Goal: Task Accomplishment & Management: Manage account settings

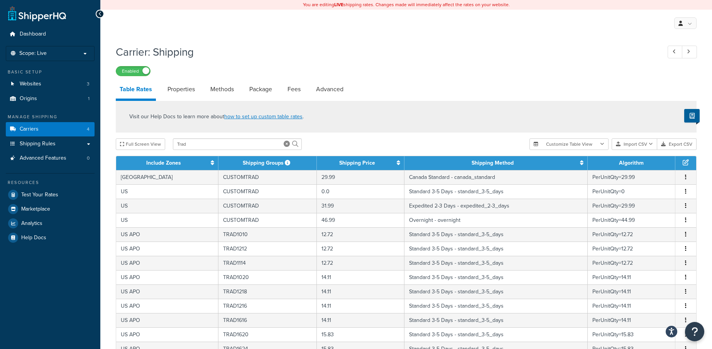
select select "25"
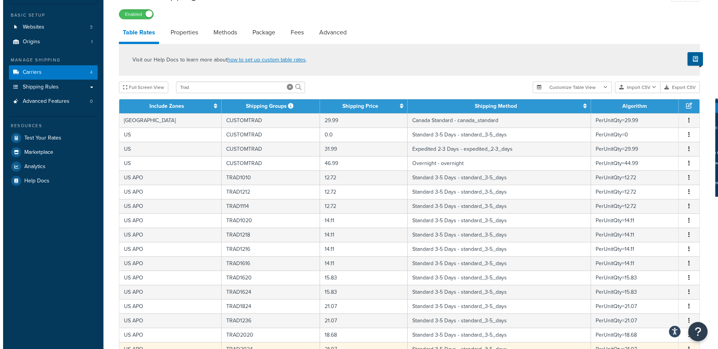
scroll to position [134, 0]
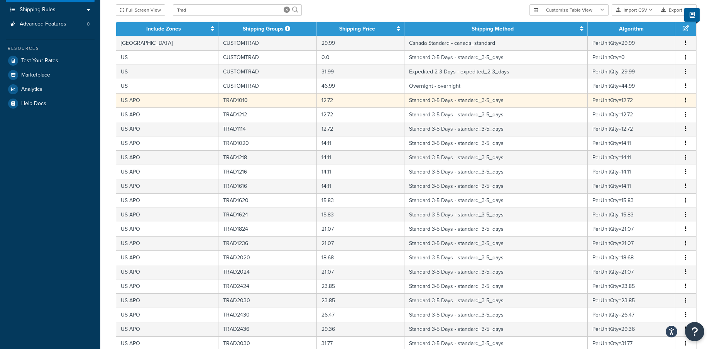
click at [686, 101] on icon "button" at bounding box center [686, 99] width 2 height 5
click at [643, 88] on div "Edit" at bounding box center [646, 86] width 55 height 16
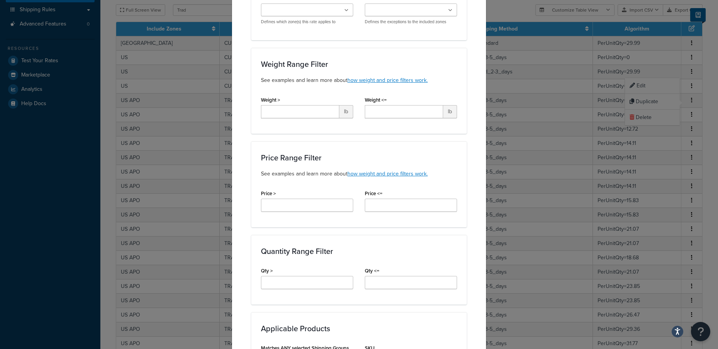
scroll to position [0, 0]
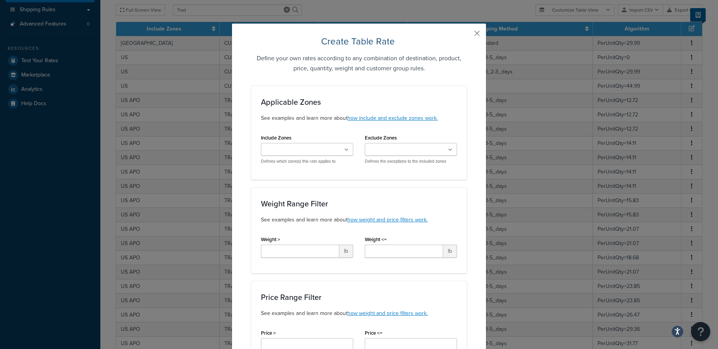
click at [467, 35] on button "button" at bounding box center [466, 36] width 2 height 2
click at [583, 79] on div "Create Table Rate Define your own rates according to any combination of destina…" at bounding box center [359, 174] width 718 height 349
click at [467, 35] on button "button" at bounding box center [466, 36] width 2 height 2
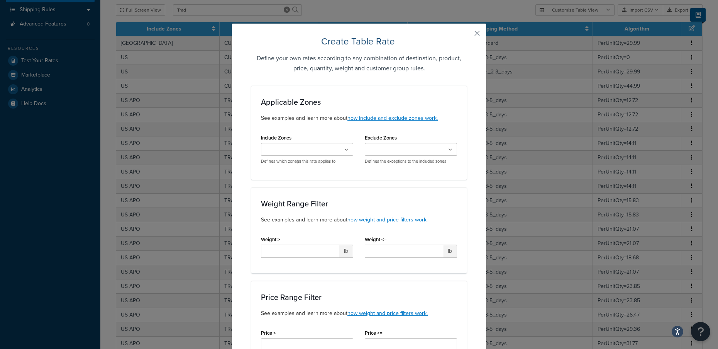
click at [467, 35] on button "button" at bounding box center [466, 36] width 2 height 2
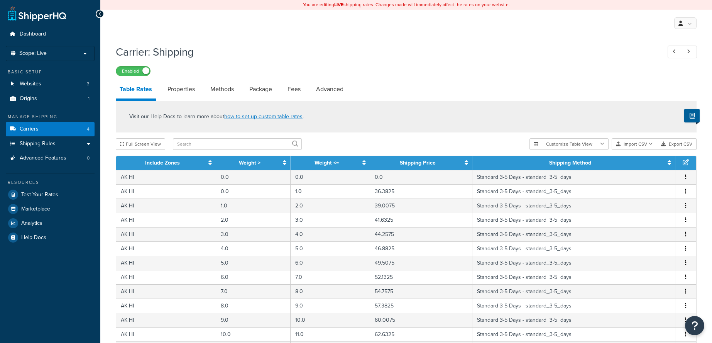
select select "25"
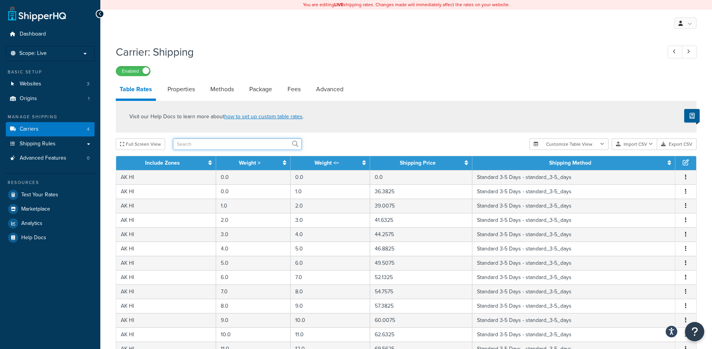
click at [187, 142] on input "text" at bounding box center [237, 144] width 129 height 12
type input "trad"
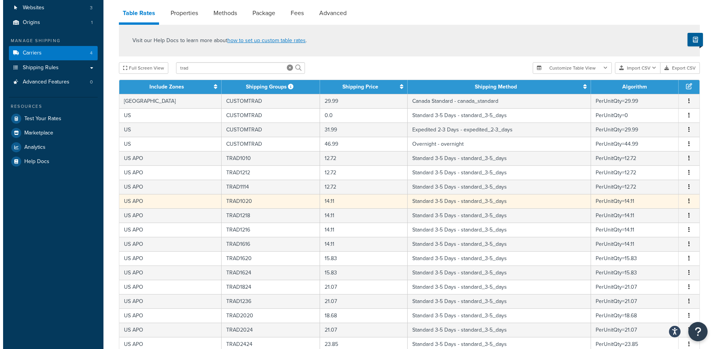
scroll to position [77, 0]
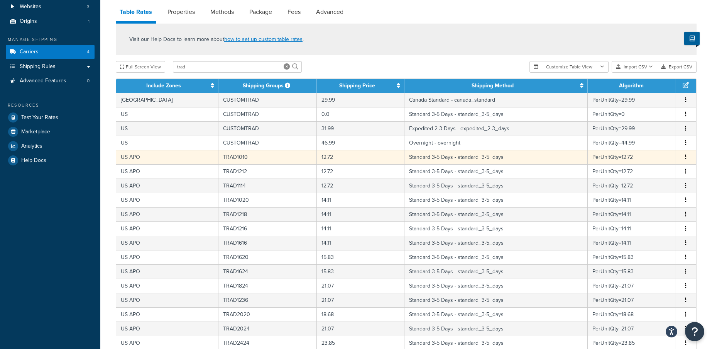
click at [684, 156] on button "button" at bounding box center [686, 157] width 6 height 8
click at [648, 144] on div "Edit" at bounding box center [646, 143] width 55 height 16
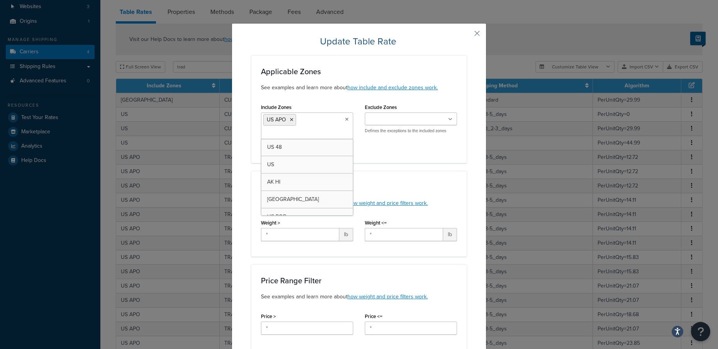
click at [325, 129] on ul "US APO" at bounding box center [307, 125] width 92 height 27
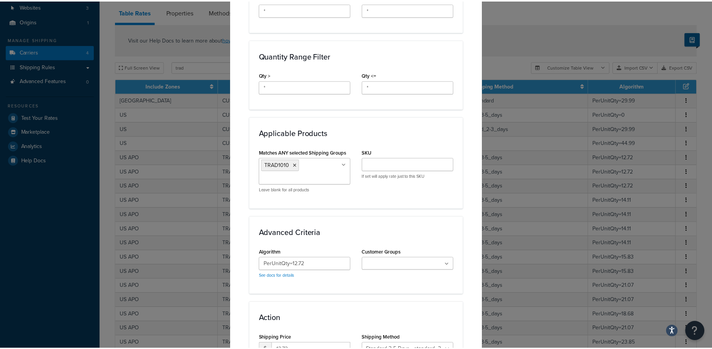
scroll to position [407, 0]
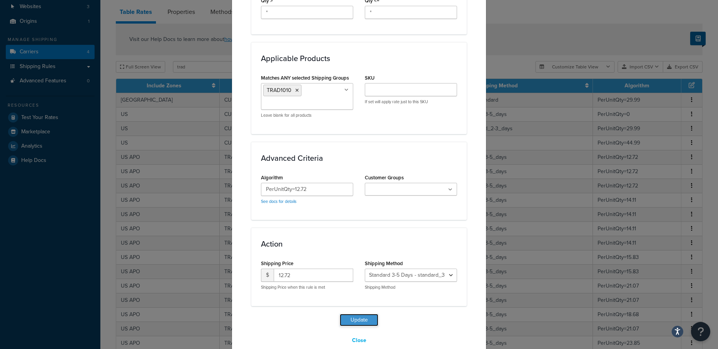
click at [363, 313] on button "Update" at bounding box center [359, 319] width 39 height 12
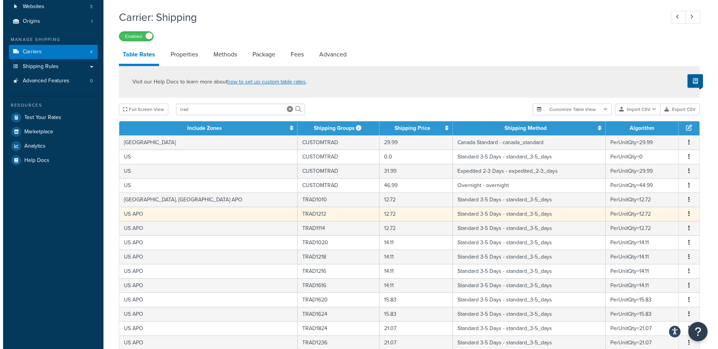
scroll to position [193, 0]
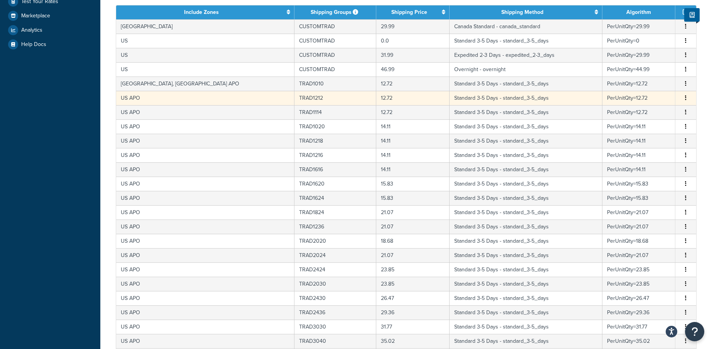
click at [376, 96] on td "12.72" at bounding box center [412, 98] width 73 height 14
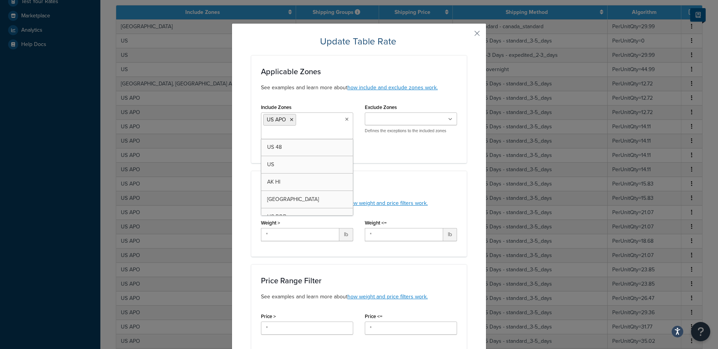
click at [321, 126] on ul "US APO" at bounding box center [307, 125] width 92 height 27
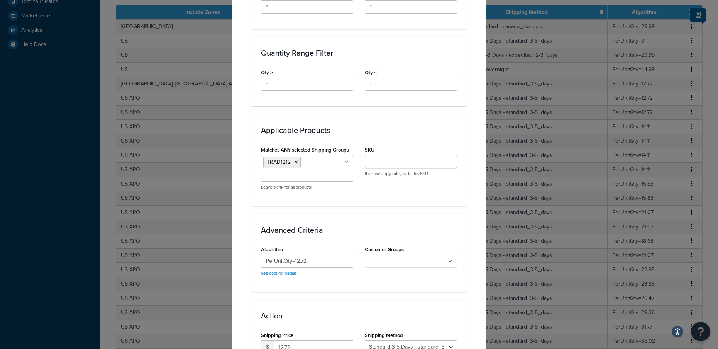
scroll to position [407, 0]
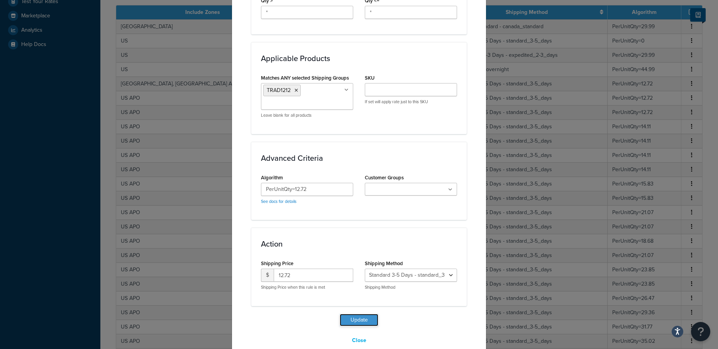
click at [348, 313] on button "Update" at bounding box center [359, 319] width 39 height 12
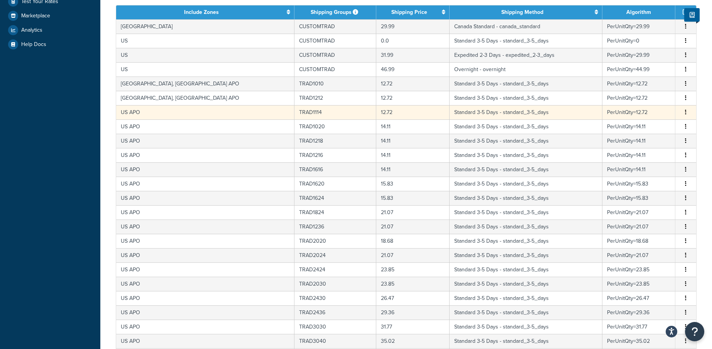
click at [376, 114] on td "12.72" at bounding box center [412, 112] width 73 height 14
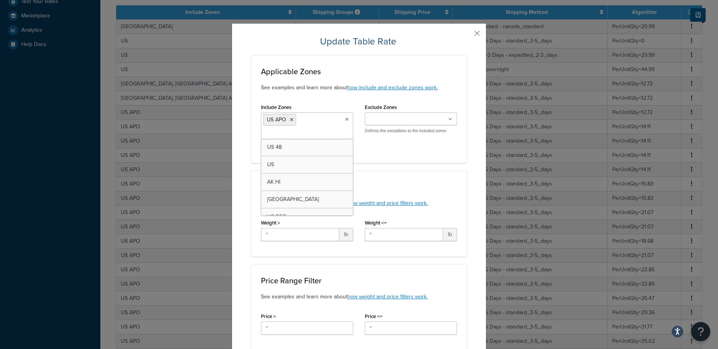
click at [316, 122] on ul "US APO" at bounding box center [307, 125] width 92 height 27
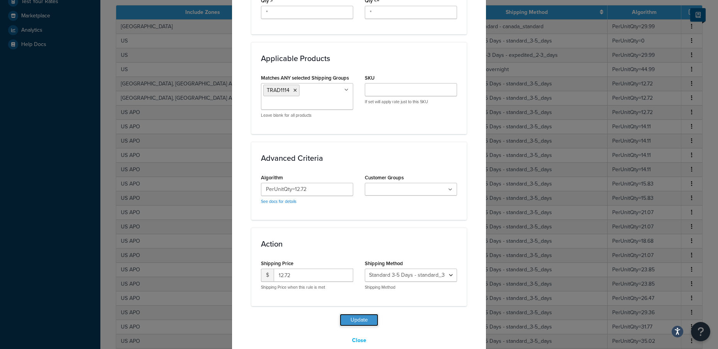
click at [362, 313] on button "Update" at bounding box center [359, 319] width 39 height 12
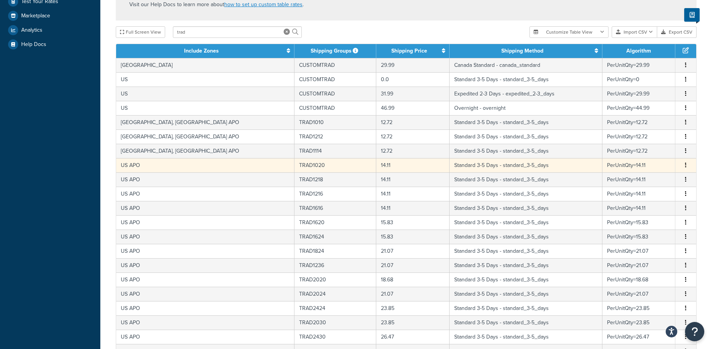
click at [295, 166] on td "TRAD1020" at bounding box center [336, 165] width 82 height 14
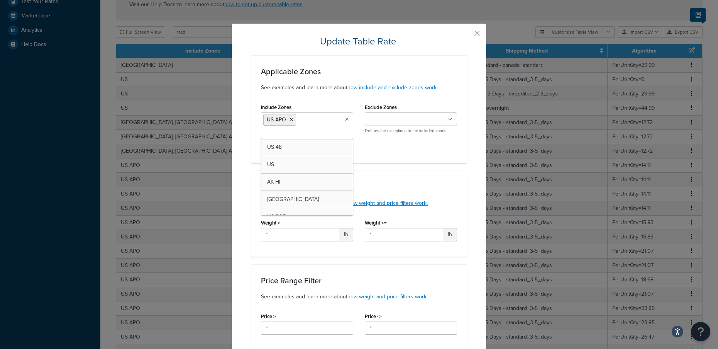
click at [304, 124] on ul "US APO" at bounding box center [307, 125] width 92 height 27
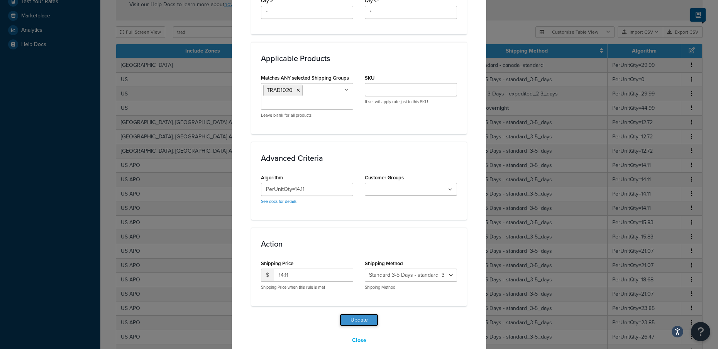
click at [354, 313] on button "Update" at bounding box center [359, 319] width 39 height 12
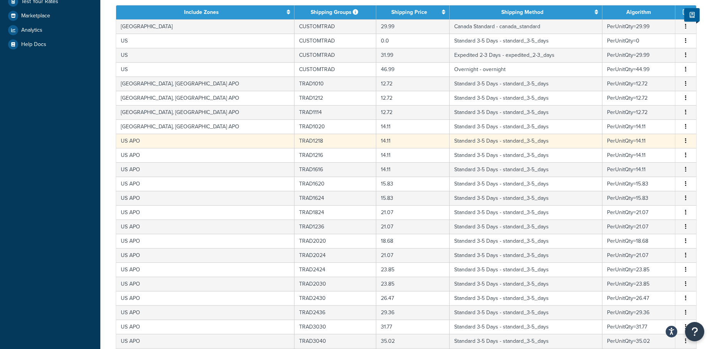
click at [156, 140] on td "US APO" at bounding box center [205, 141] width 178 height 14
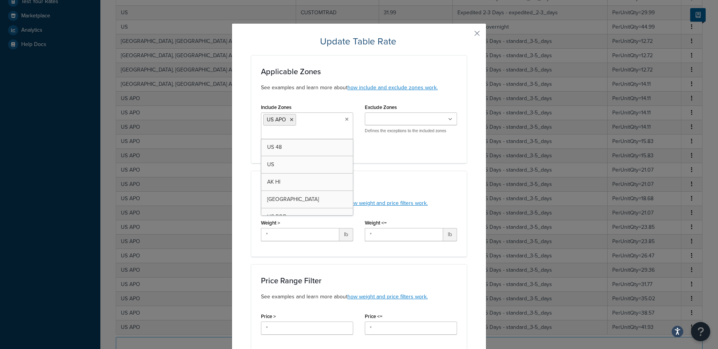
click at [314, 119] on ul "US APO" at bounding box center [307, 125] width 92 height 27
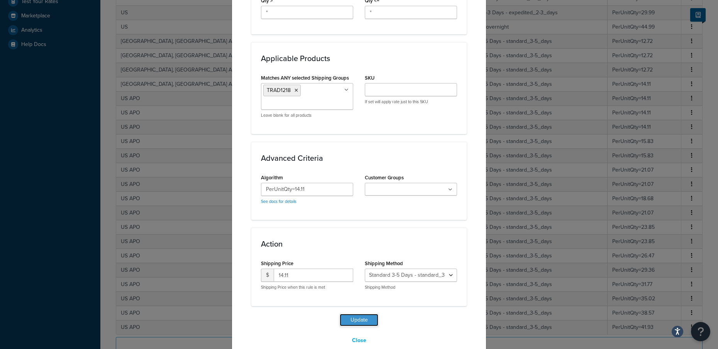
click at [361, 313] on button "Update" at bounding box center [359, 319] width 39 height 12
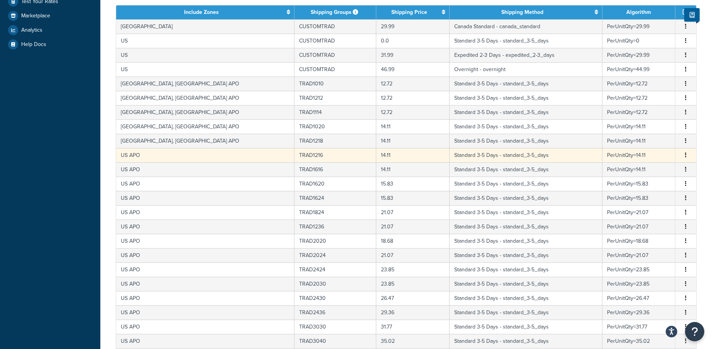
click at [376, 158] on td "14.11" at bounding box center [412, 155] width 73 height 14
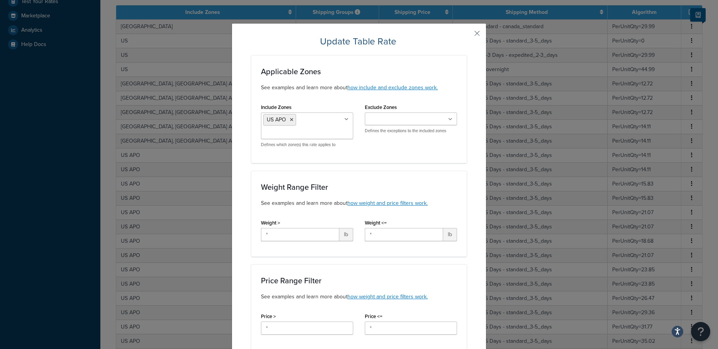
click at [318, 128] on ul "US APO" at bounding box center [307, 125] width 92 height 27
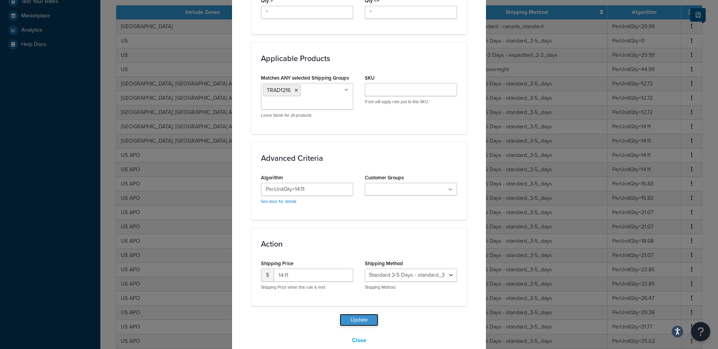
click at [363, 313] on button "Update" at bounding box center [359, 319] width 39 height 12
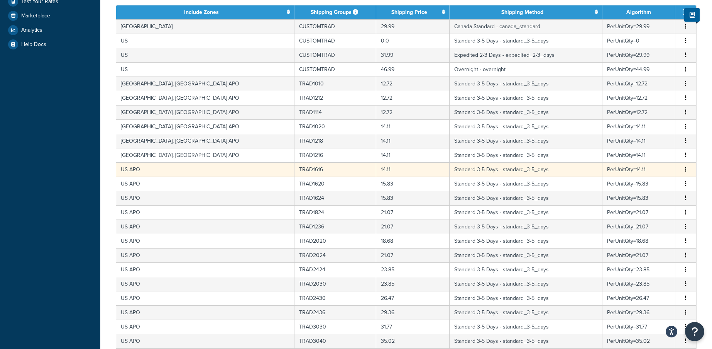
click at [185, 172] on td "US APO" at bounding box center [205, 169] width 178 height 14
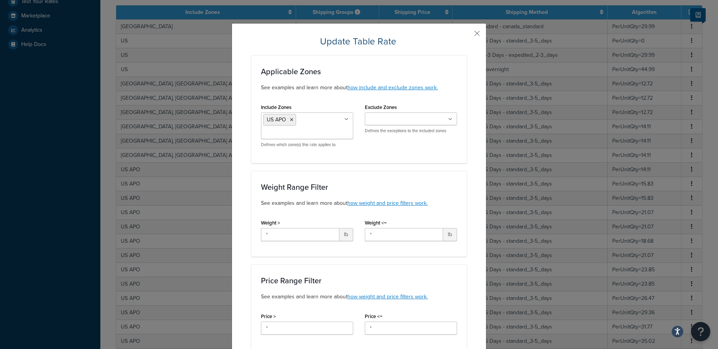
click at [310, 130] on input "Include Zones" at bounding box center [297, 133] width 68 height 8
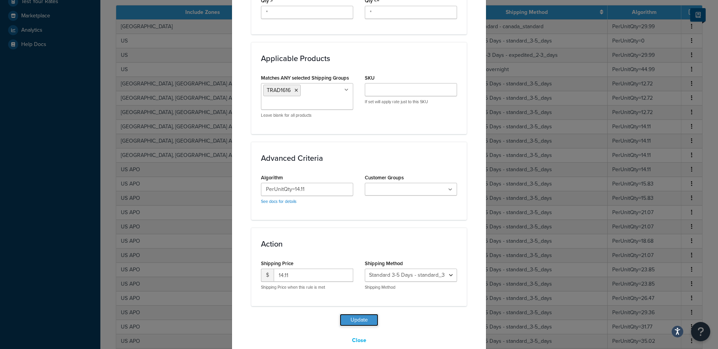
click at [365, 313] on button "Update" at bounding box center [359, 319] width 39 height 12
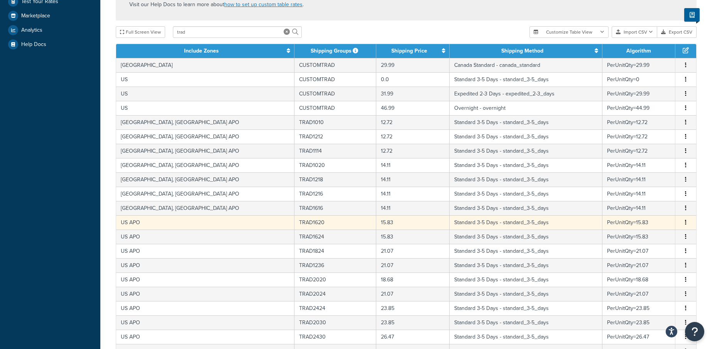
click at [376, 224] on td "15.83" at bounding box center [412, 222] width 73 height 14
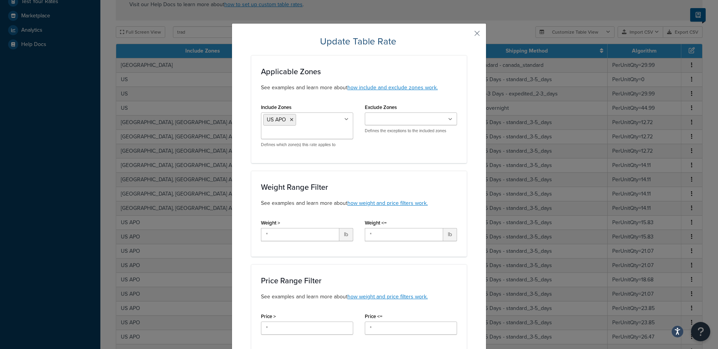
click at [322, 132] on ul "US APO" at bounding box center [307, 125] width 92 height 27
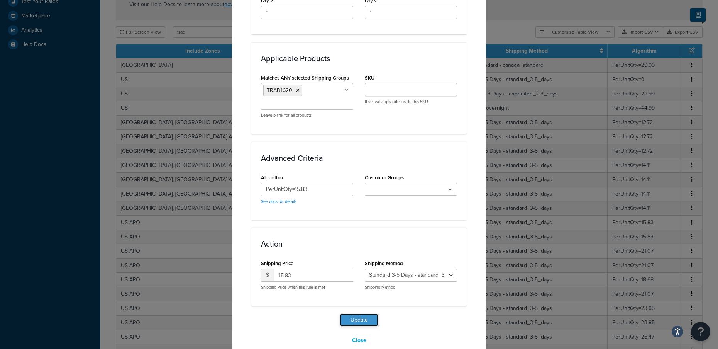
click at [355, 313] on button "Update" at bounding box center [359, 319] width 39 height 12
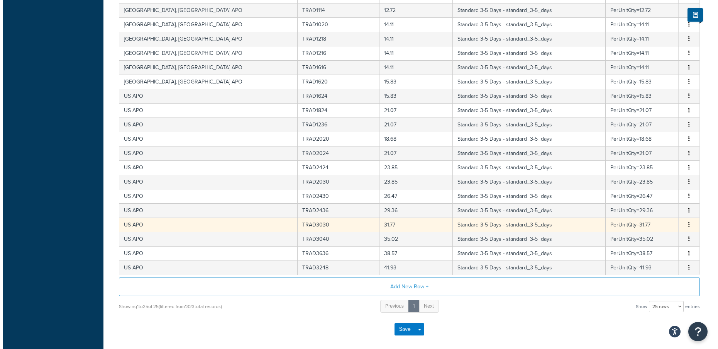
scroll to position [347, 0]
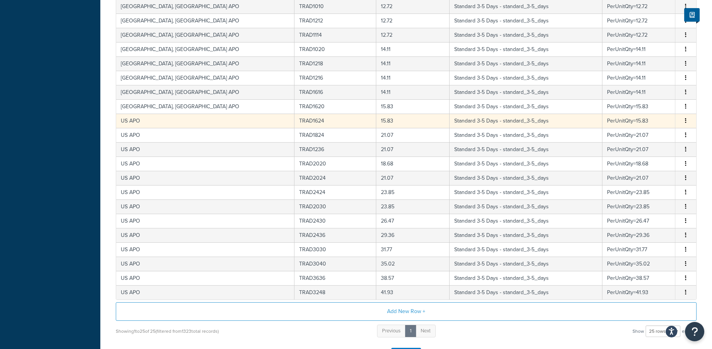
click at [181, 127] on td "US APO" at bounding box center [205, 121] width 178 height 14
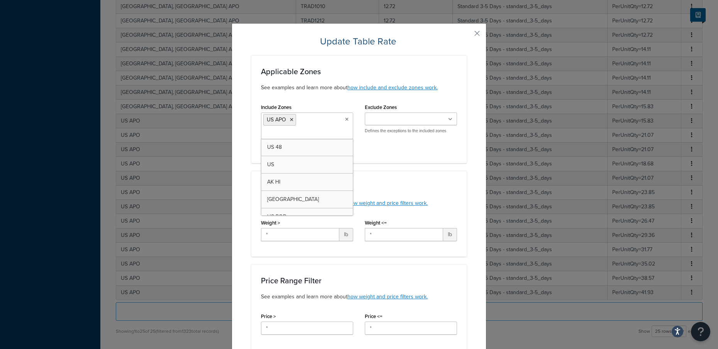
click at [311, 122] on ul "US APO" at bounding box center [307, 125] width 92 height 27
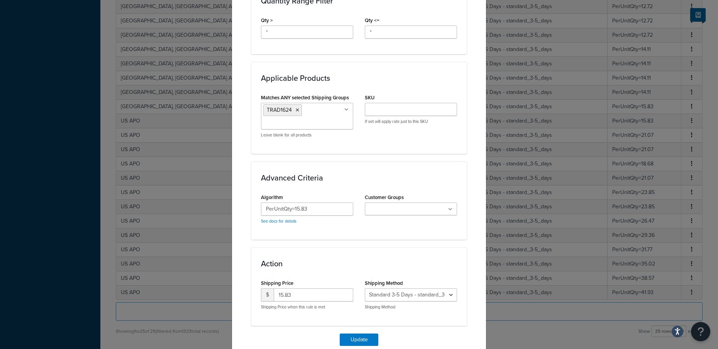
scroll to position [407, 0]
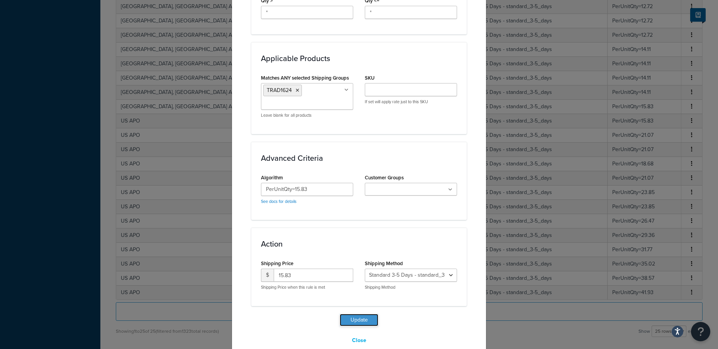
click at [361, 313] on button "Update" at bounding box center [359, 319] width 39 height 12
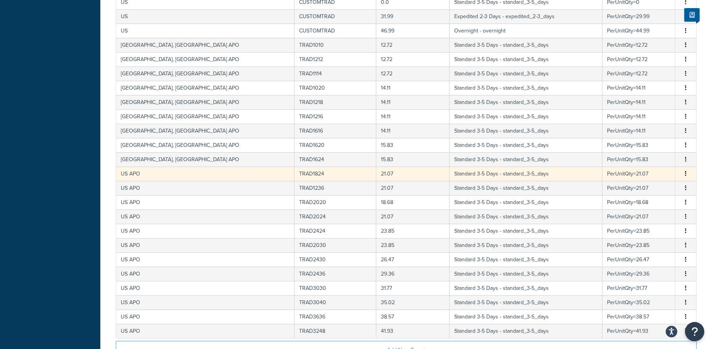
click at [176, 176] on td "US APO" at bounding box center [205, 173] width 178 height 14
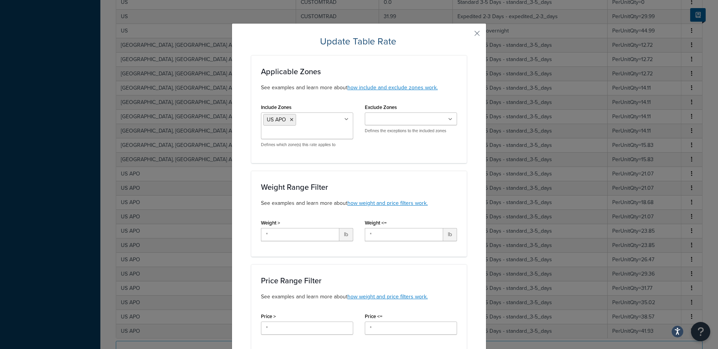
click at [320, 127] on ul "US APO" at bounding box center [307, 125] width 92 height 27
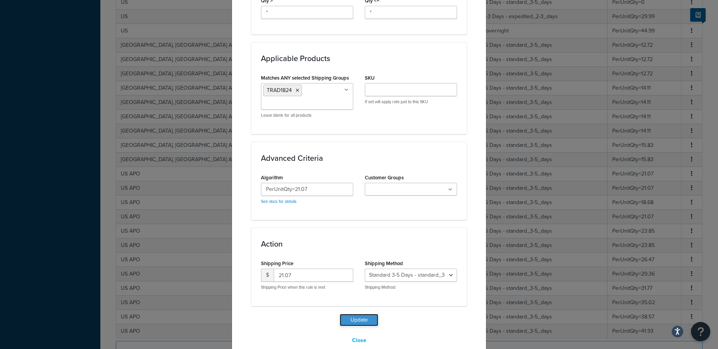
click at [352, 313] on button "Update" at bounding box center [359, 319] width 39 height 12
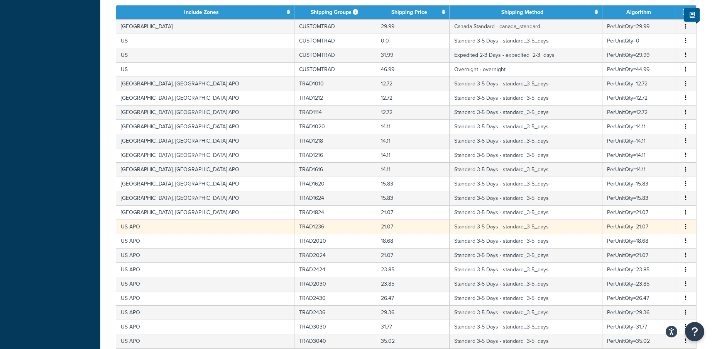
click at [176, 226] on td "US APO" at bounding box center [205, 226] width 178 height 14
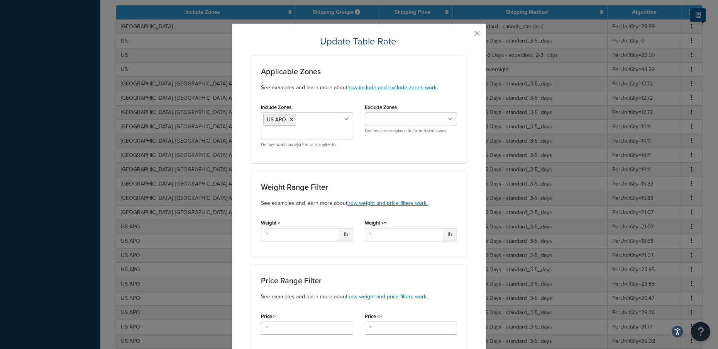
click at [329, 119] on ul "US APO" at bounding box center [307, 125] width 92 height 27
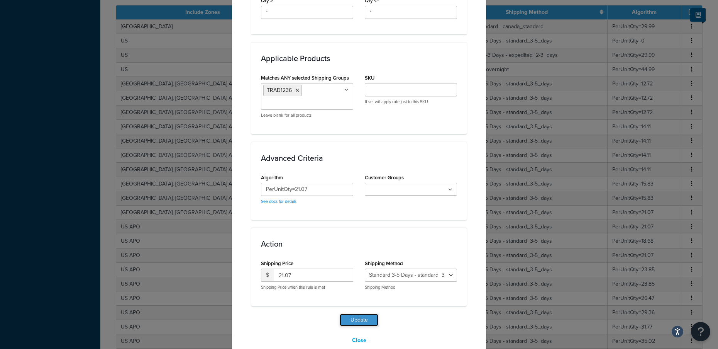
click at [368, 313] on button "Update" at bounding box center [359, 319] width 39 height 12
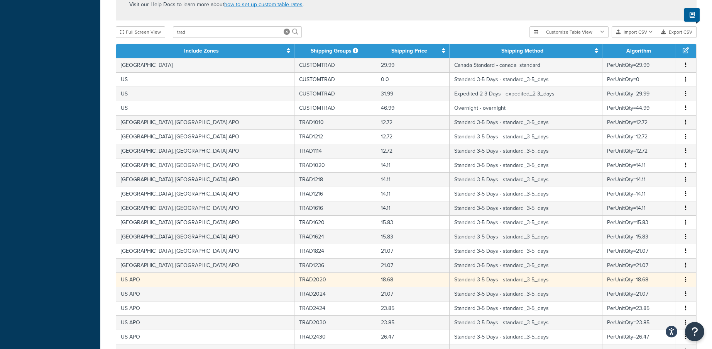
click at [158, 280] on td "US APO" at bounding box center [205, 279] width 178 height 14
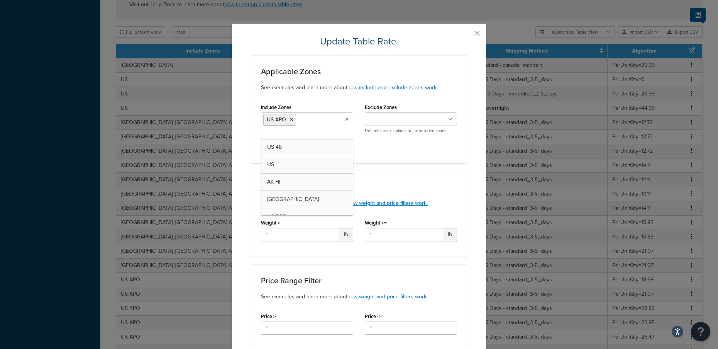
click at [310, 115] on ul "US APO" at bounding box center [307, 125] width 92 height 27
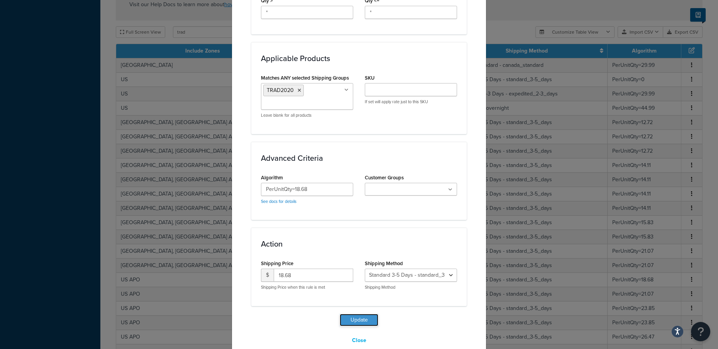
click at [367, 313] on button "Update" at bounding box center [359, 319] width 39 height 12
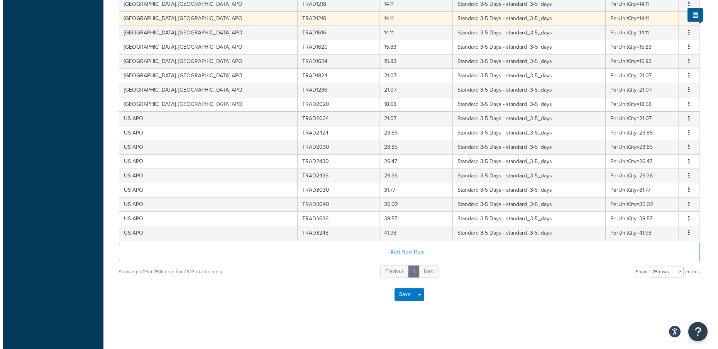
scroll to position [288, 0]
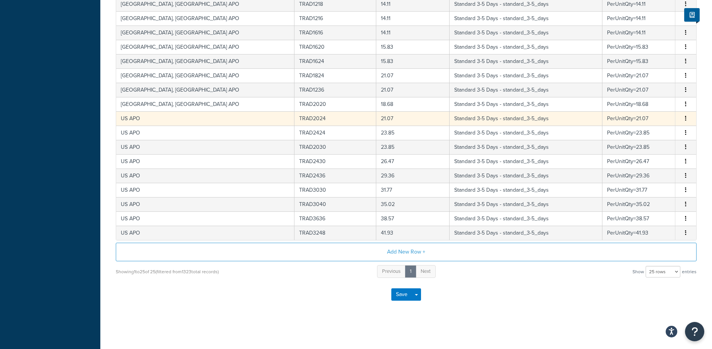
click at [157, 120] on td "US APO" at bounding box center [205, 118] width 178 height 14
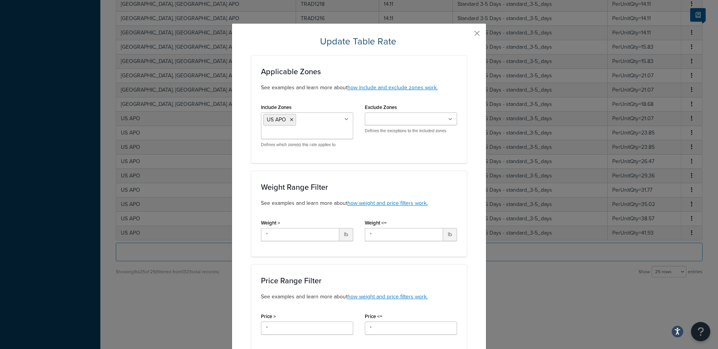
click at [323, 128] on ul "US APO" at bounding box center [307, 125] width 92 height 27
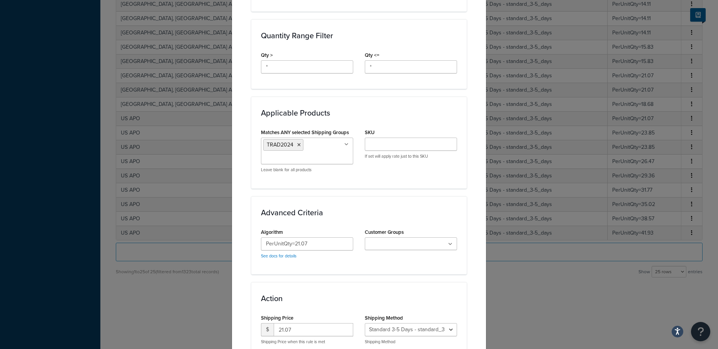
scroll to position [407, 0]
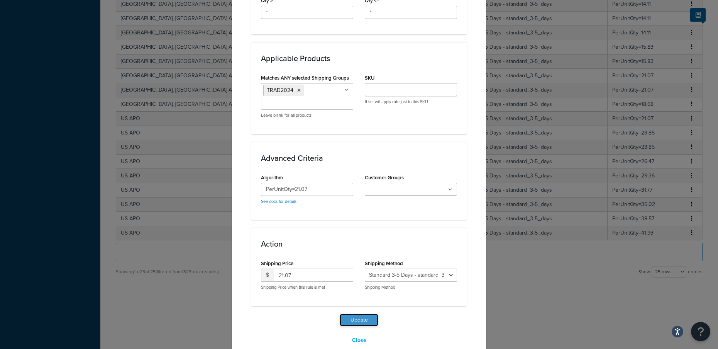
click at [369, 313] on button "Update" at bounding box center [359, 319] width 39 height 12
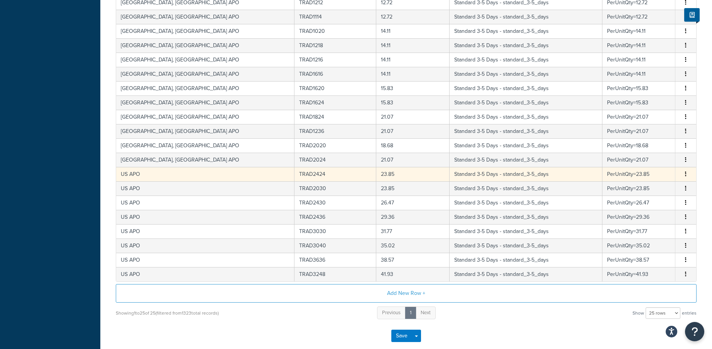
click at [159, 176] on td "US APO" at bounding box center [205, 174] width 178 height 14
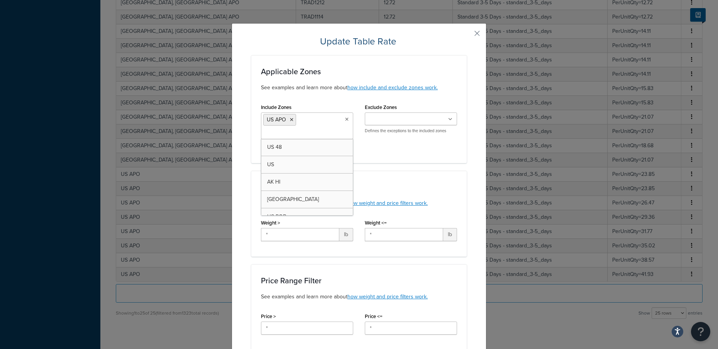
click at [305, 126] on ul "US APO" at bounding box center [307, 125] width 92 height 27
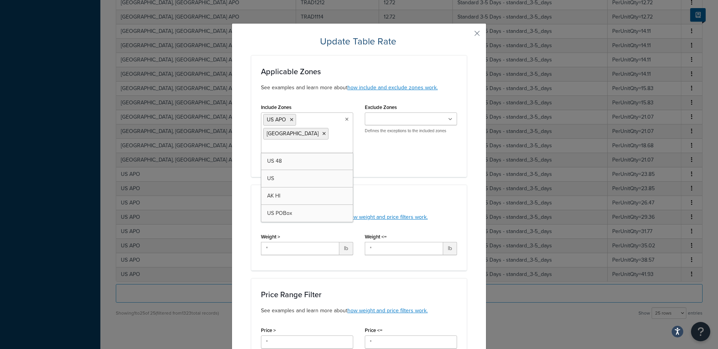
drag, startPoint x: 303, startPoint y: 198, endPoint x: 308, endPoint y: 197, distance: 5.9
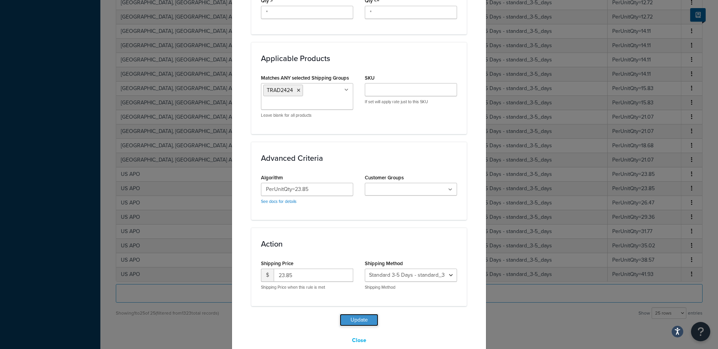
click at [368, 313] on button "Update" at bounding box center [359, 319] width 39 height 12
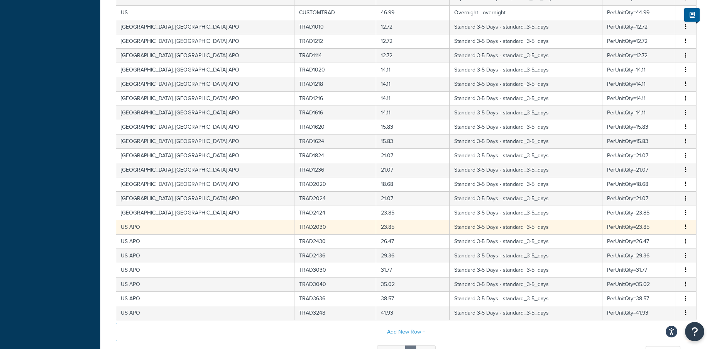
click at [154, 229] on td "US APO" at bounding box center [205, 227] width 178 height 14
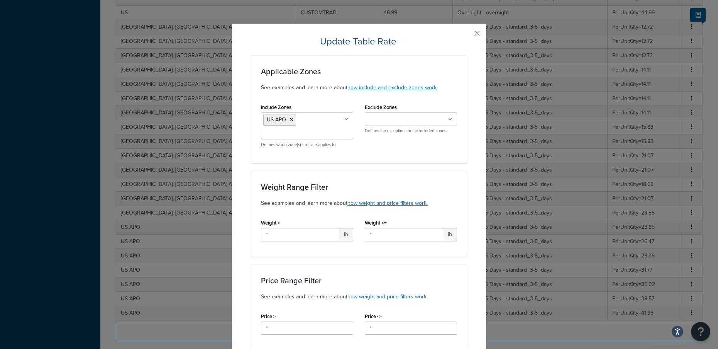
click at [332, 119] on ul "US APO" at bounding box center [307, 125] width 92 height 27
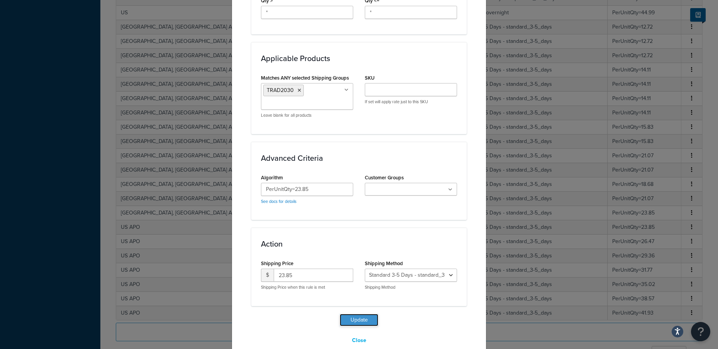
click at [361, 313] on button "Update" at bounding box center [359, 319] width 39 height 12
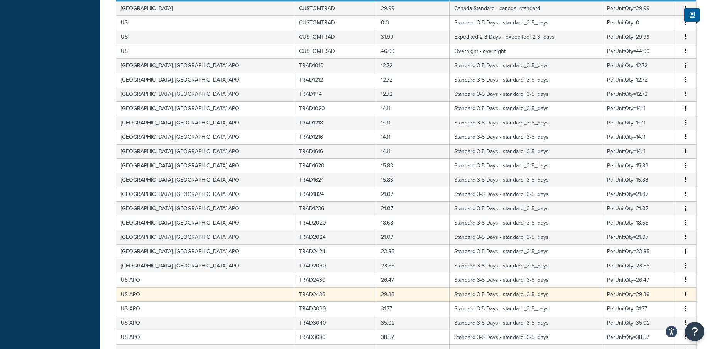
click at [166, 269] on td "[GEOGRAPHIC_DATA], [GEOGRAPHIC_DATA] APO" at bounding box center [205, 265] width 178 height 14
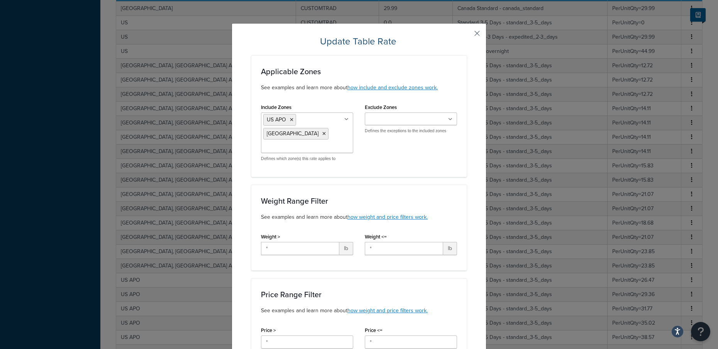
click at [467, 36] on button "button" at bounding box center [466, 36] width 2 height 2
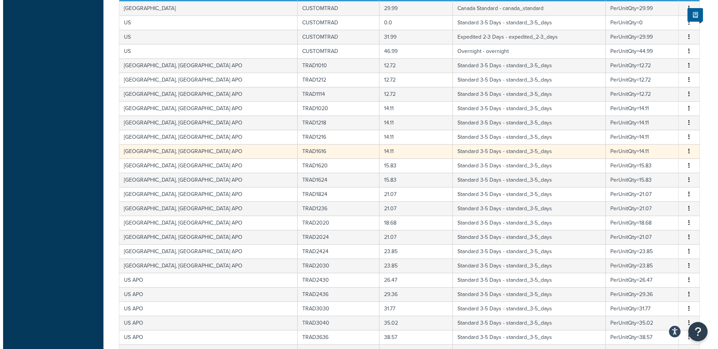
scroll to position [408, 0]
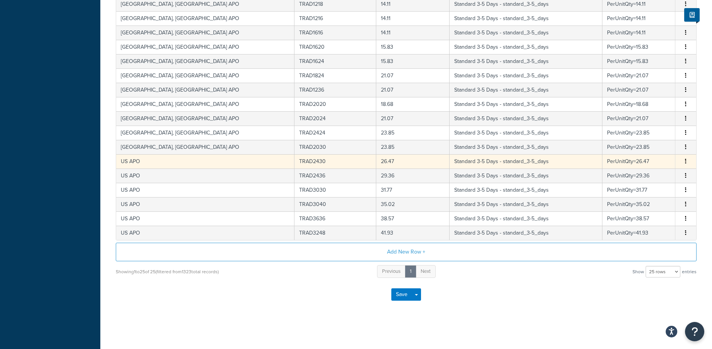
click at [169, 161] on td "US APO" at bounding box center [205, 161] width 178 height 14
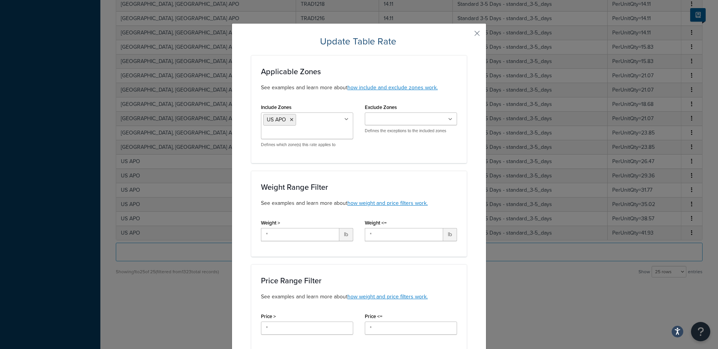
click at [317, 126] on ul "US APO" at bounding box center [307, 125] width 92 height 27
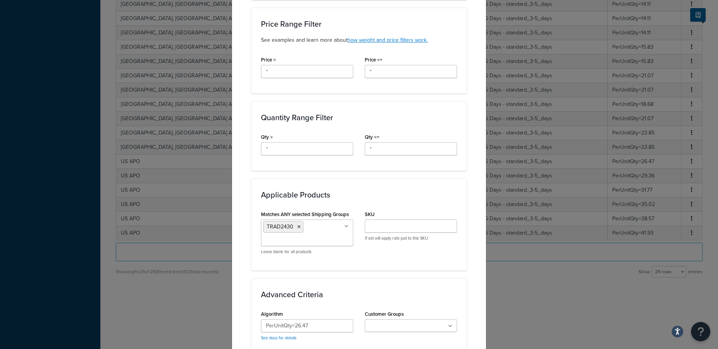
scroll to position [288, 0]
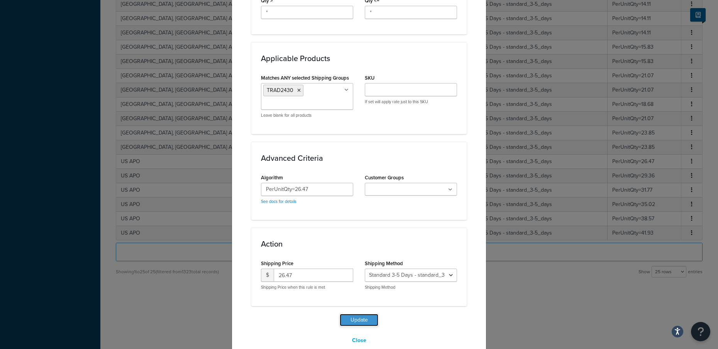
click at [346, 313] on button "Update" at bounding box center [359, 319] width 39 height 12
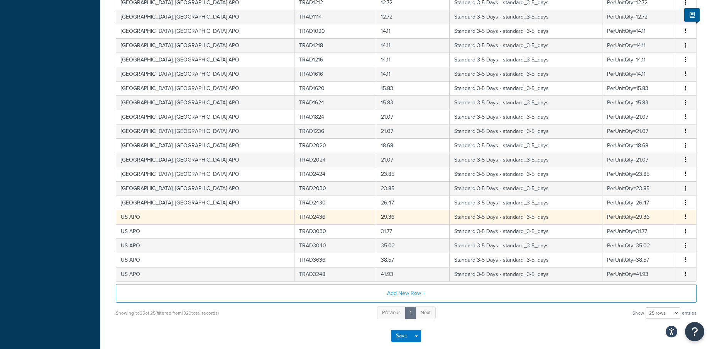
click at [160, 219] on td "US APO" at bounding box center [205, 217] width 178 height 14
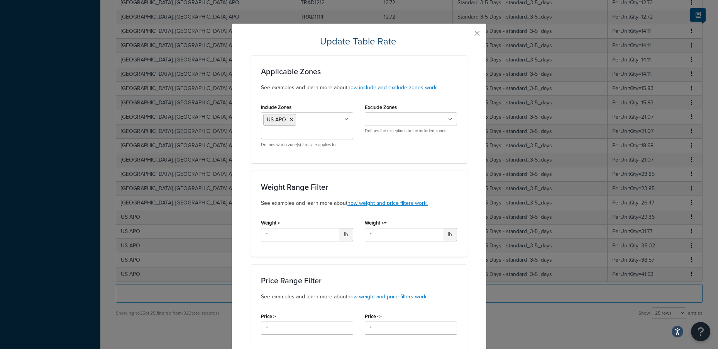
click at [305, 124] on ul "US APO" at bounding box center [307, 125] width 92 height 27
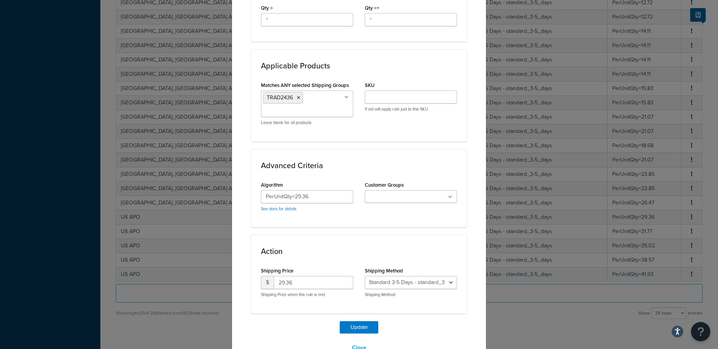
scroll to position [407, 0]
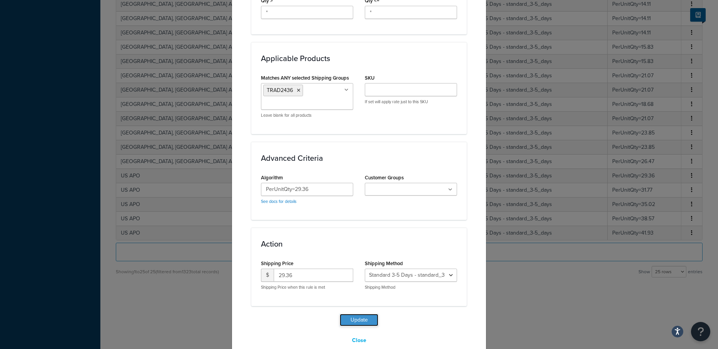
click at [361, 313] on button "Update" at bounding box center [359, 319] width 39 height 12
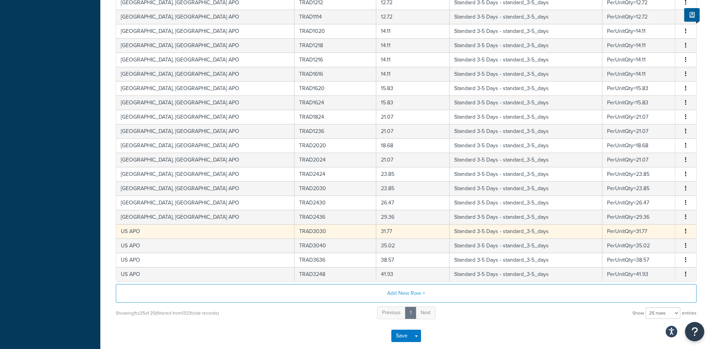
click at [162, 231] on td "US APO" at bounding box center [205, 231] width 178 height 14
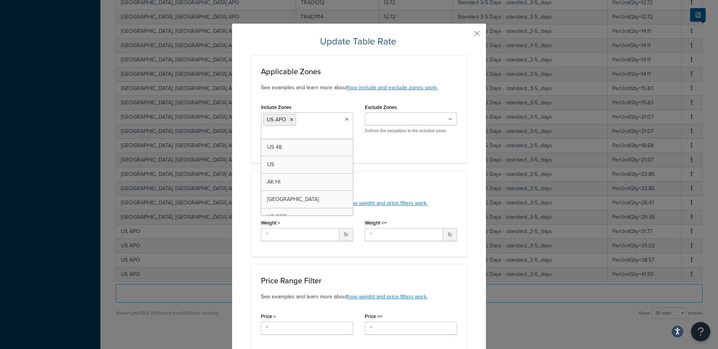
click at [318, 122] on ul "US APO" at bounding box center [307, 125] width 92 height 27
type input "Ca"
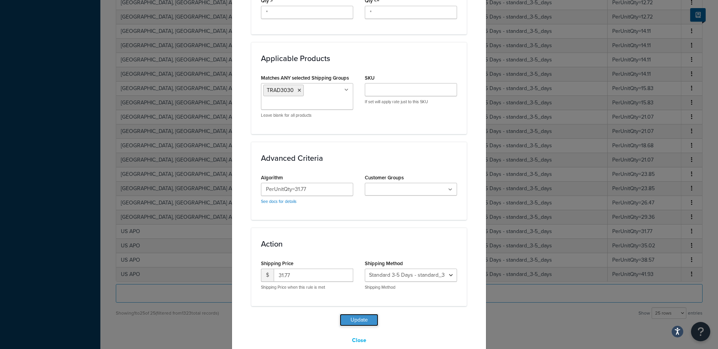
click at [344, 313] on button "Update" at bounding box center [359, 319] width 39 height 12
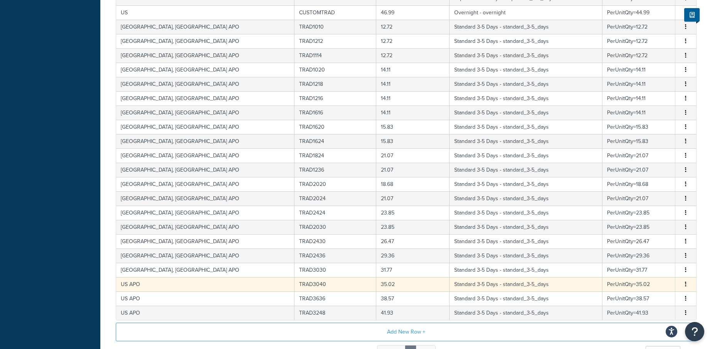
click at [162, 287] on td "US APO" at bounding box center [205, 284] width 178 height 14
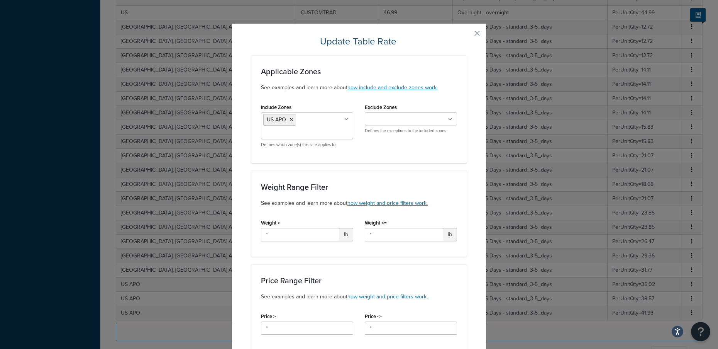
click at [325, 120] on ul "US APO" at bounding box center [307, 125] width 92 height 27
type input "[GEOGRAPHIC_DATA]"
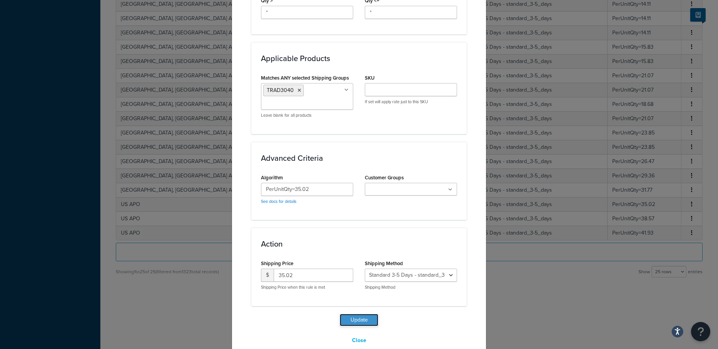
click at [357, 313] on button "Update" at bounding box center [359, 319] width 39 height 12
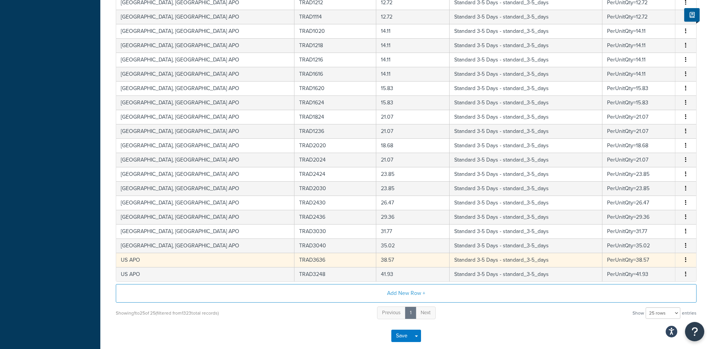
click at [161, 260] on td "US APO" at bounding box center [205, 259] width 178 height 14
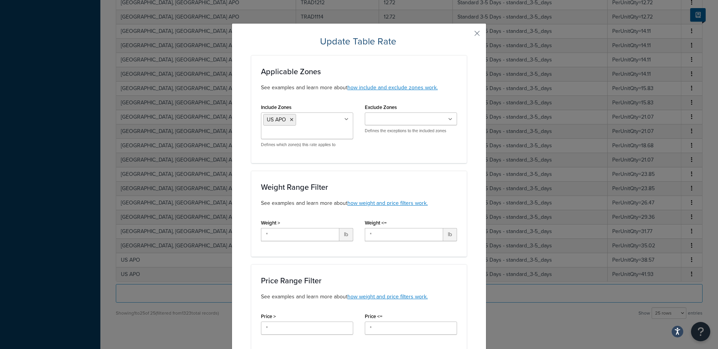
click at [308, 129] on input "Include Zones" at bounding box center [297, 133] width 68 height 8
type input "Ca"
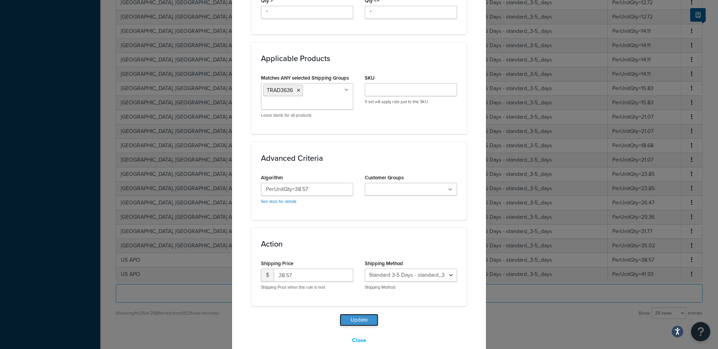
click at [363, 313] on button "Update" at bounding box center [359, 319] width 39 height 12
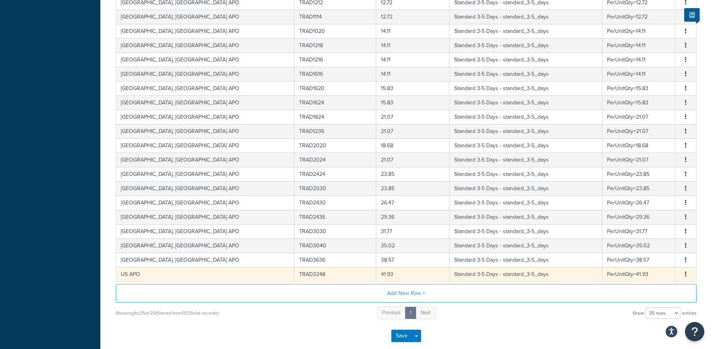
click at [170, 277] on td "US APO" at bounding box center [205, 274] width 178 height 14
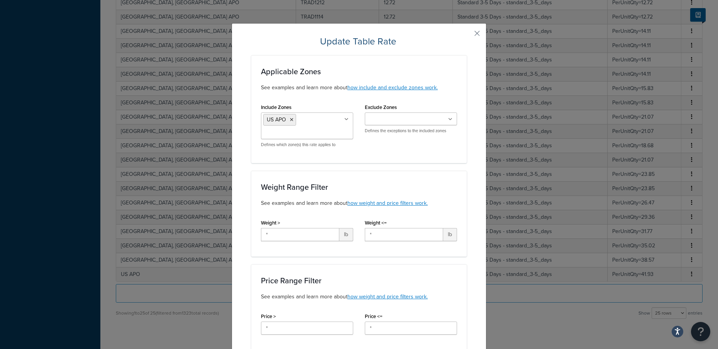
click at [315, 127] on ul "US APO" at bounding box center [307, 125] width 92 height 27
type input "Can"
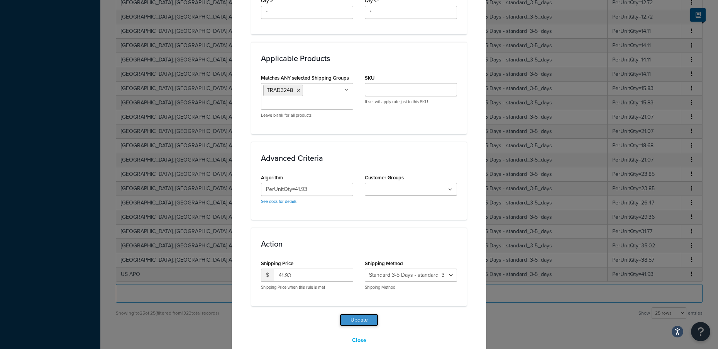
click at [362, 313] on button "Update" at bounding box center [359, 319] width 39 height 12
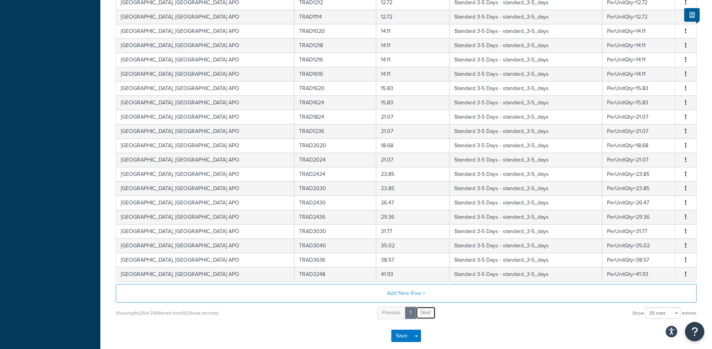
click at [425, 314] on span "Next" at bounding box center [426, 311] width 10 height 7
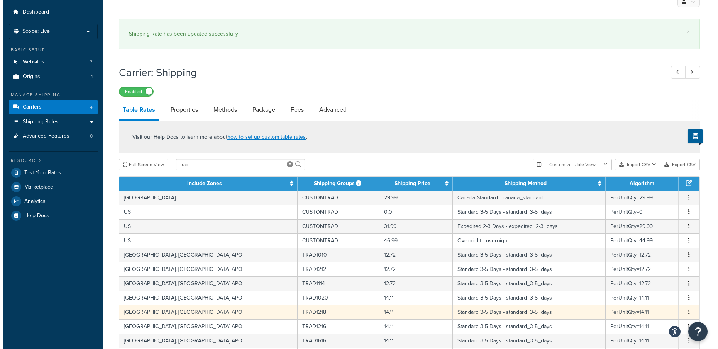
scroll to position [0, 0]
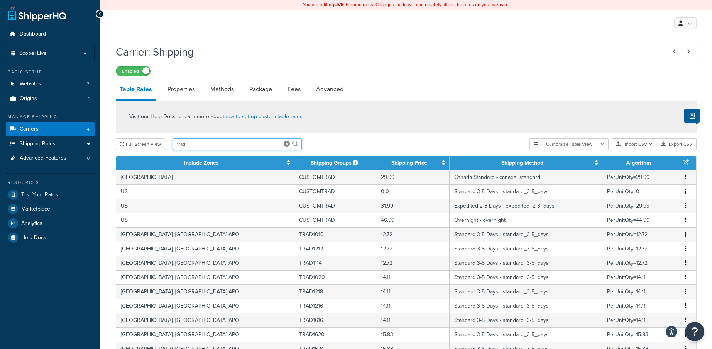
click at [192, 148] on input "trad" at bounding box center [237, 144] width 129 height 12
drag, startPoint x: 189, startPoint y: 144, endPoint x: 156, endPoint y: 140, distance: 32.8
click at [156, 140] on div "Full Screen View trad" at bounding box center [320, 144] width 408 height 12
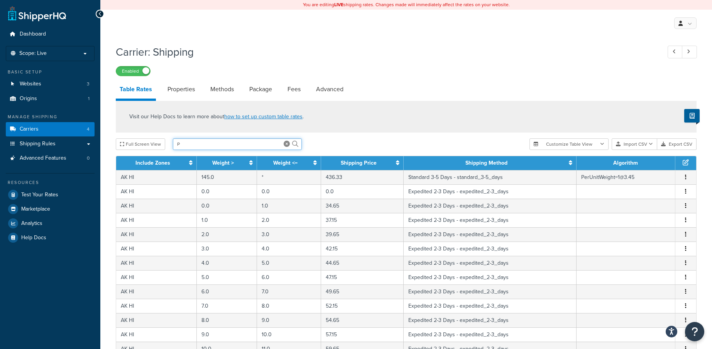
click at [187, 146] on input "P" at bounding box center [237, 144] width 129 height 12
type input "PGW"
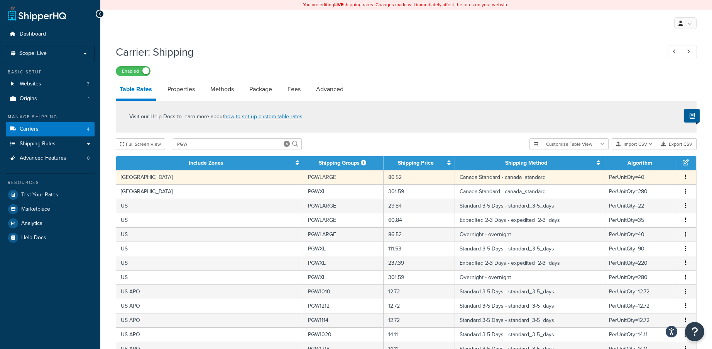
click at [686, 179] on icon "button" at bounding box center [686, 176] width 2 height 5
click at [645, 193] on div "Delete" at bounding box center [646, 194] width 55 height 16
click at [684, 178] on button "button" at bounding box center [686, 177] width 6 height 8
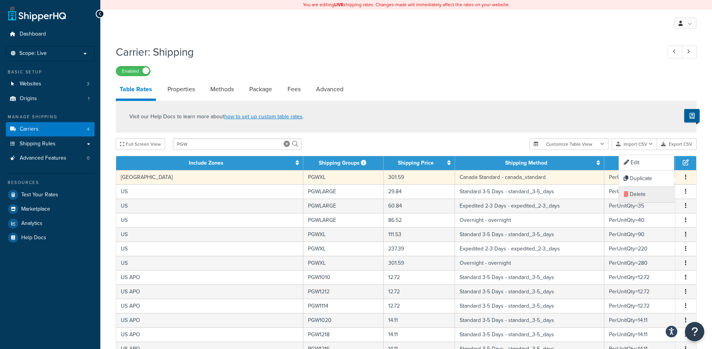
click at [639, 190] on div "Delete" at bounding box center [646, 194] width 55 height 16
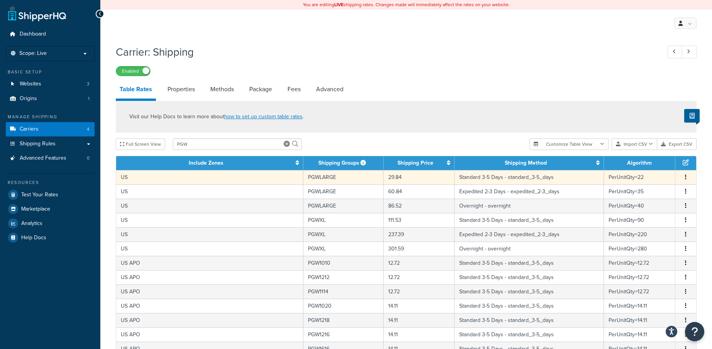
click at [182, 176] on td "US" at bounding box center [209, 177] width 187 height 14
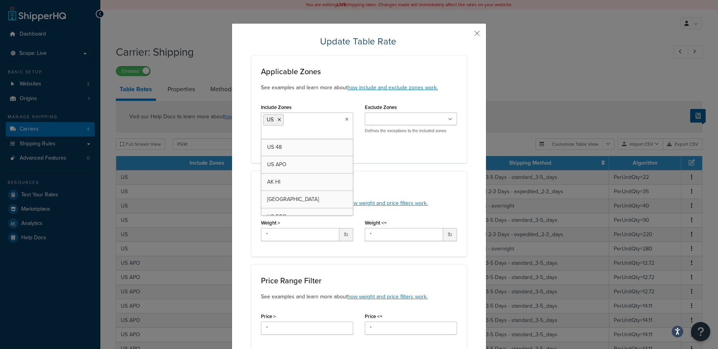
click at [290, 125] on ul "US" at bounding box center [307, 125] width 92 height 27
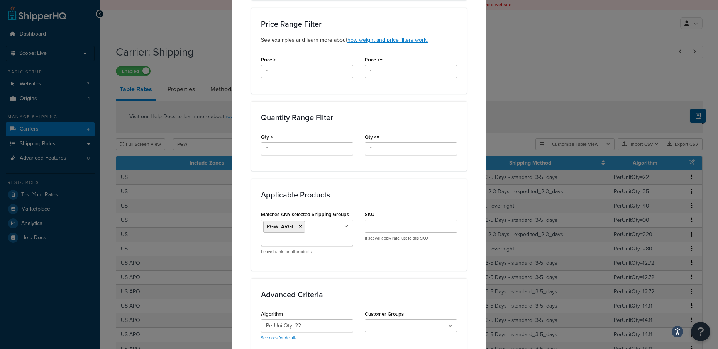
scroll to position [407, 0]
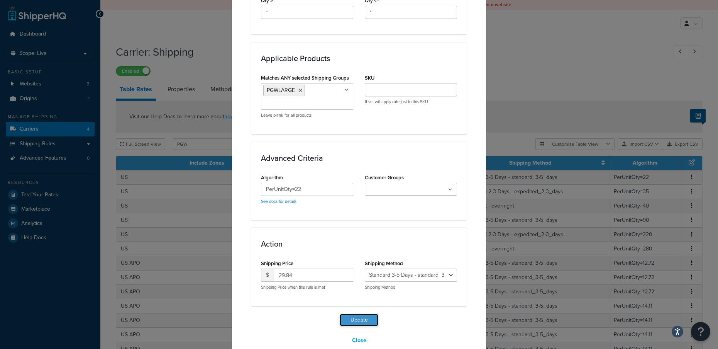
click at [359, 313] on button "Update" at bounding box center [359, 319] width 39 height 12
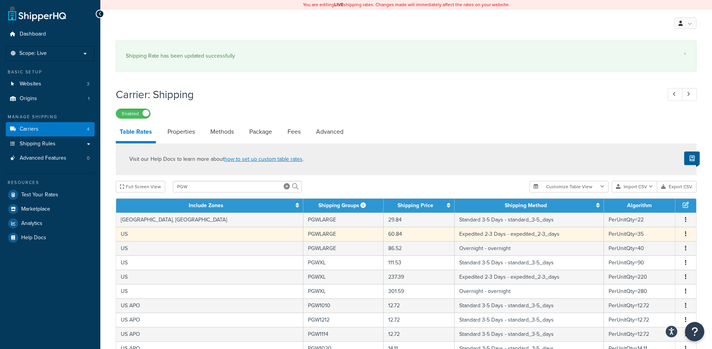
click at [175, 237] on td "US" at bounding box center [209, 234] width 187 height 14
select select "66008"
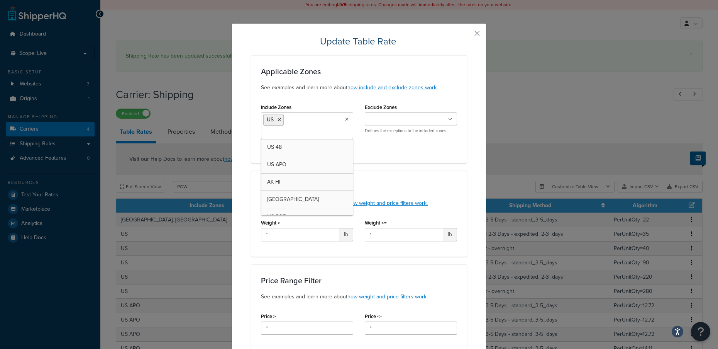
click at [305, 120] on ul "US" at bounding box center [307, 125] width 92 height 27
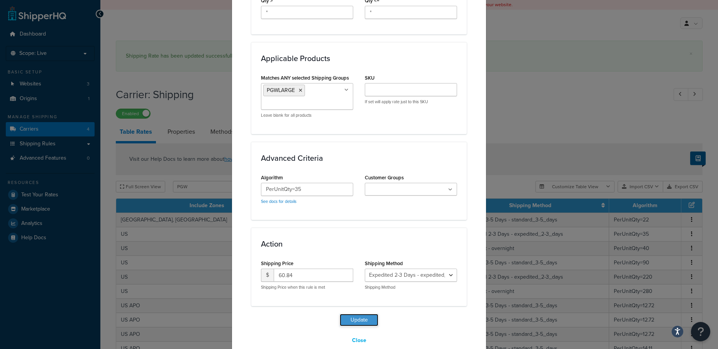
click at [374, 313] on button "Update" at bounding box center [359, 319] width 39 height 12
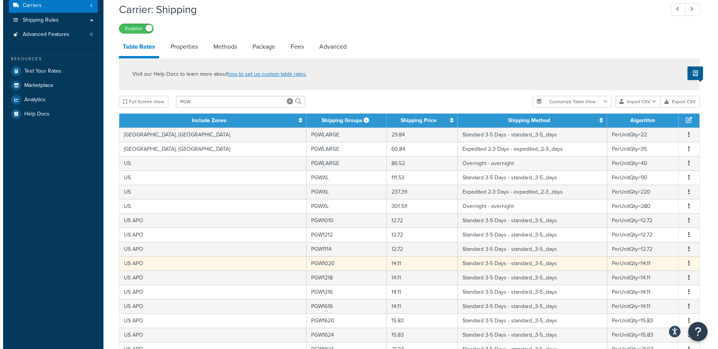
scroll to position [116, 0]
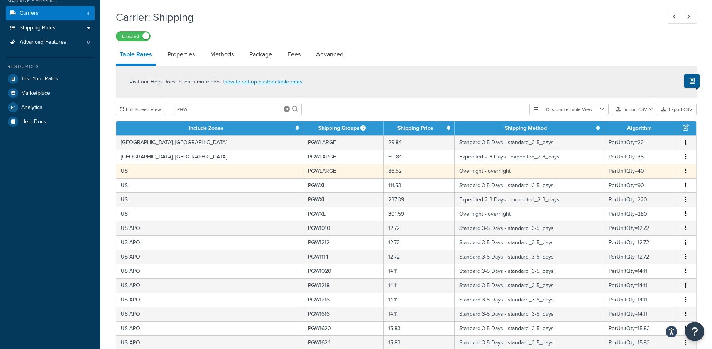
click at [160, 175] on td "US" at bounding box center [209, 171] width 187 height 14
select select "66010"
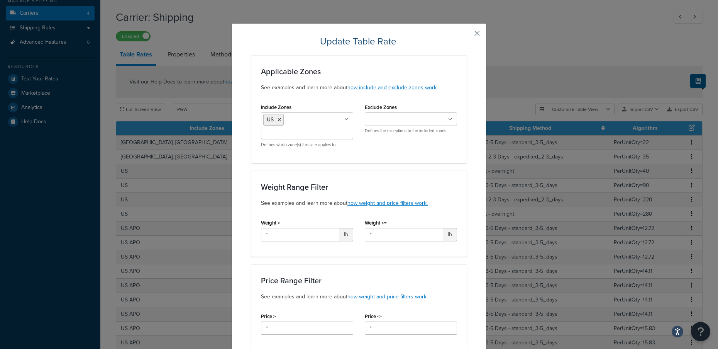
click at [467, 35] on button "button" at bounding box center [466, 36] width 2 height 2
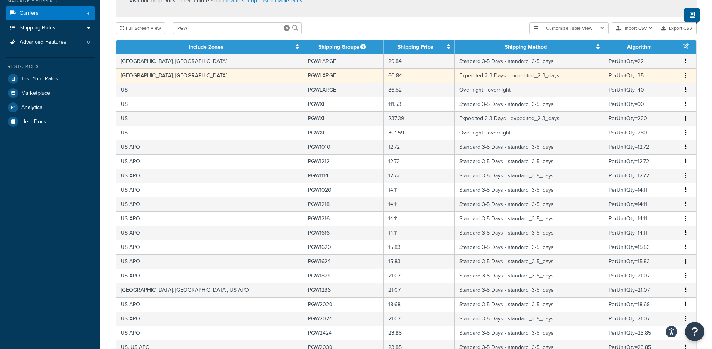
click at [159, 76] on td "[GEOGRAPHIC_DATA], [GEOGRAPHIC_DATA]" at bounding box center [209, 75] width 187 height 14
select select "66008"
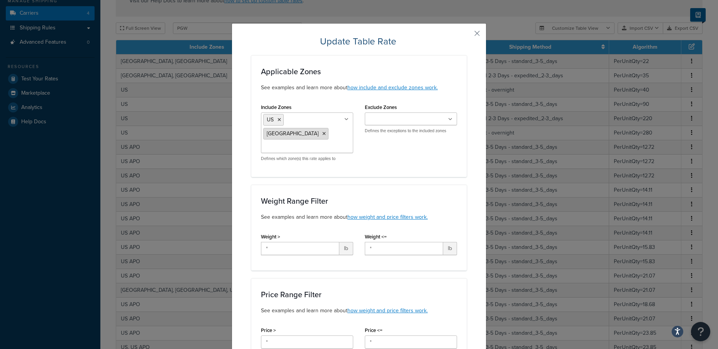
click at [312, 128] on li "[GEOGRAPHIC_DATA]" at bounding box center [295, 134] width 65 height 12
click at [322, 131] on icon at bounding box center [323, 133] width 3 height 5
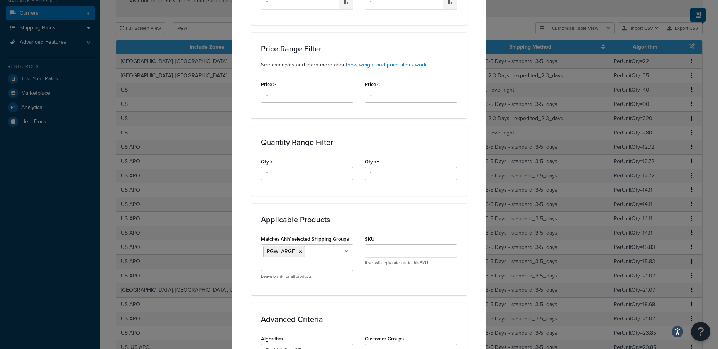
scroll to position [407, 0]
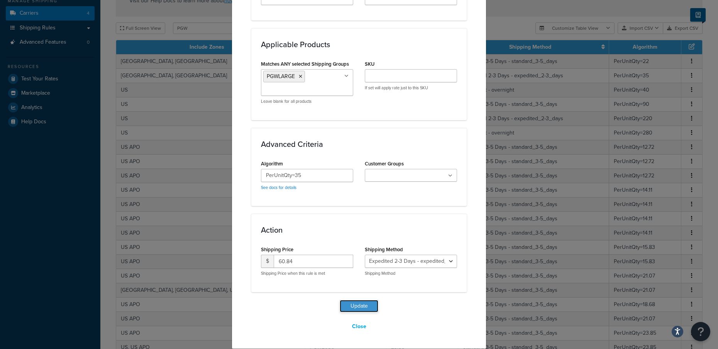
click at [359, 307] on button "Update" at bounding box center [359, 306] width 39 height 12
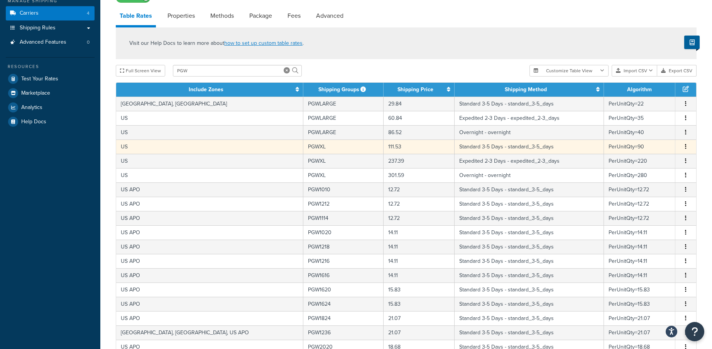
click at [205, 146] on td "US" at bounding box center [209, 146] width 187 height 14
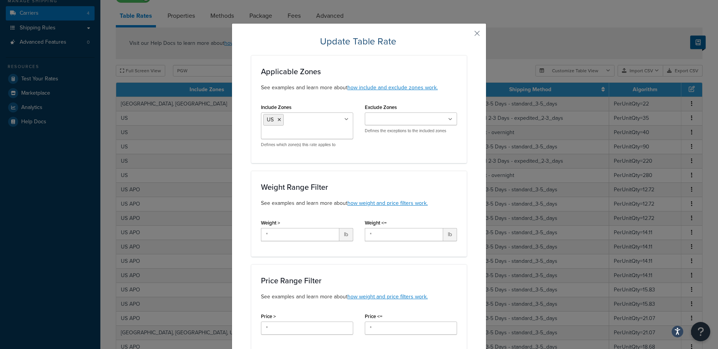
click at [288, 125] on ul "US" at bounding box center [307, 125] width 92 height 27
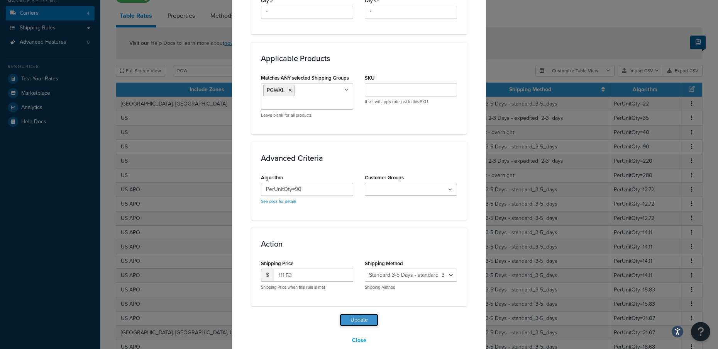
click at [352, 313] on button "Update" at bounding box center [359, 319] width 39 height 12
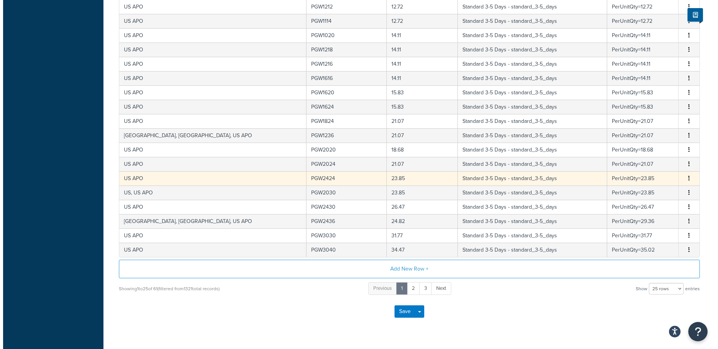
scroll to position [116, 0]
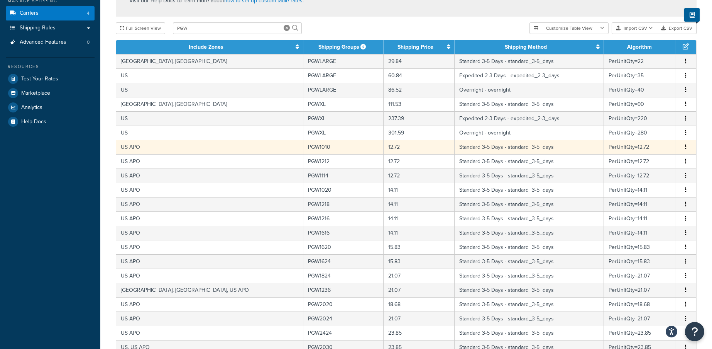
click at [172, 150] on td "US APO" at bounding box center [209, 147] width 187 height 14
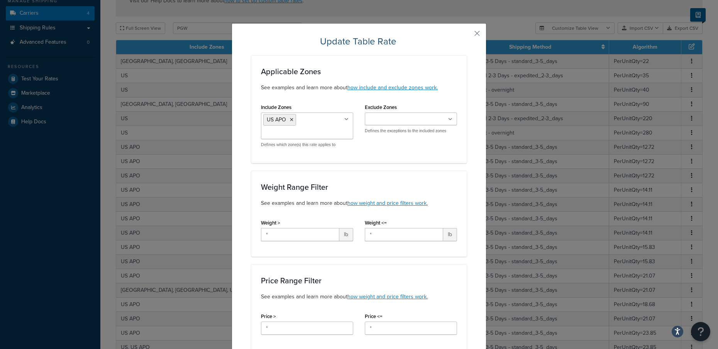
click at [304, 126] on ul "US APO" at bounding box center [307, 125] width 92 height 27
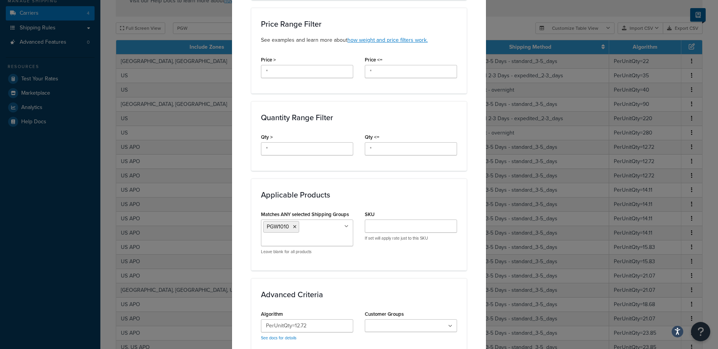
scroll to position [407, 0]
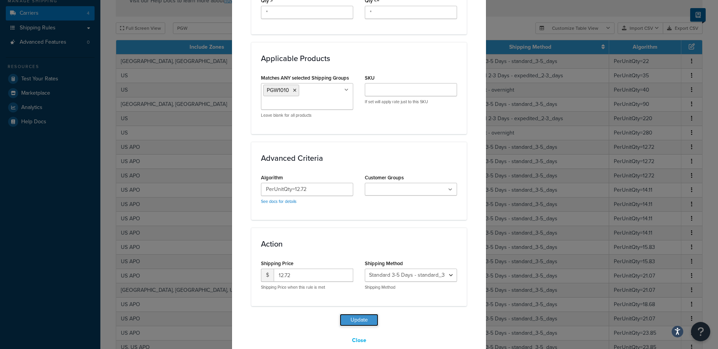
click at [358, 313] on button "Update" at bounding box center [359, 319] width 39 height 12
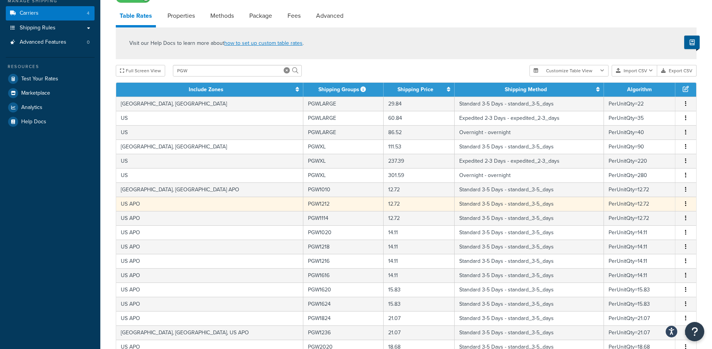
click at [164, 208] on td "US APO" at bounding box center [209, 204] width 187 height 14
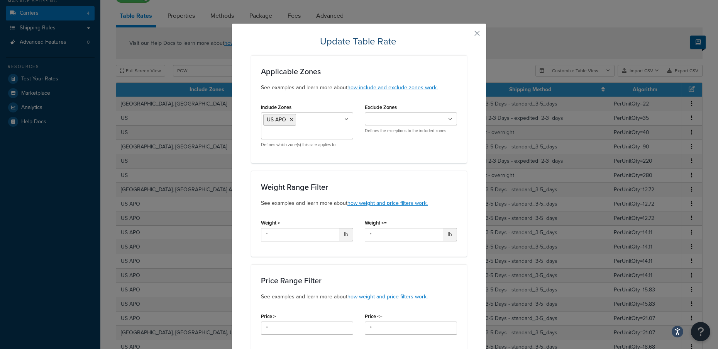
click at [313, 121] on ul "US APO" at bounding box center [307, 125] width 92 height 27
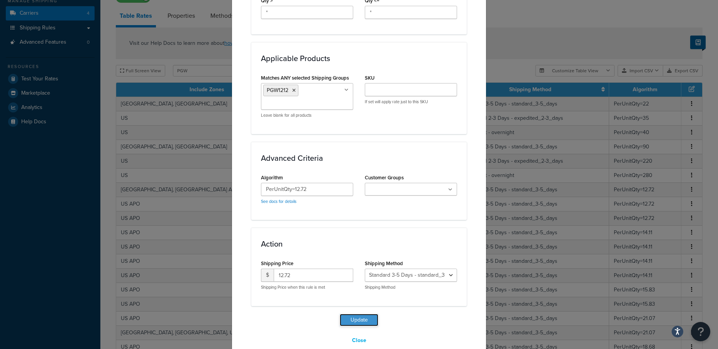
click at [363, 313] on button "Update" at bounding box center [359, 319] width 39 height 12
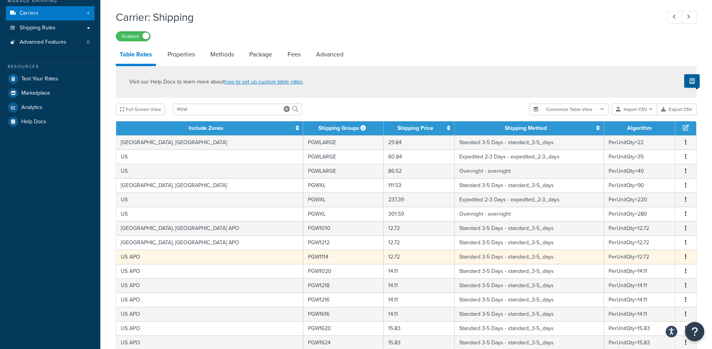
click at [169, 263] on td "US APO" at bounding box center [209, 256] width 187 height 14
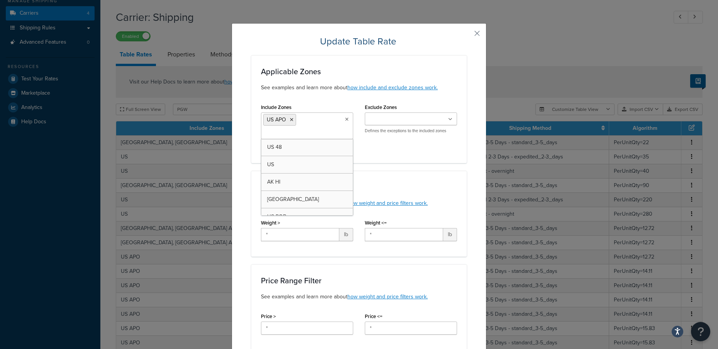
click at [312, 126] on ul "US APO" at bounding box center [307, 125] width 92 height 27
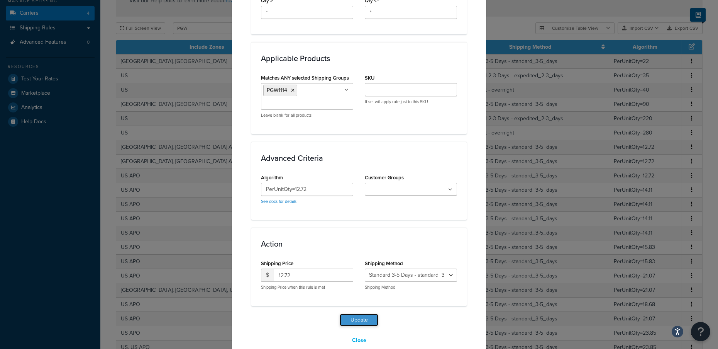
click at [353, 313] on button "Update" at bounding box center [359, 319] width 39 height 12
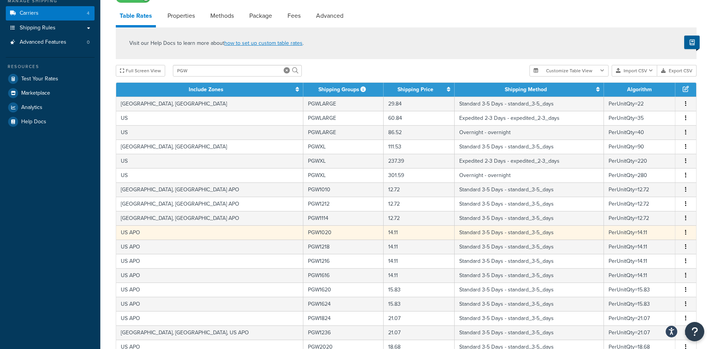
click at [166, 231] on td "US APO" at bounding box center [209, 232] width 187 height 14
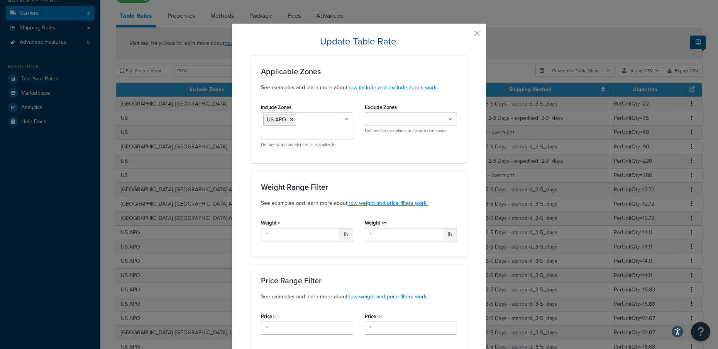
click at [318, 116] on ul "US APO" at bounding box center [307, 125] width 92 height 27
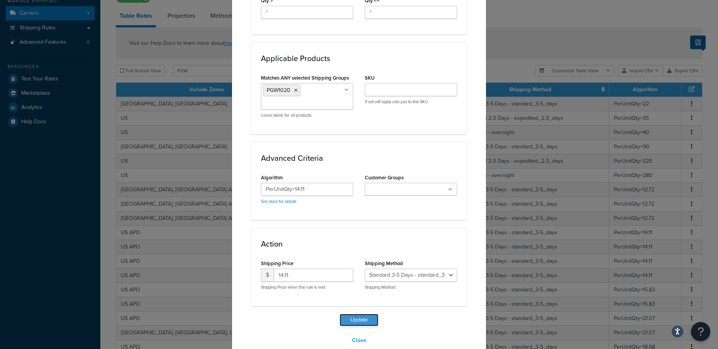
click at [367, 313] on button "Update" at bounding box center [359, 319] width 39 height 12
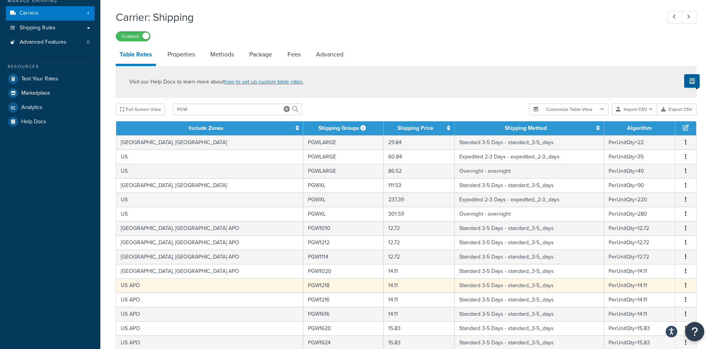
click at [179, 285] on td "US APO" at bounding box center [209, 285] width 187 height 14
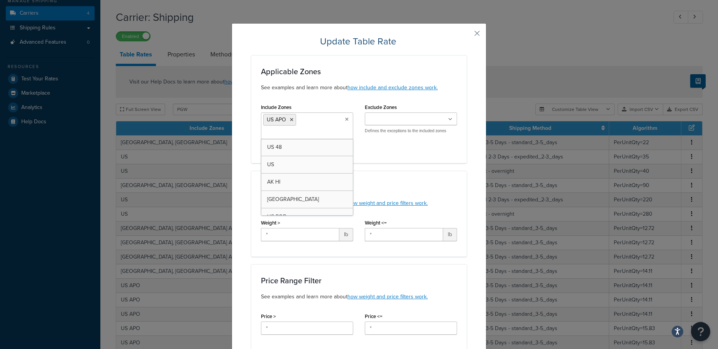
click at [309, 127] on ul "US APO" at bounding box center [307, 125] width 92 height 27
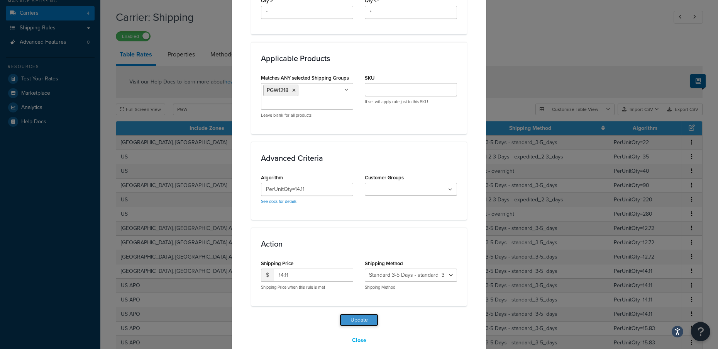
click at [357, 313] on button "Update" at bounding box center [359, 319] width 39 height 12
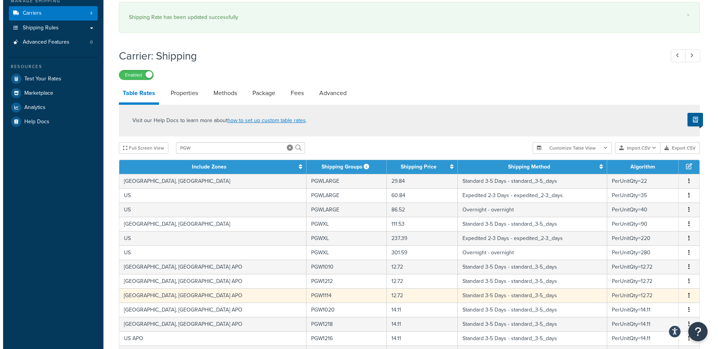
scroll to position [347, 0]
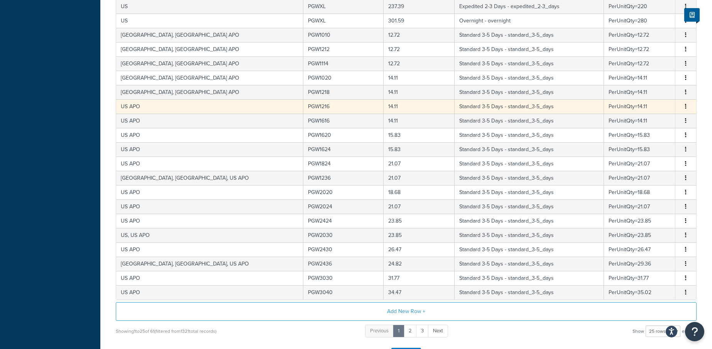
click at [154, 110] on td "US APO" at bounding box center [209, 106] width 187 height 14
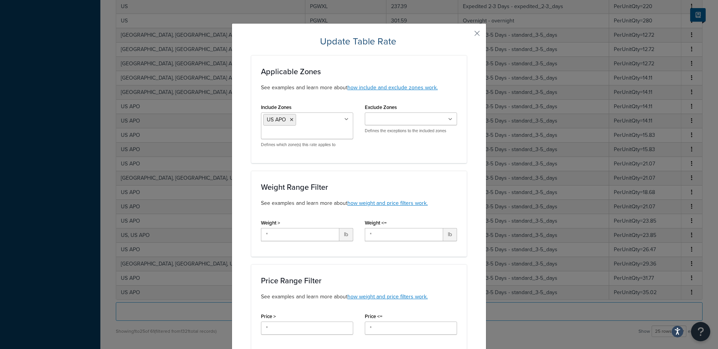
click at [308, 127] on ul "US APO" at bounding box center [307, 125] width 92 height 27
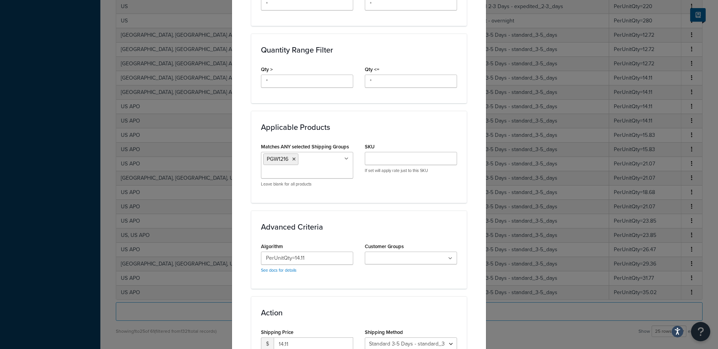
scroll to position [407, 0]
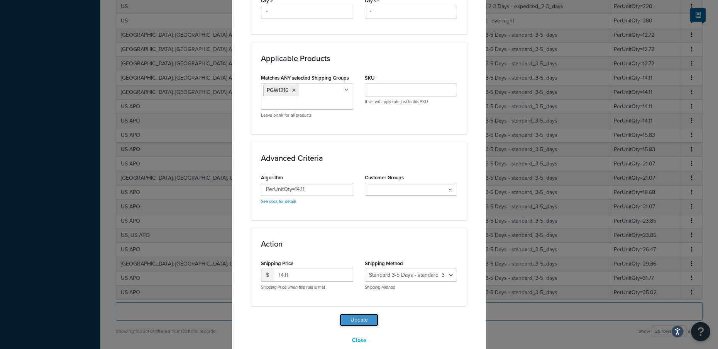
click at [354, 313] on button "Update" at bounding box center [359, 319] width 39 height 12
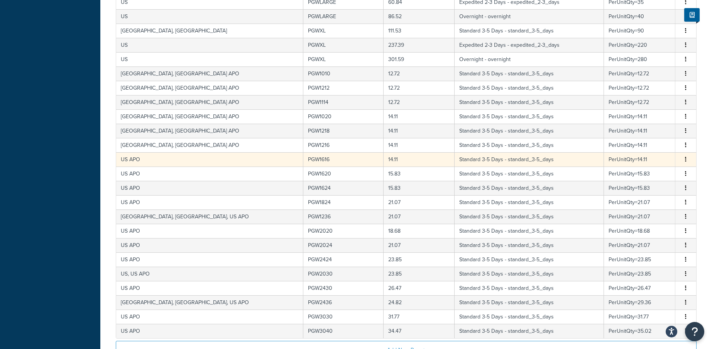
click at [159, 162] on td "US APO" at bounding box center [209, 159] width 187 height 14
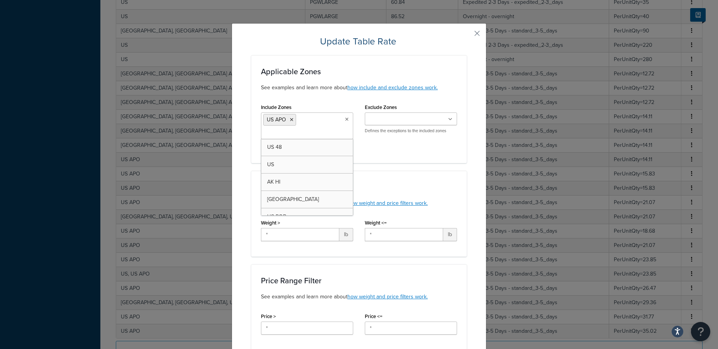
click at [303, 120] on ul "US APO" at bounding box center [307, 125] width 92 height 27
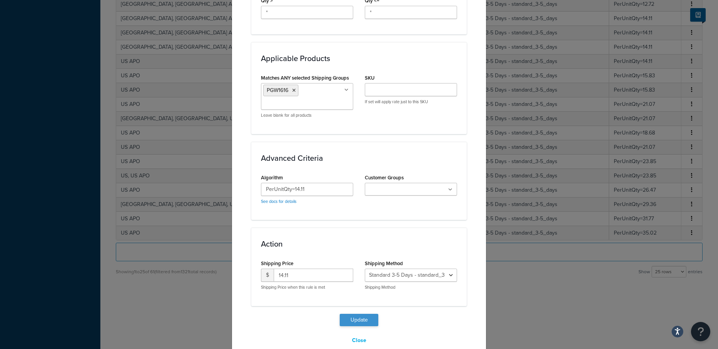
scroll to position [288, 0]
click at [355, 313] on button "Update" at bounding box center [359, 319] width 39 height 12
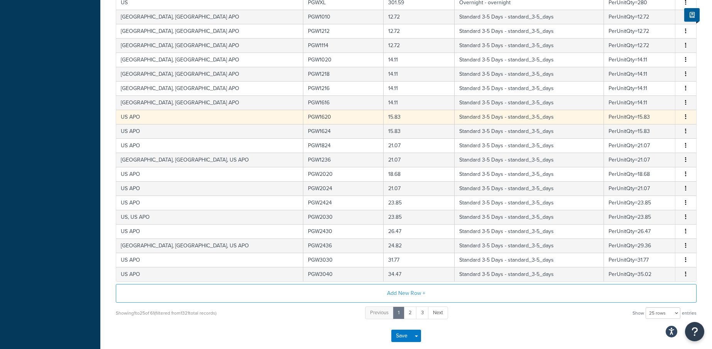
click at [159, 122] on td "US APO" at bounding box center [209, 117] width 187 height 14
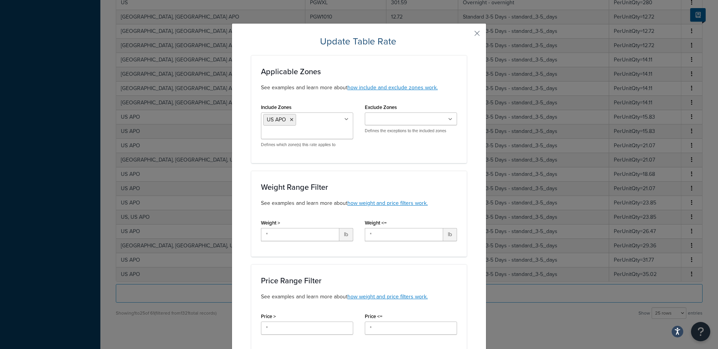
click at [294, 132] on input "Include Zones" at bounding box center [297, 133] width 68 height 8
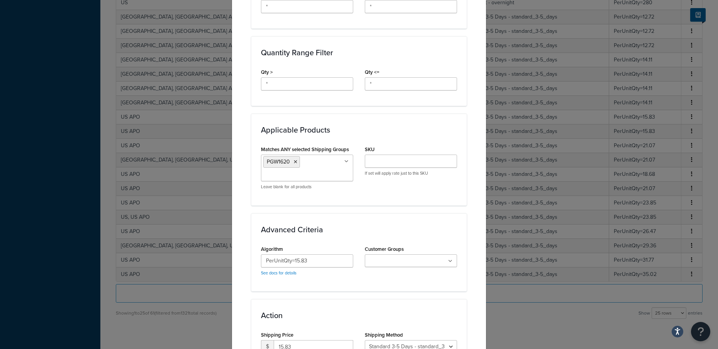
scroll to position [407, 0]
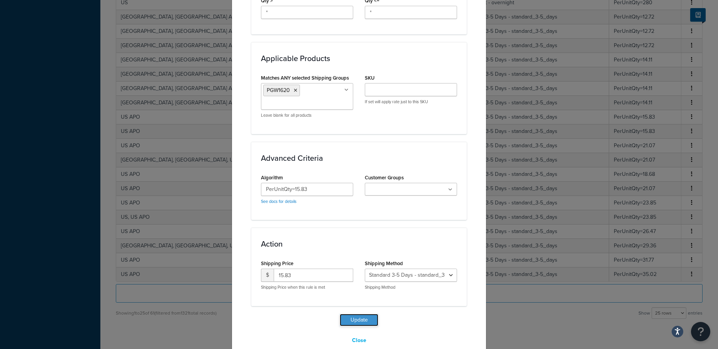
click at [361, 313] on button "Update" at bounding box center [359, 319] width 39 height 12
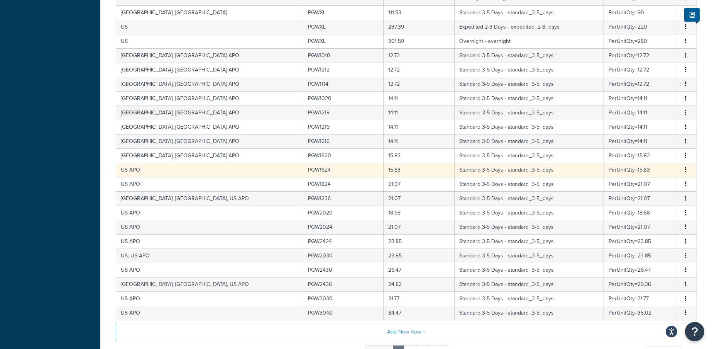
click at [159, 171] on td "US APO" at bounding box center [209, 170] width 187 height 14
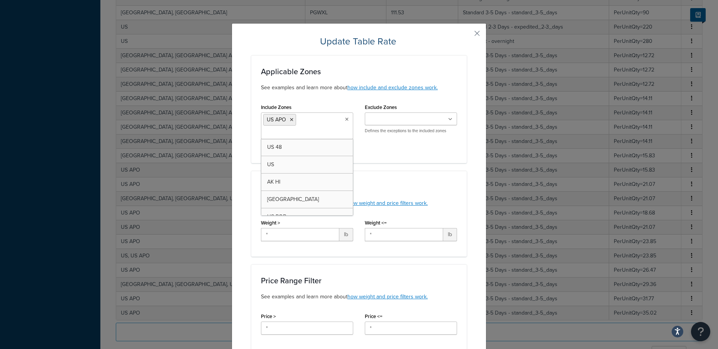
click at [305, 125] on ul "US APO" at bounding box center [307, 125] width 92 height 27
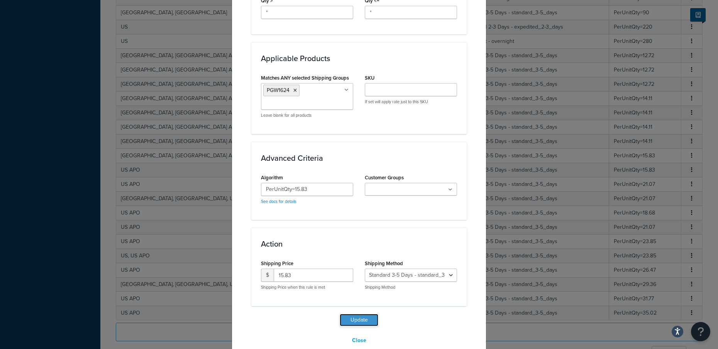
click at [347, 313] on button "Update" at bounding box center [359, 319] width 39 height 12
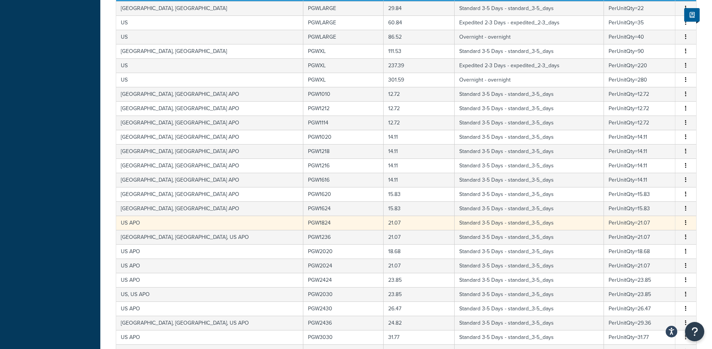
click at [165, 220] on td "US APO" at bounding box center [209, 222] width 187 height 14
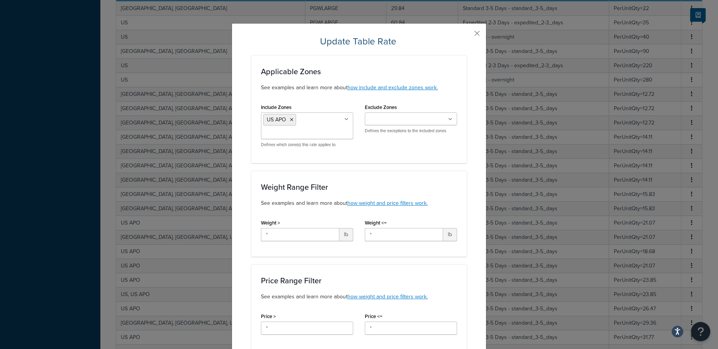
scroll to position [39, 0]
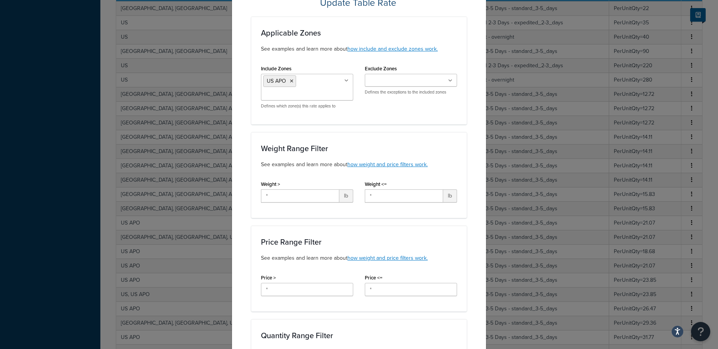
click at [316, 97] on input "Include Zones" at bounding box center [297, 94] width 68 height 8
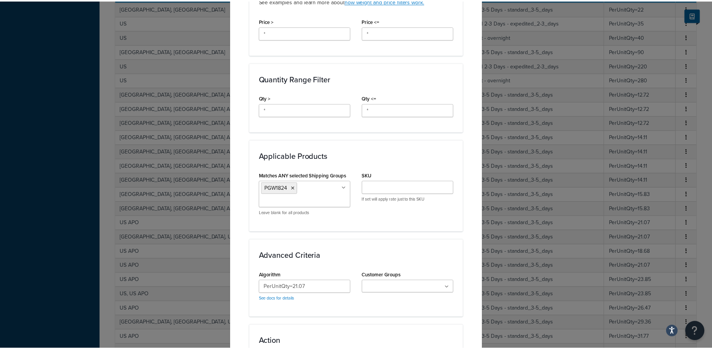
scroll to position [407, 0]
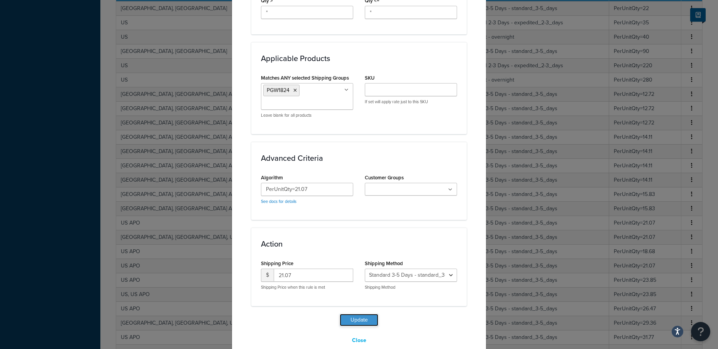
click at [353, 313] on button "Update" at bounding box center [359, 319] width 39 height 12
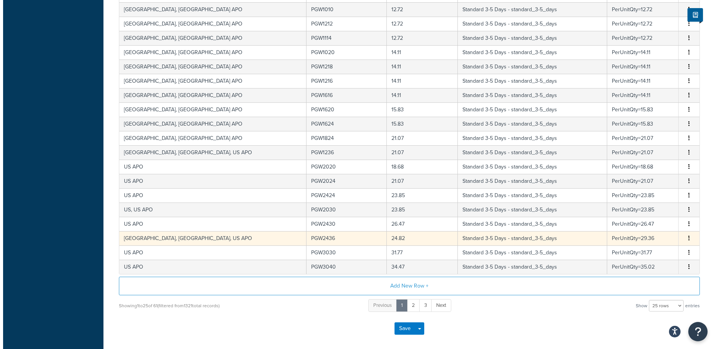
scroll to position [443, 0]
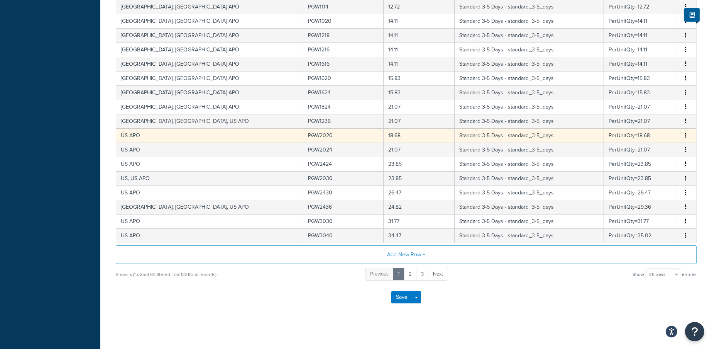
click at [156, 137] on td "US APO" at bounding box center [209, 135] width 187 height 14
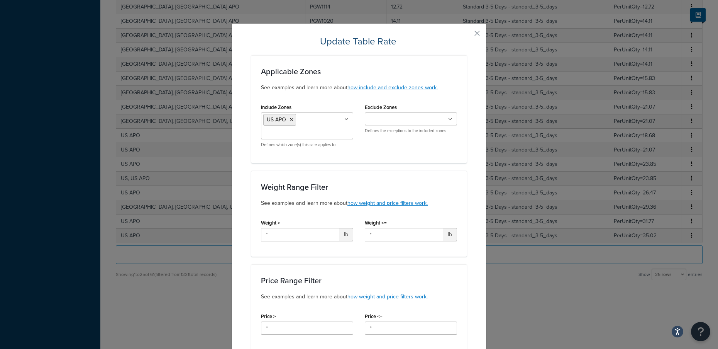
click at [329, 117] on ul "US APO" at bounding box center [307, 125] width 92 height 27
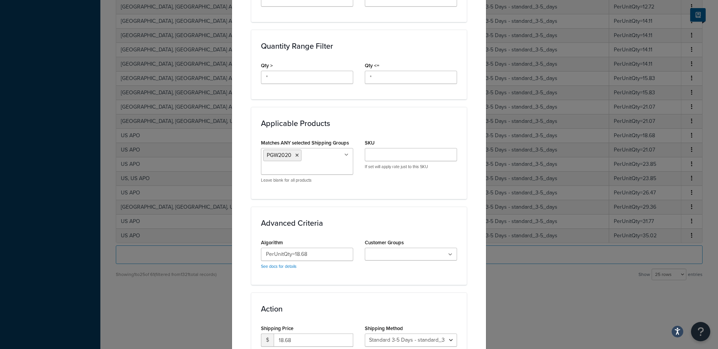
scroll to position [407, 0]
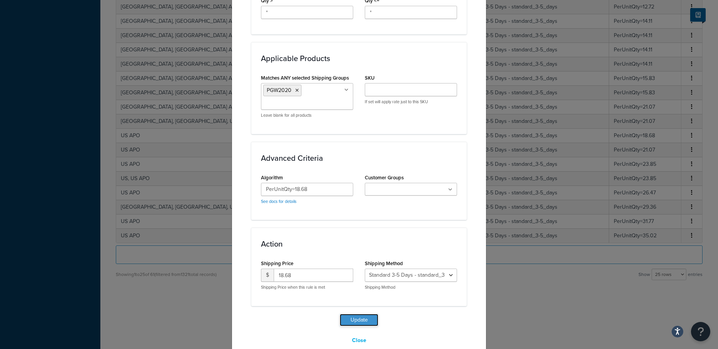
click at [353, 313] on button "Update" at bounding box center [359, 319] width 39 height 12
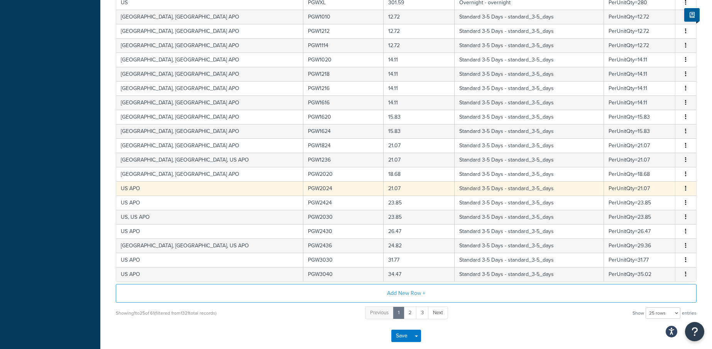
click at [164, 191] on td "US APO" at bounding box center [209, 188] width 187 height 14
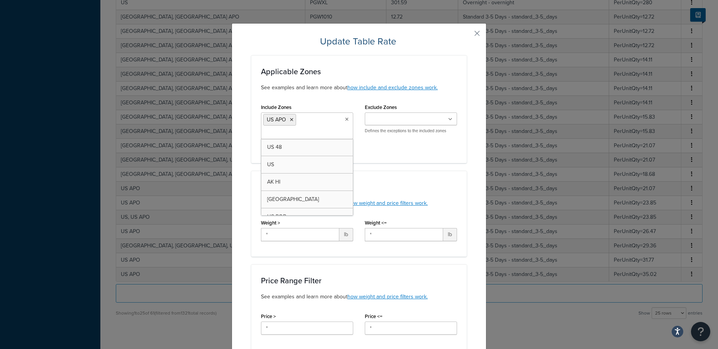
click at [307, 118] on ul "US APO" at bounding box center [307, 125] width 92 height 27
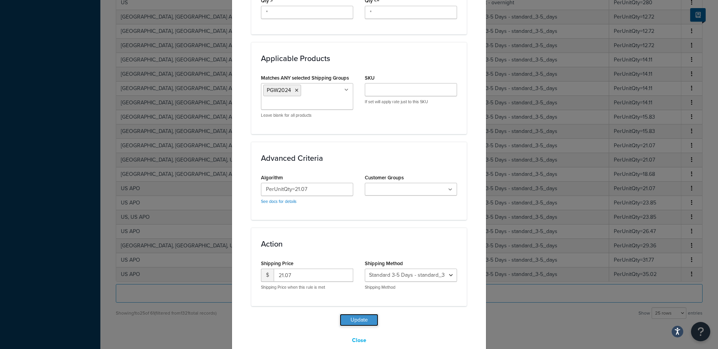
click at [362, 313] on button "Update" at bounding box center [359, 319] width 39 height 12
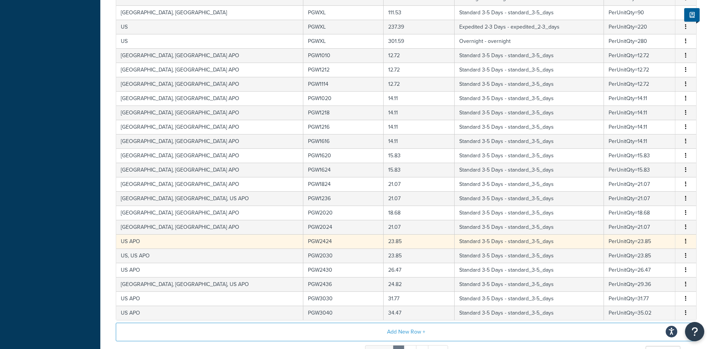
click at [170, 247] on td "US APO" at bounding box center [209, 241] width 187 height 14
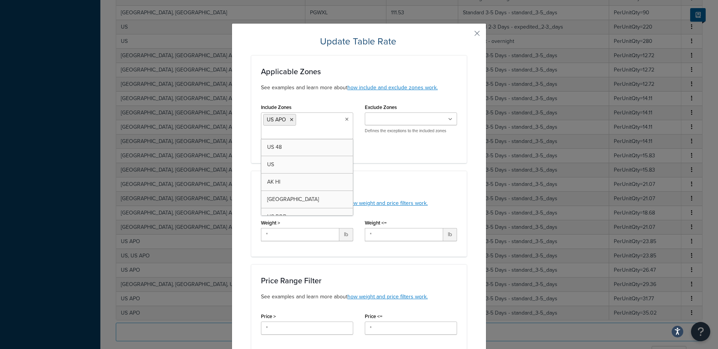
click at [303, 115] on ul "US APO" at bounding box center [307, 125] width 92 height 27
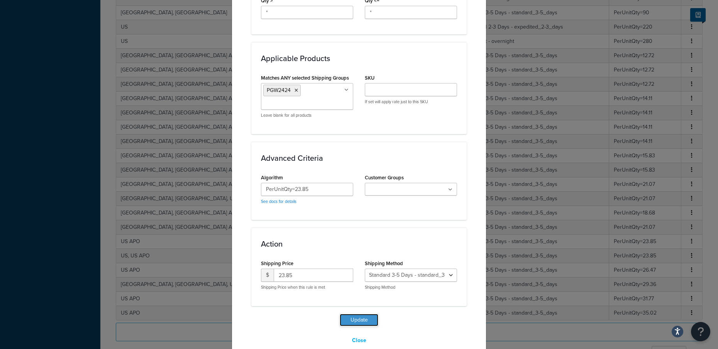
click at [355, 313] on button "Update" at bounding box center [359, 319] width 39 height 12
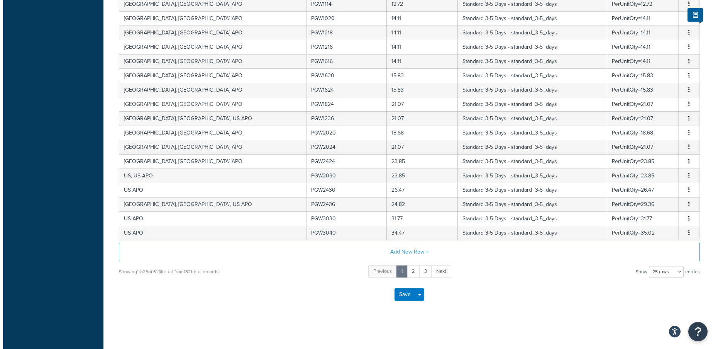
scroll to position [331, 0]
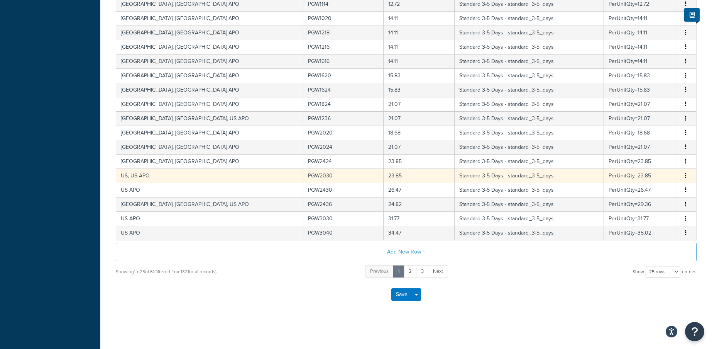
click at [167, 175] on td "US, US APO" at bounding box center [209, 175] width 187 height 14
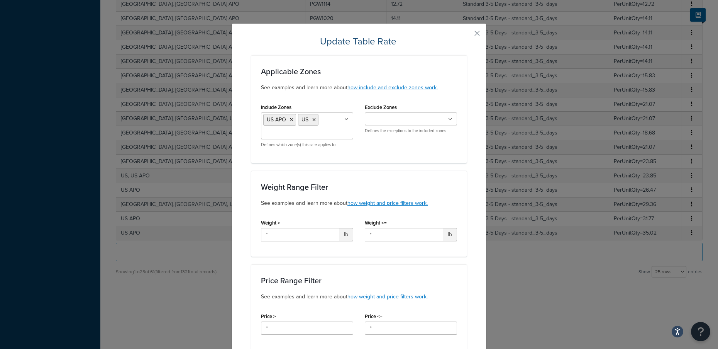
click at [317, 132] on input "Include Zones" at bounding box center [297, 133] width 68 height 8
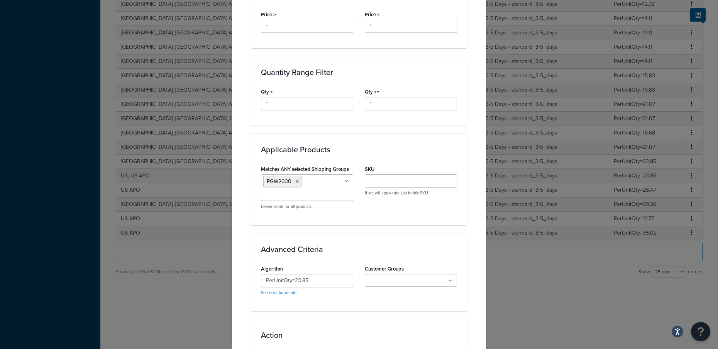
scroll to position [420, 0]
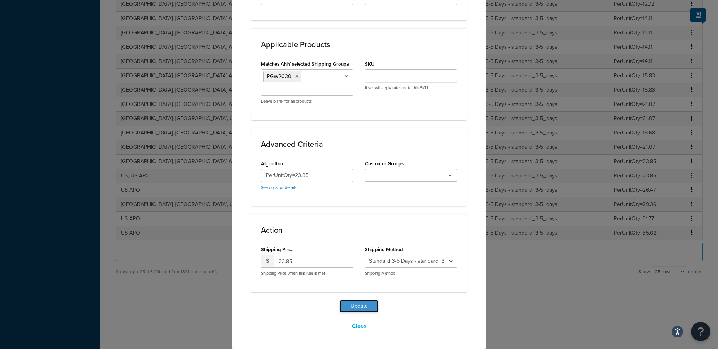
click at [355, 305] on button "Update" at bounding box center [359, 306] width 39 height 12
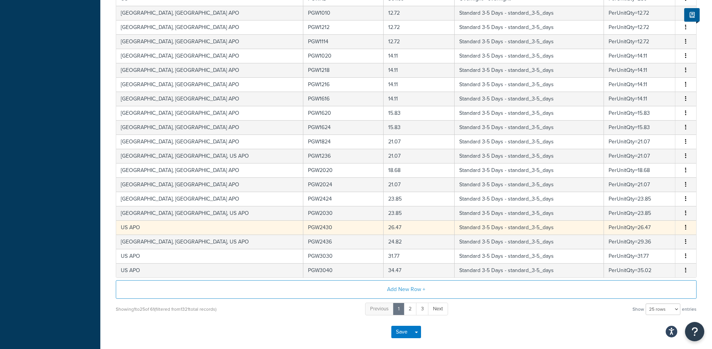
click at [165, 227] on td "US APO" at bounding box center [209, 227] width 187 height 14
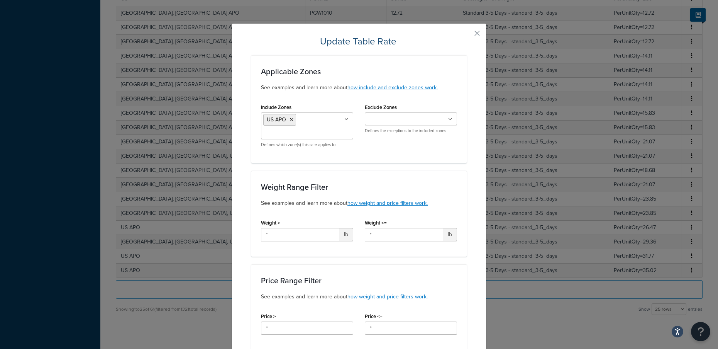
click at [317, 115] on ul "US APO" at bounding box center [307, 125] width 92 height 27
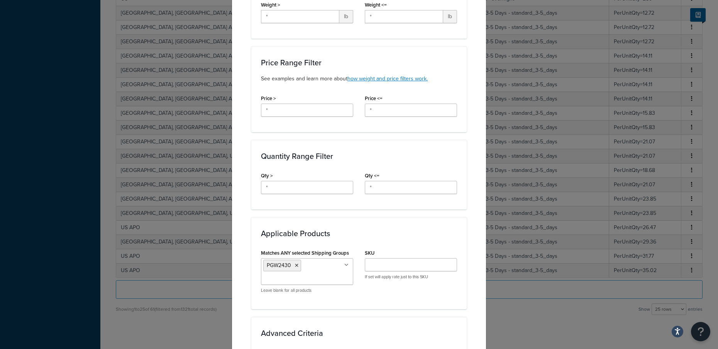
scroll to position [407, 0]
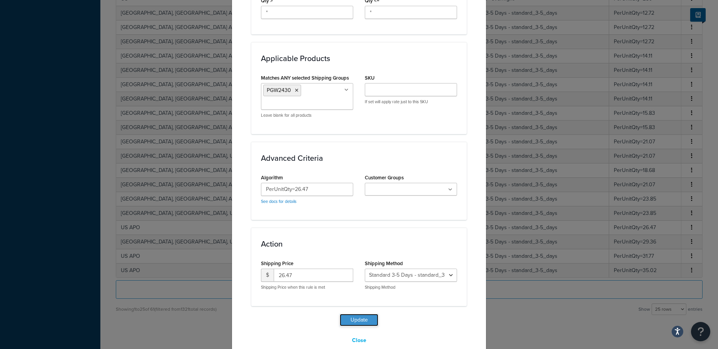
click at [359, 313] on button "Update" at bounding box center [359, 319] width 39 height 12
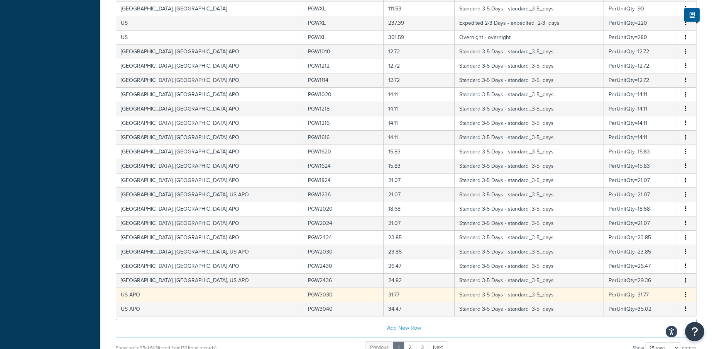
click at [154, 299] on td "US APO" at bounding box center [209, 294] width 187 height 14
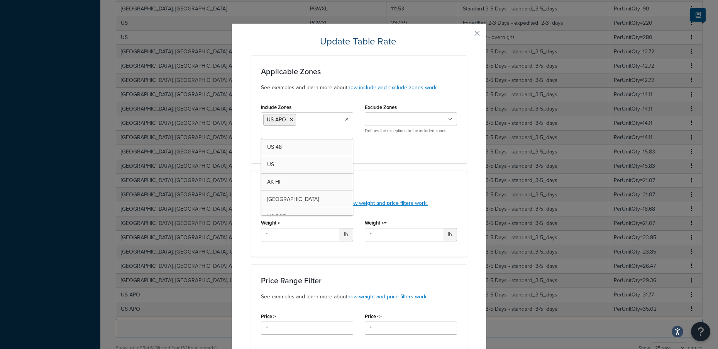
click at [331, 122] on ul "US APO" at bounding box center [307, 125] width 92 height 27
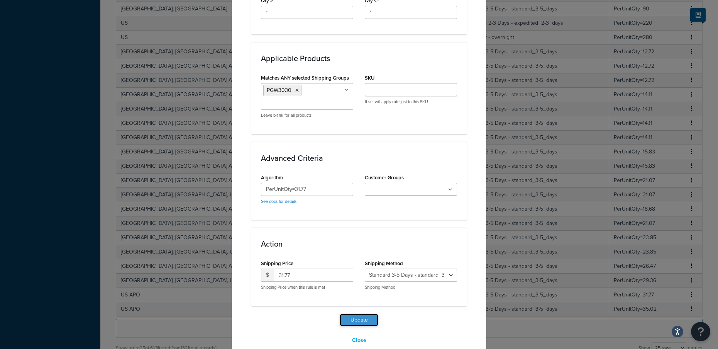
click at [351, 313] on button "Update" at bounding box center [359, 319] width 39 height 12
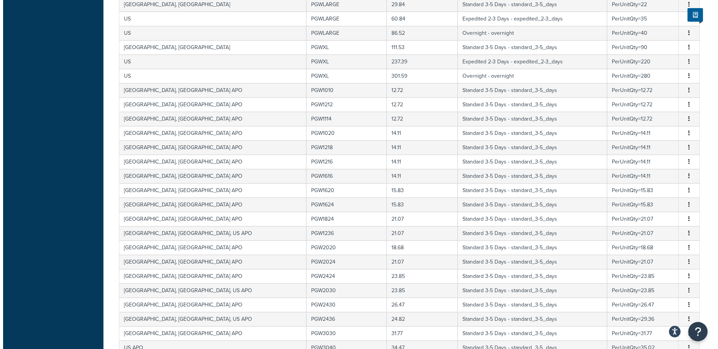
scroll to position [447, 0]
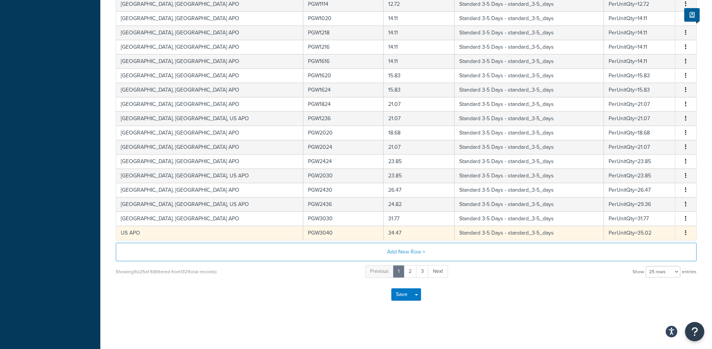
click at [151, 231] on td "US APO" at bounding box center [209, 232] width 187 height 14
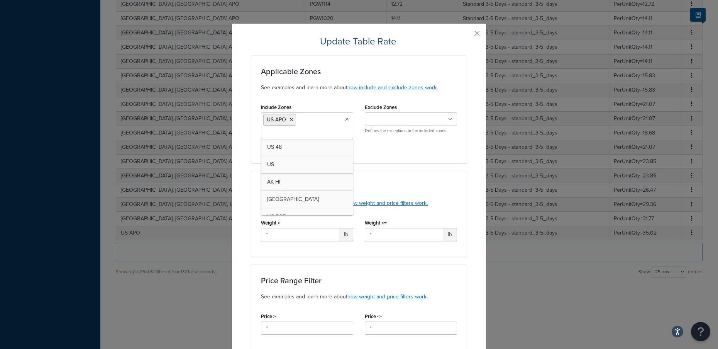
click at [307, 121] on ul "US APO" at bounding box center [307, 125] width 92 height 27
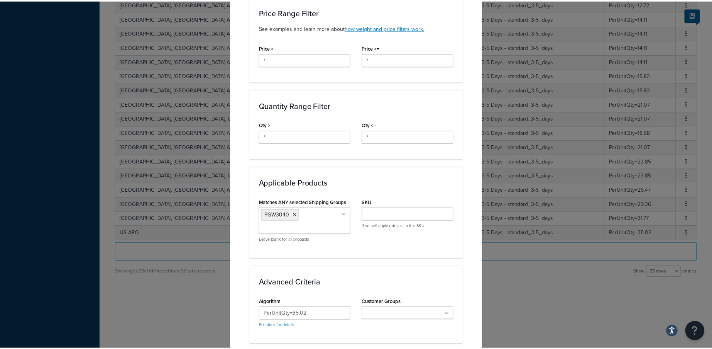
scroll to position [407, 0]
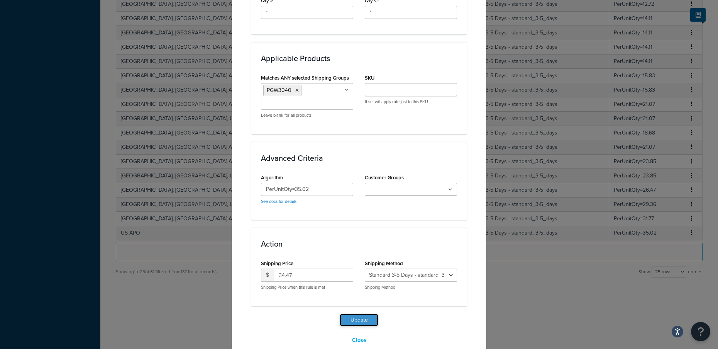
click at [369, 313] on button "Update" at bounding box center [359, 319] width 39 height 12
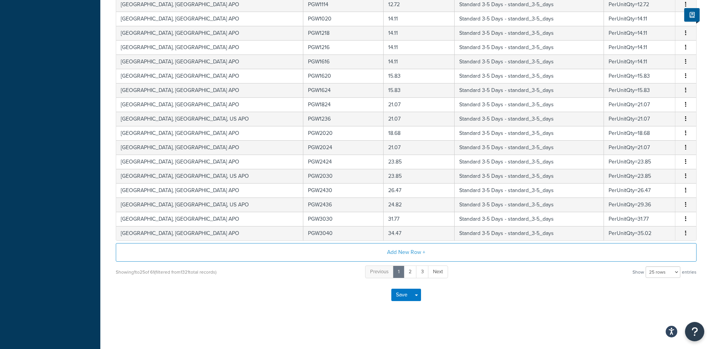
scroll to position [484, 0]
click at [413, 274] on link "2" at bounding box center [410, 271] width 13 height 13
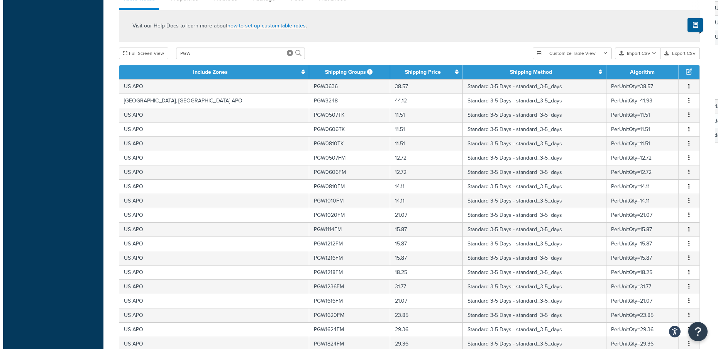
scroll to position [252, 0]
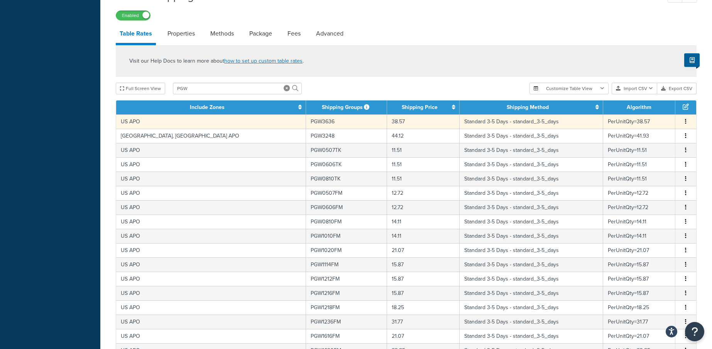
click at [183, 124] on td "US APO" at bounding box center [211, 121] width 190 height 14
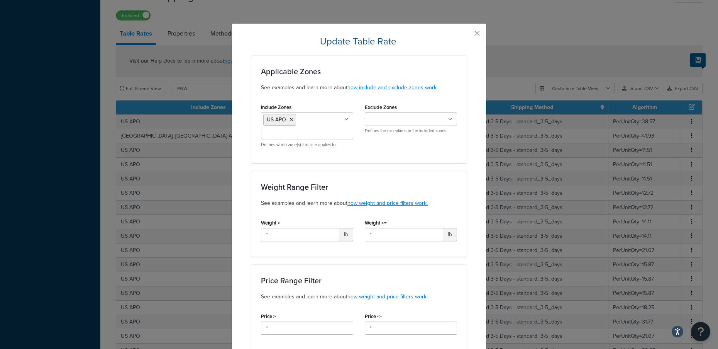
click at [311, 130] on input "Include Zones" at bounding box center [297, 133] width 68 height 8
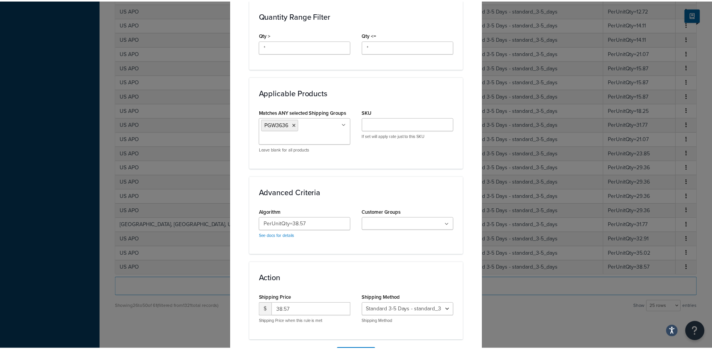
scroll to position [407, 0]
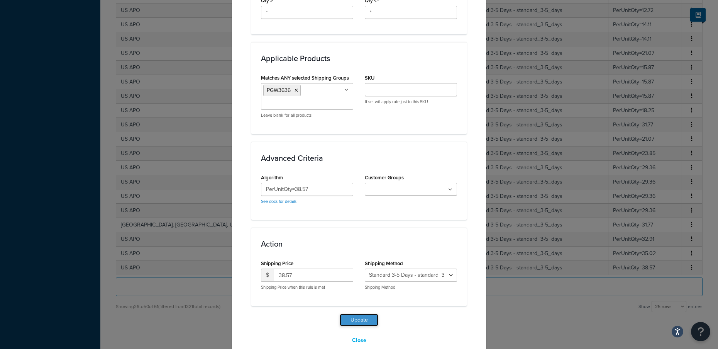
click at [357, 313] on button "Update" at bounding box center [359, 319] width 39 height 12
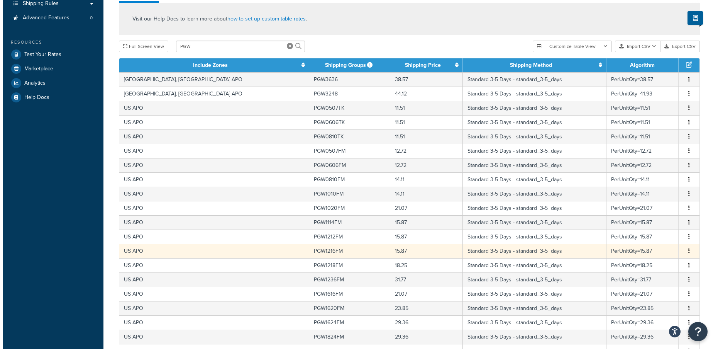
scroll to position [98, 0]
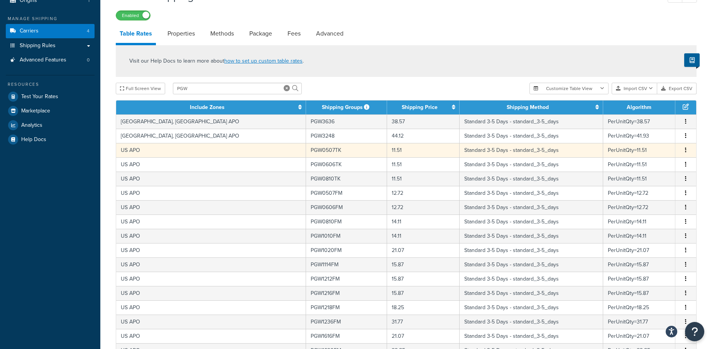
click at [164, 150] on td "US APO" at bounding box center [211, 150] width 190 height 14
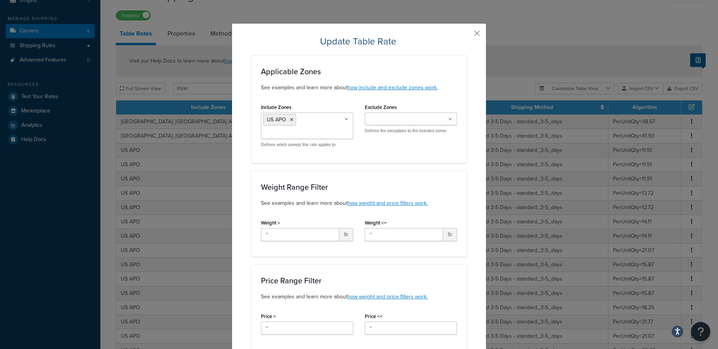
click at [320, 128] on ul "US APO" at bounding box center [307, 125] width 92 height 27
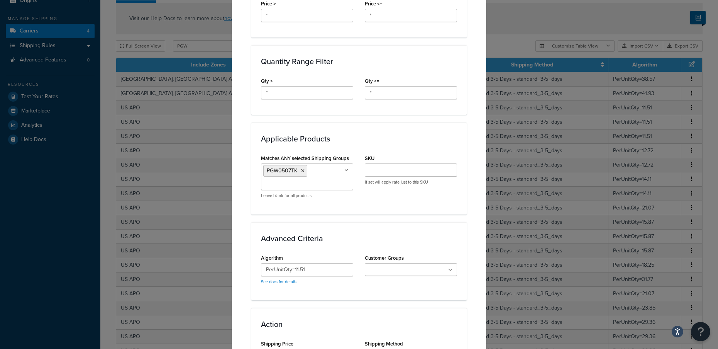
scroll to position [407, 0]
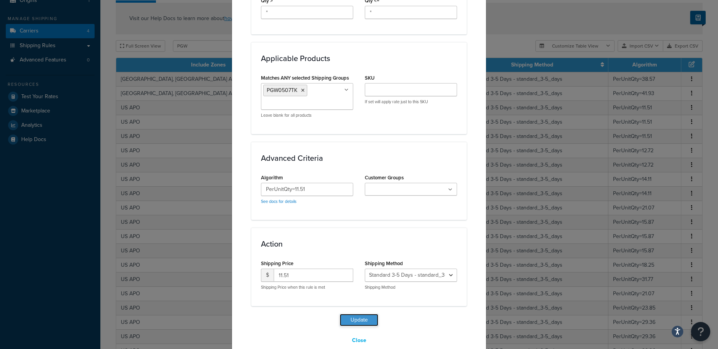
click at [349, 313] on button "Update" at bounding box center [359, 319] width 39 height 12
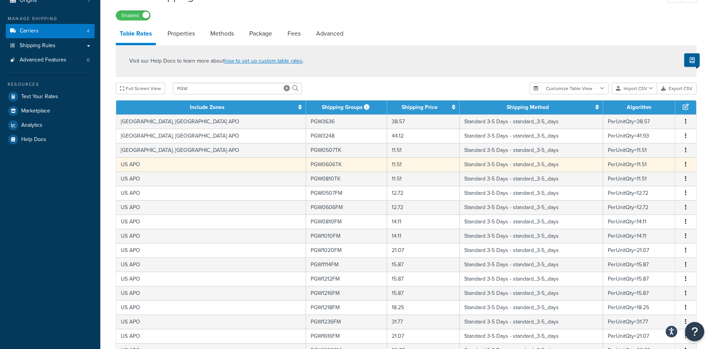
click at [157, 167] on td "US APO" at bounding box center [211, 164] width 190 height 14
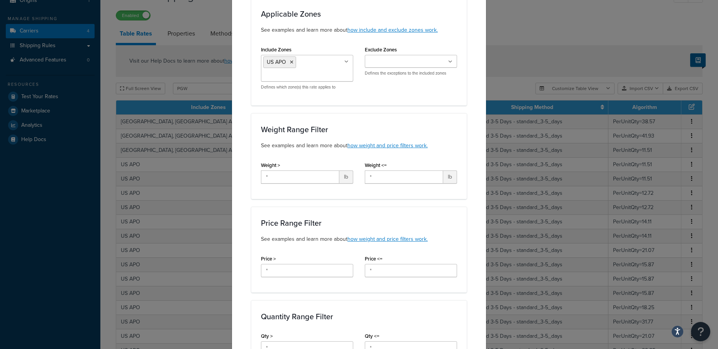
scroll to position [0, 0]
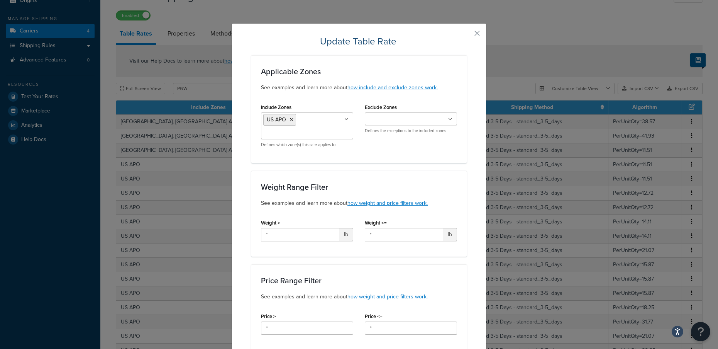
click at [302, 129] on input "Include Zones" at bounding box center [297, 133] width 68 height 8
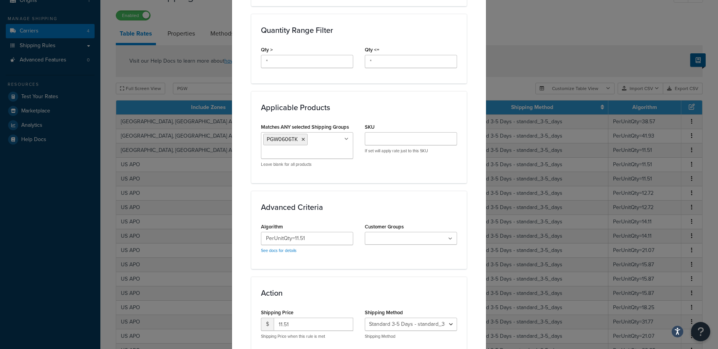
scroll to position [407, 0]
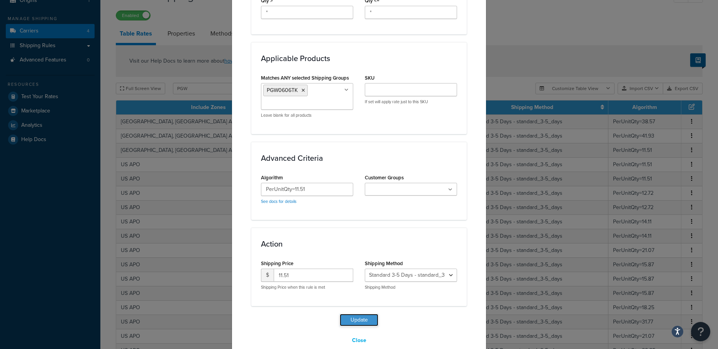
click at [363, 313] on button "Update" at bounding box center [359, 319] width 39 height 12
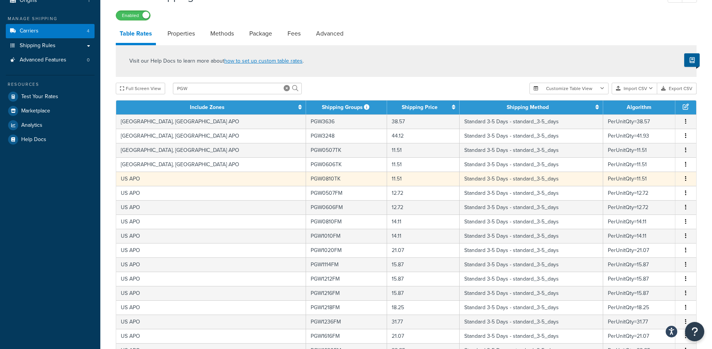
click at [170, 178] on td "US APO" at bounding box center [211, 178] width 190 height 14
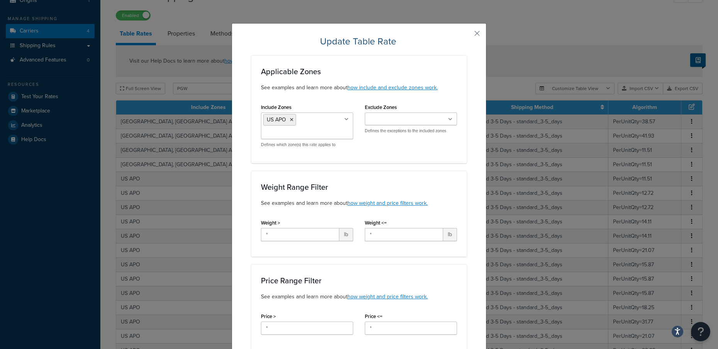
click at [302, 133] on input "Include Zones" at bounding box center [297, 133] width 68 height 8
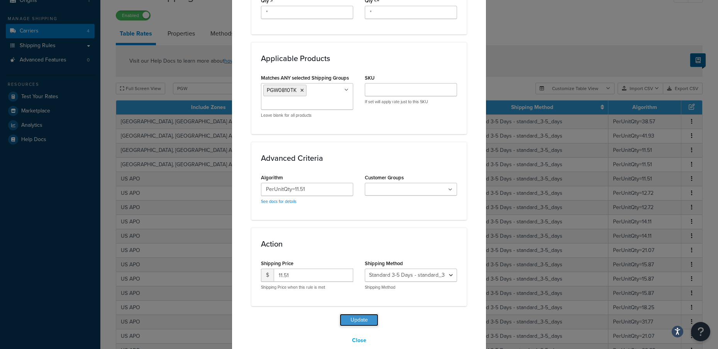
click at [350, 313] on button "Update" at bounding box center [359, 319] width 39 height 12
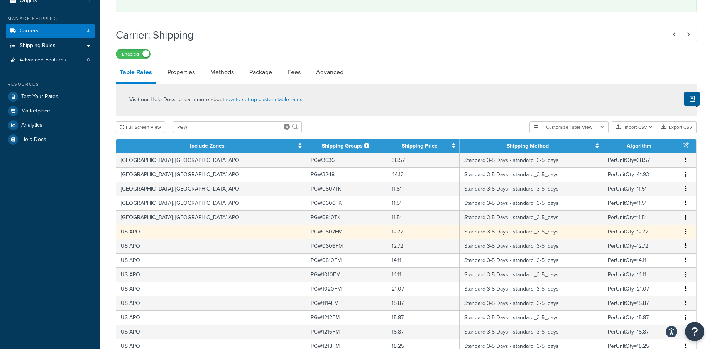
click at [167, 231] on td "US APO" at bounding box center [211, 231] width 190 height 14
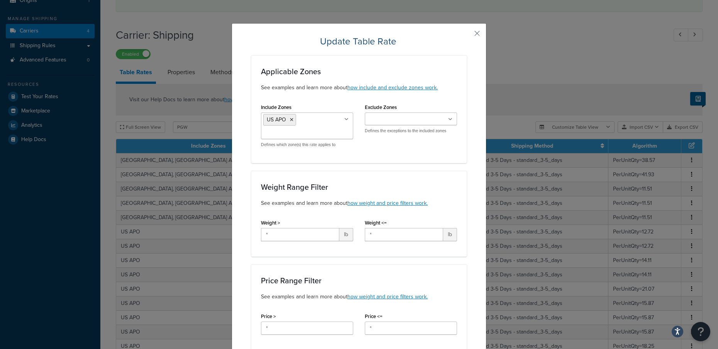
click at [320, 136] on input "Include Zones" at bounding box center [297, 133] width 68 height 8
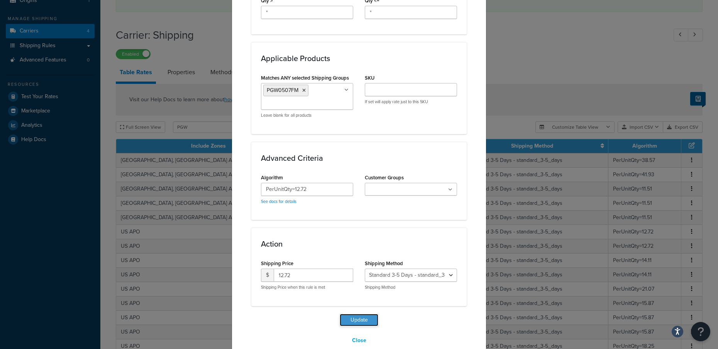
click at [360, 313] on button "Update" at bounding box center [359, 319] width 39 height 12
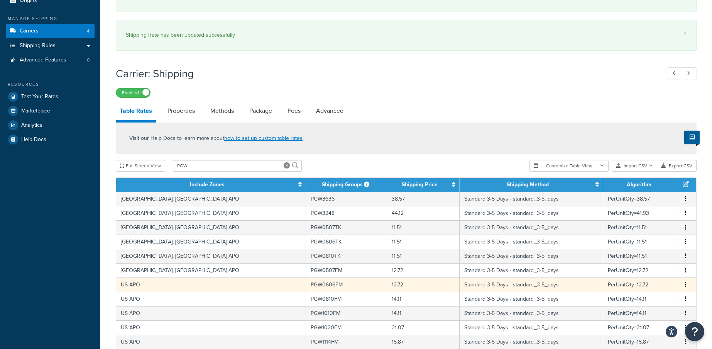
click at [165, 283] on td "US APO" at bounding box center [211, 284] width 190 height 14
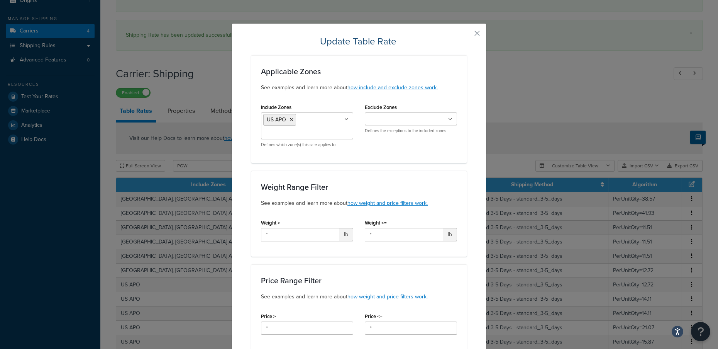
click at [312, 140] on div "US APO US 48 US AK HI [GEOGRAPHIC_DATA] [GEOGRAPHIC_DATA] POBox Defines which z…" at bounding box center [307, 129] width 92 height 35
click at [313, 132] on input "Include Zones" at bounding box center [297, 133] width 68 height 8
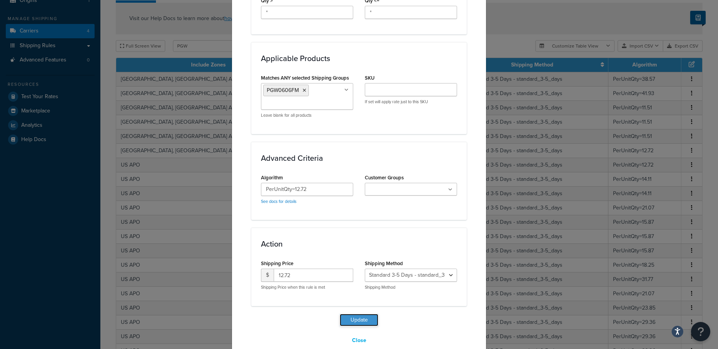
click at [360, 313] on button "Update" at bounding box center [359, 319] width 39 height 12
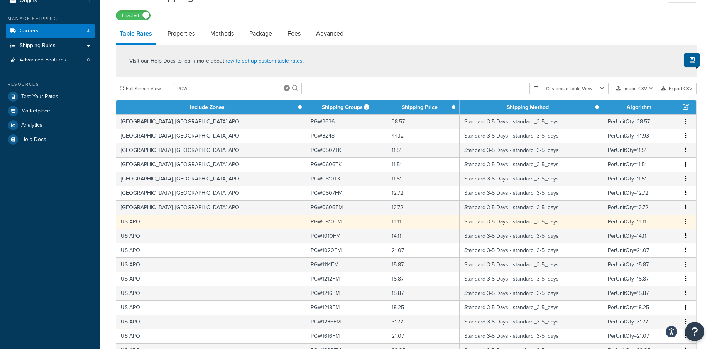
click at [171, 227] on td "US APO" at bounding box center [211, 221] width 190 height 14
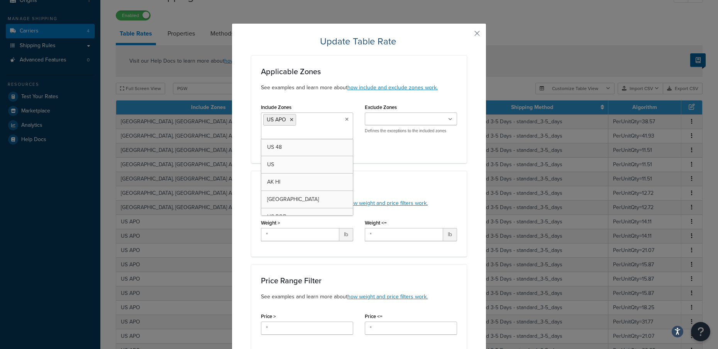
click at [330, 128] on ul "US APO" at bounding box center [307, 125] width 92 height 27
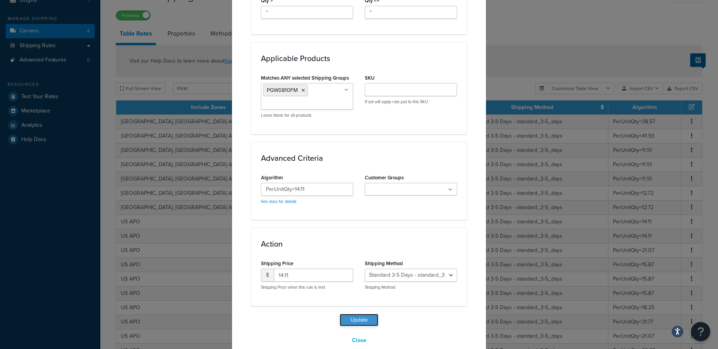
click at [345, 313] on button "Update" at bounding box center [359, 319] width 39 height 12
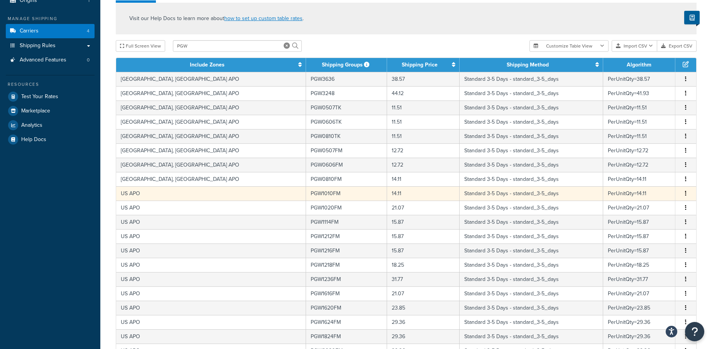
click at [153, 189] on td "US APO" at bounding box center [211, 193] width 190 height 14
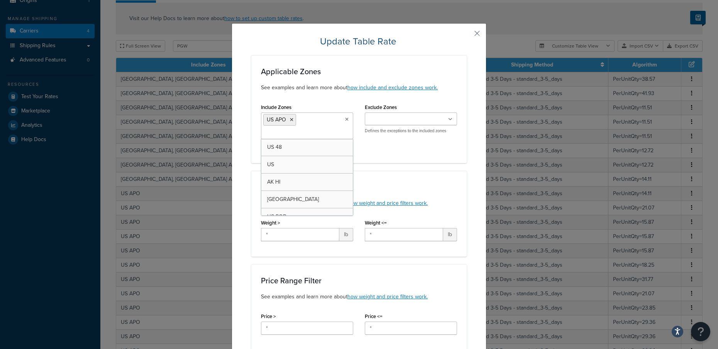
click at [324, 120] on ul "US APO" at bounding box center [307, 125] width 92 height 27
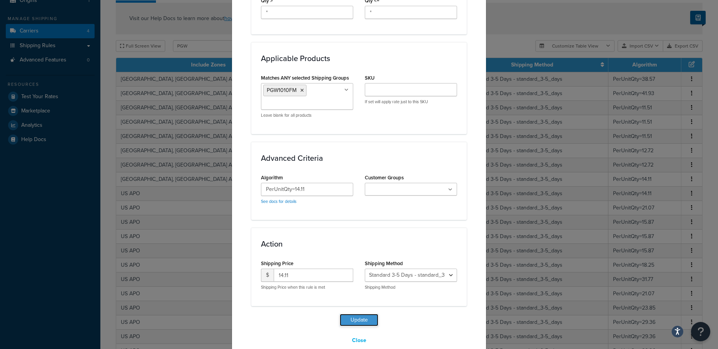
click at [360, 313] on button "Update" at bounding box center [359, 319] width 39 height 12
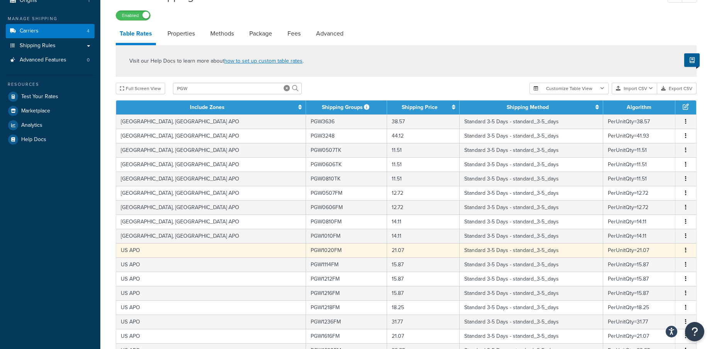
click at [166, 251] on td "US APO" at bounding box center [211, 250] width 190 height 14
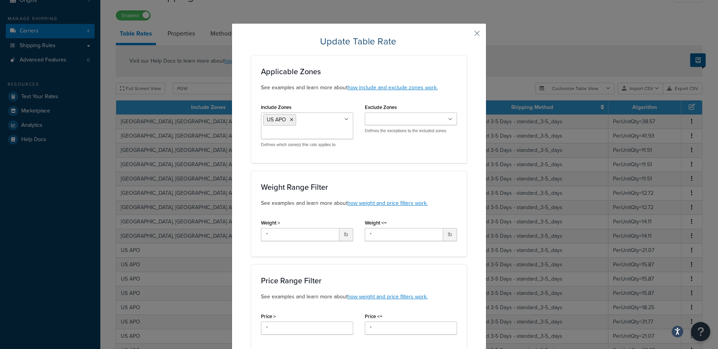
click at [319, 124] on ul "US APO" at bounding box center [307, 125] width 92 height 27
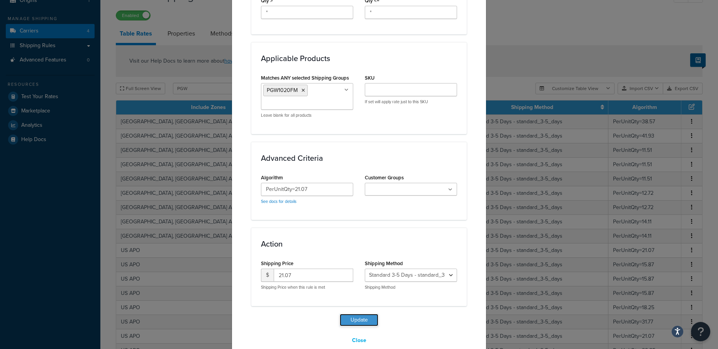
click at [355, 313] on button "Update" at bounding box center [359, 319] width 39 height 12
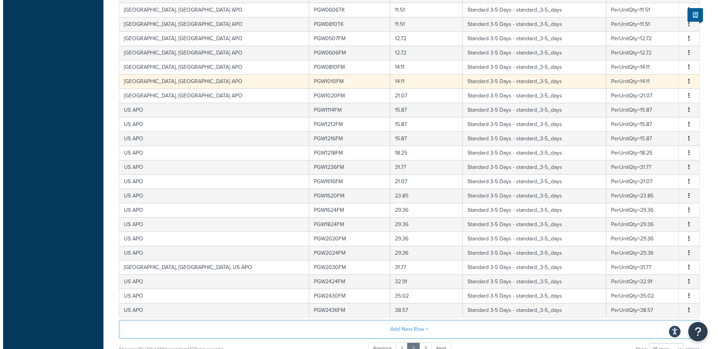
scroll to position [214, 0]
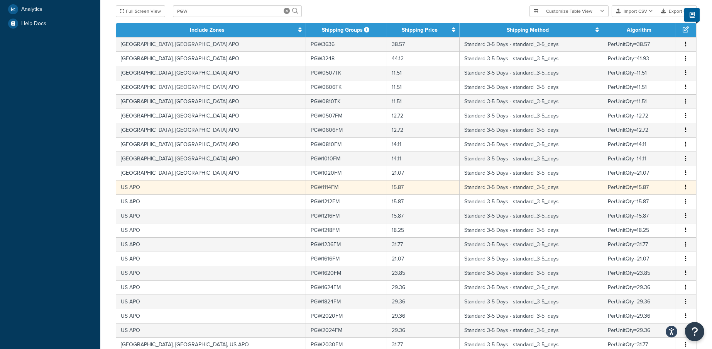
click at [154, 186] on td "US APO" at bounding box center [211, 187] width 190 height 14
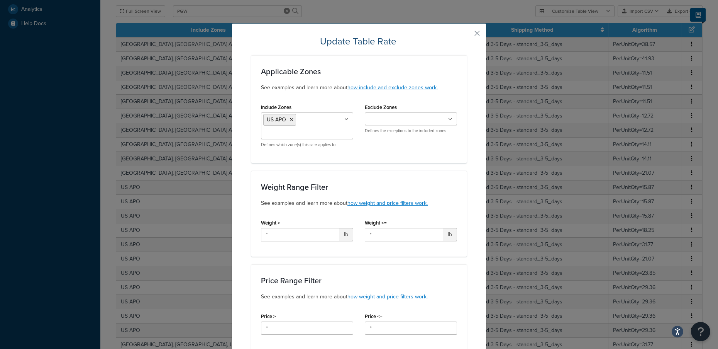
click at [307, 116] on ul "US APO" at bounding box center [307, 125] width 92 height 27
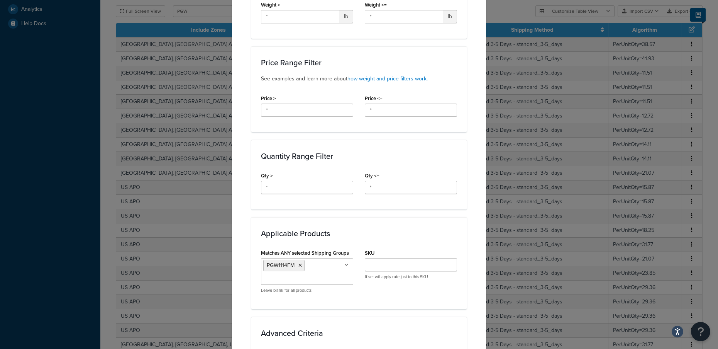
scroll to position [407, 0]
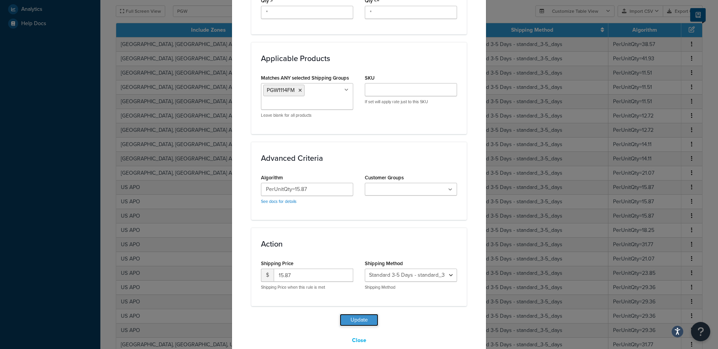
click at [345, 313] on button "Update" at bounding box center [359, 319] width 39 height 12
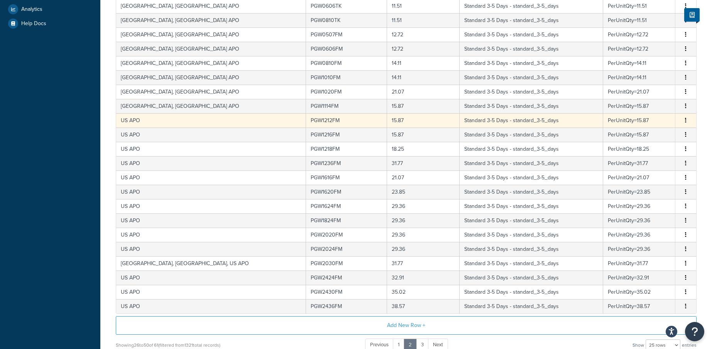
click at [169, 120] on td "US APO" at bounding box center [211, 120] width 190 height 14
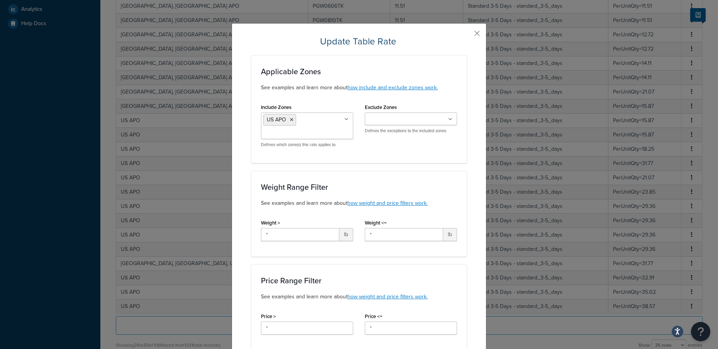
click at [322, 125] on ul "US APO" at bounding box center [307, 125] width 92 height 27
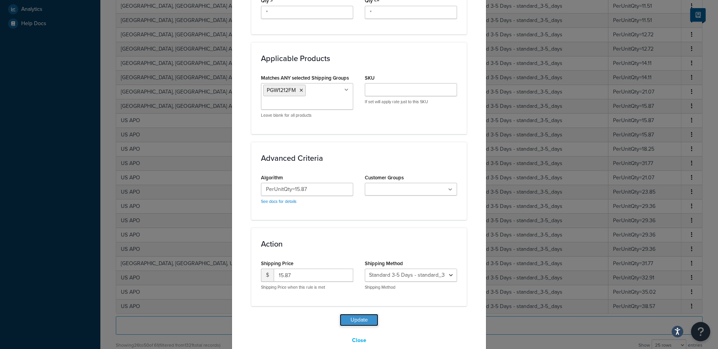
click at [363, 313] on button "Update" at bounding box center [359, 319] width 39 height 12
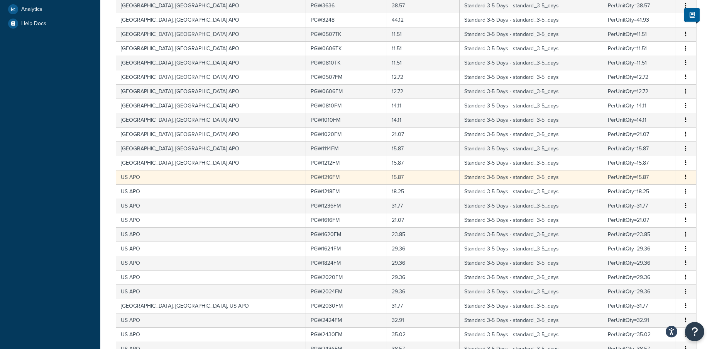
click at [175, 181] on td "US APO" at bounding box center [211, 177] width 190 height 14
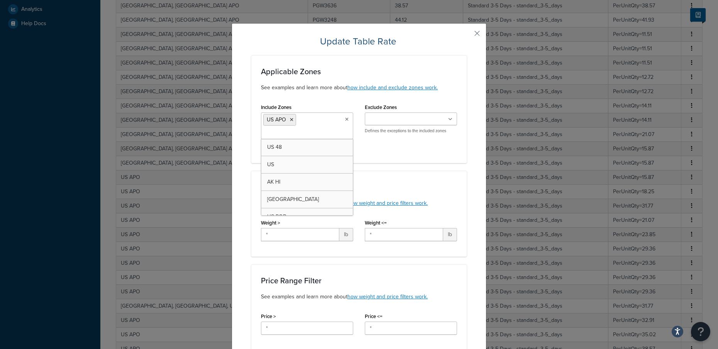
click at [309, 114] on ul "US APO" at bounding box center [307, 125] width 92 height 27
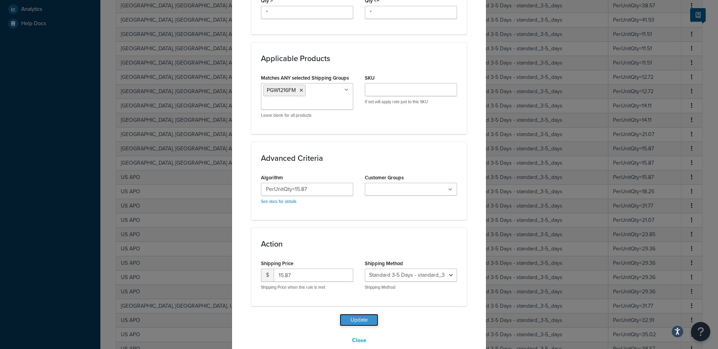
click at [354, 313] on button "Update" at bounding box center [359, 319] width 39 height 12
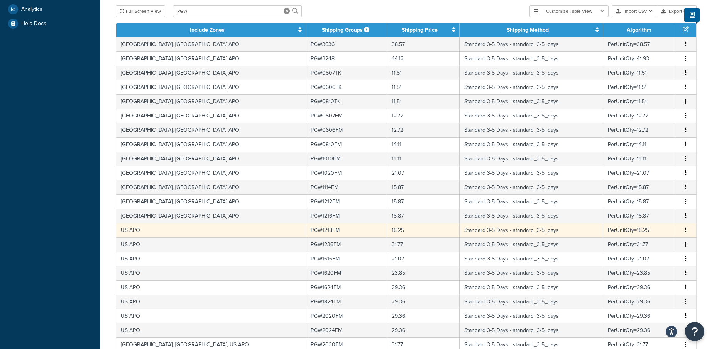
click at [156, 229] on td "US APO" at bounding box center [211, 230] width 190 height 14
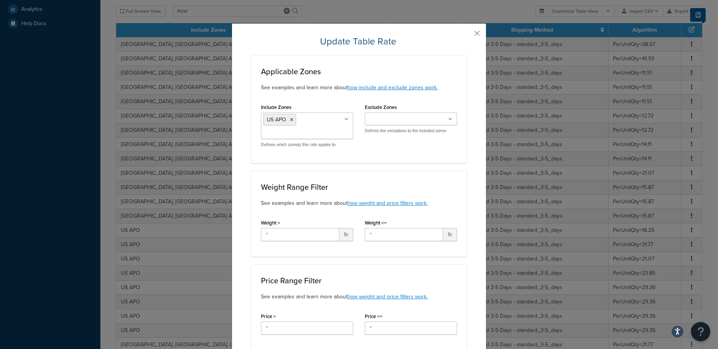
click at [306, 125] on ul "US APO" at bounding box center [307, 125] width 92 height 27
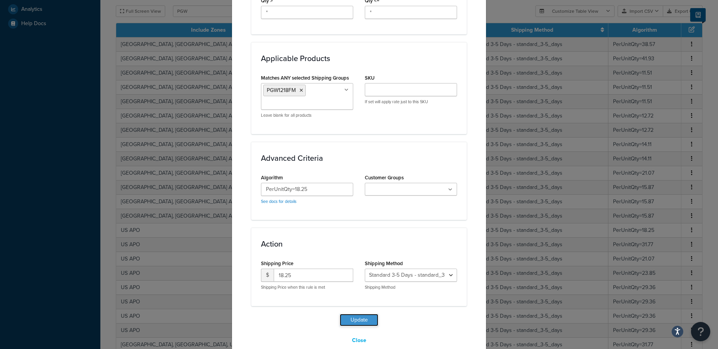
click at [354, 313] on button "Update" at bounding box center [359, 319] width 39 height 12
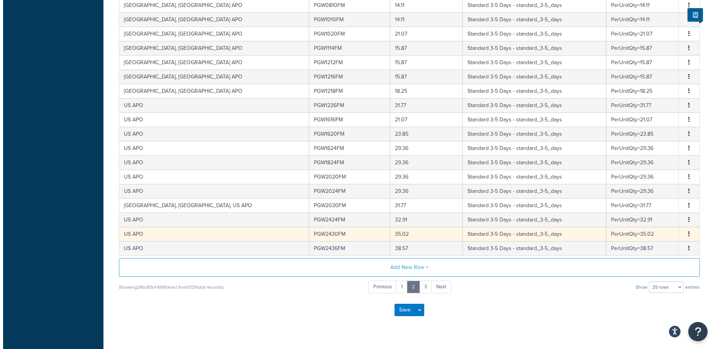
scroll to position [407, 0]
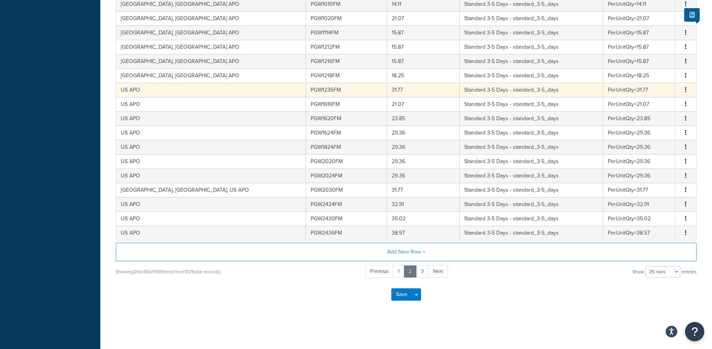
click at [164, 90] on td "US APO" at bounding box center [211, 90] width 190 height 14
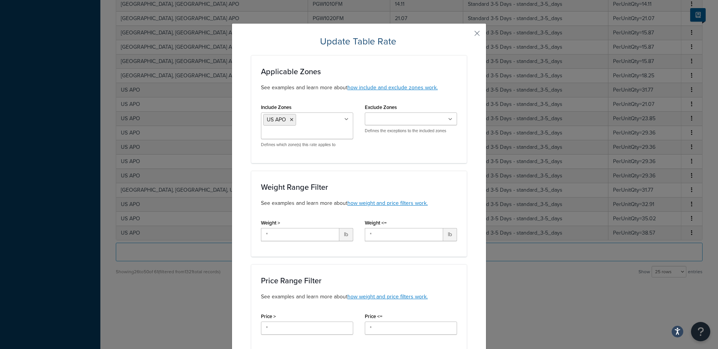
click at [325, 115] on ul "US APO" at bounding box center [307, 125] width 92 height 27
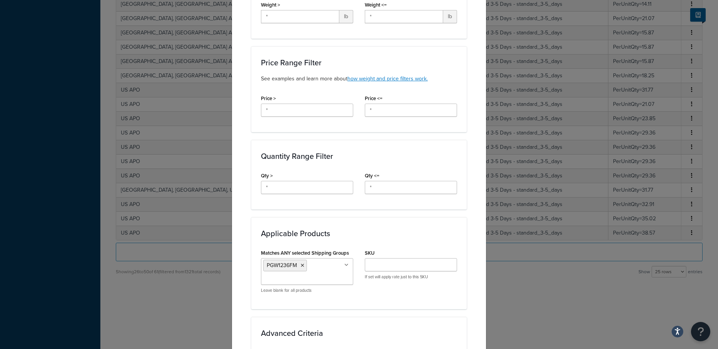
scroll to position [407, 0]
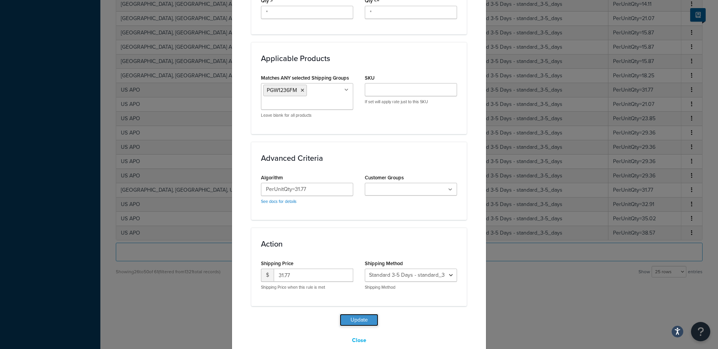
click at [357, 313] on button "Update" at bounding box center [359, 319] width 39 height 12
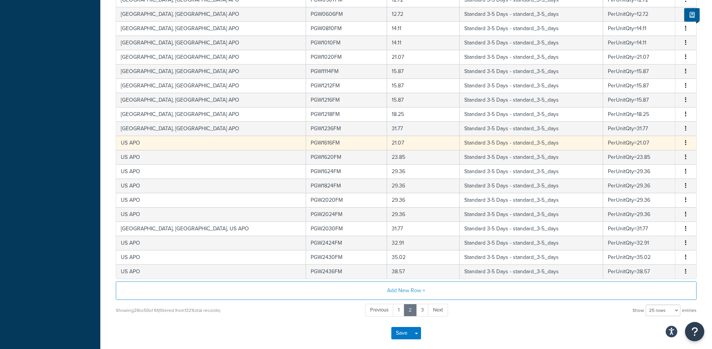
click at [168, 144] on td "US APO" at bounding box center [211, 143] width 190 height 14
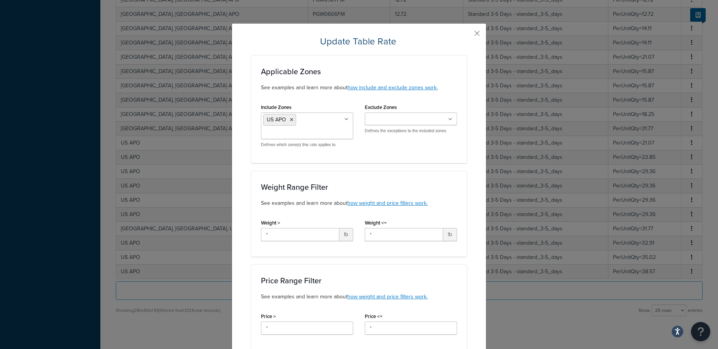
click at [310, 128] on ul "US APO" at bounding box center [307, 125] width 92 height 27
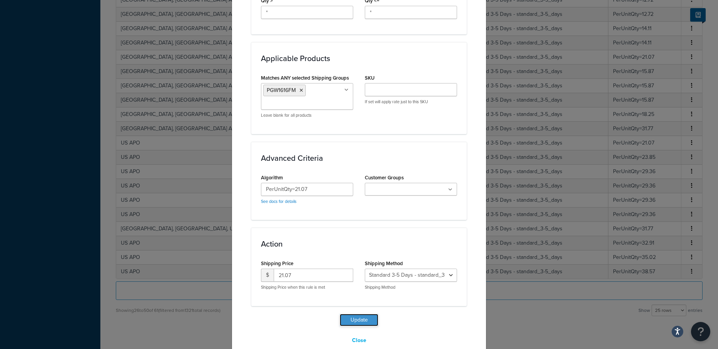
click at [358, 313] on button "Update" at bounding box center [359, 319] width 39 height 12
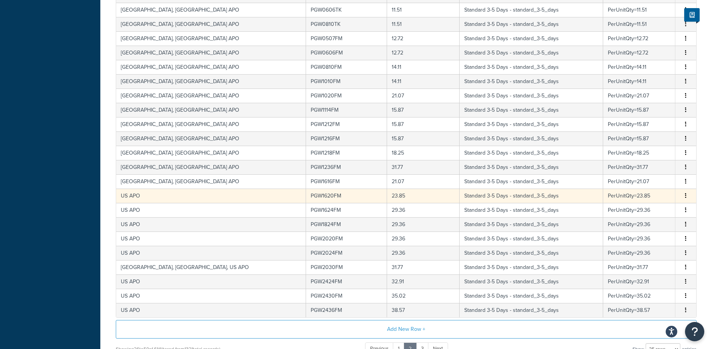
click at [161, 200] on td "US APO" at bounding box center [211, 195] width 190 height 14
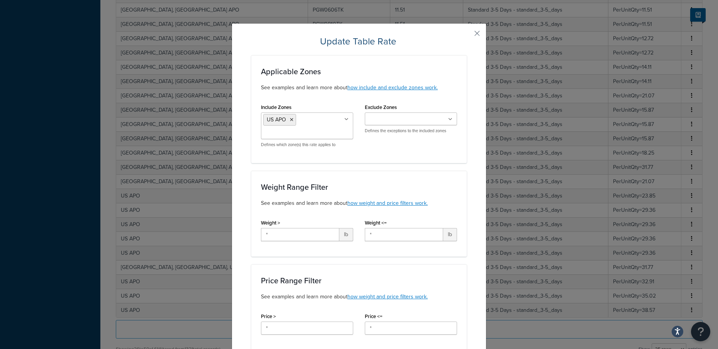
click at [312, 120] on ul "US APO" at bounding box center [307, 125] width 92 height 27
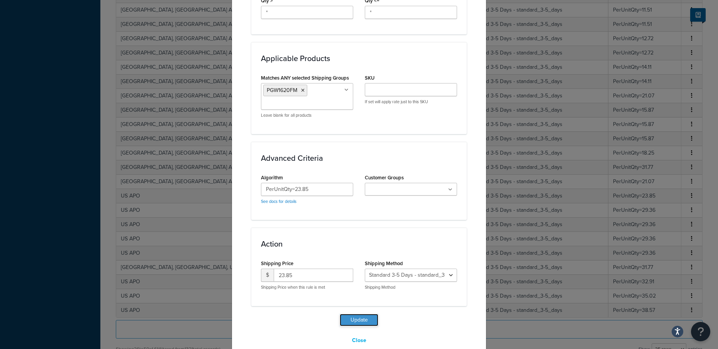
click at [362, 313] on button "Update" at bounding box center [359, 319] width 39 height 12
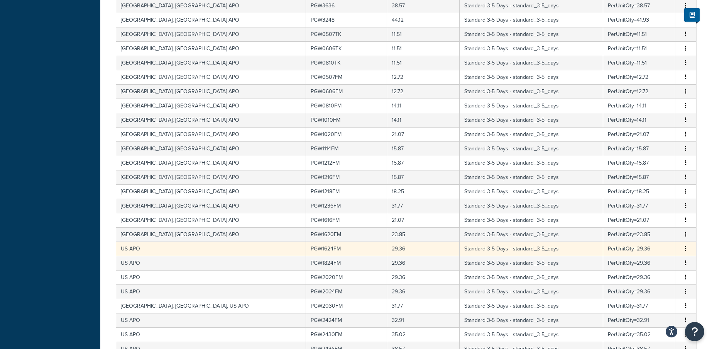
click at [166, 252] on td "US APO" at bounding box center [211, 248] width 190 height 14
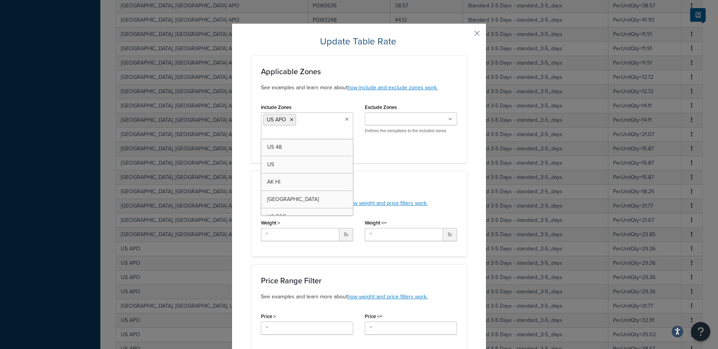
click at [315, 117] on ul "US APO" at bounding box center [307, 125] width 92 height 27
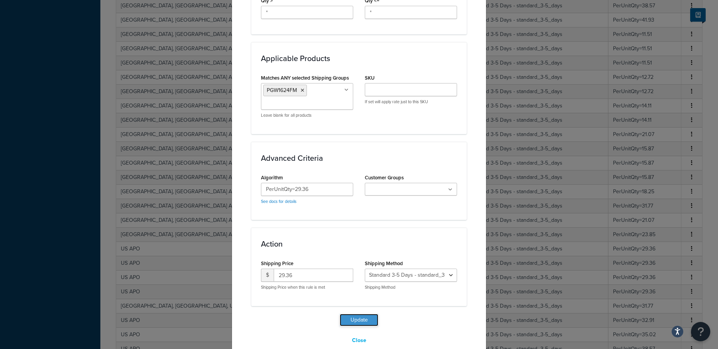
click at [354, 313] on button "Update" at bounding box center [359, 319] width 39 height 12
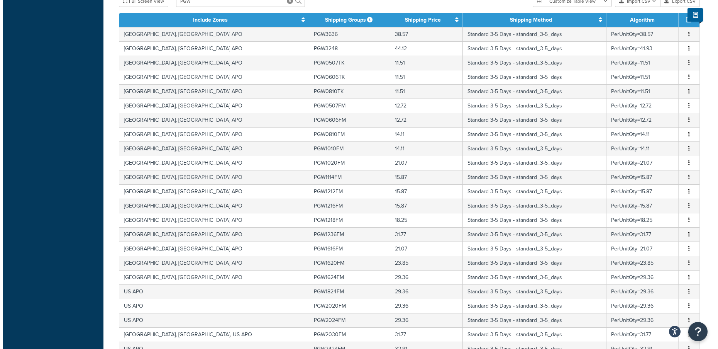
scroll to position [561, 0]
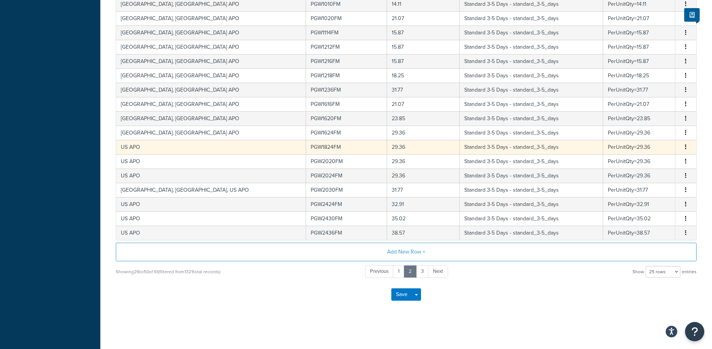
click at [168, 153] on td "US APO" at bounding box center [211, 147] width 190 height 14
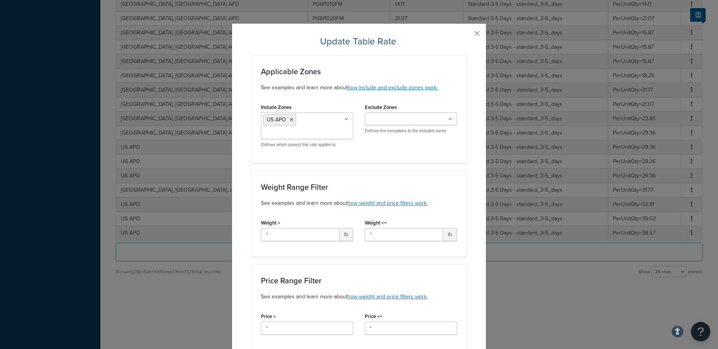
click at [306, 132] on input "Include Zones" at bounding box center [297, 133] width 68 height 8
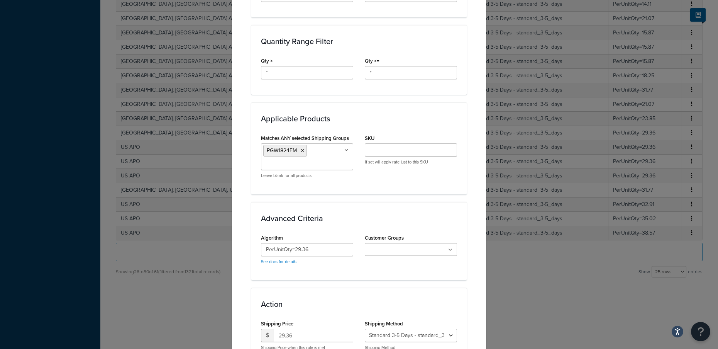
scroll to position [407, 0]
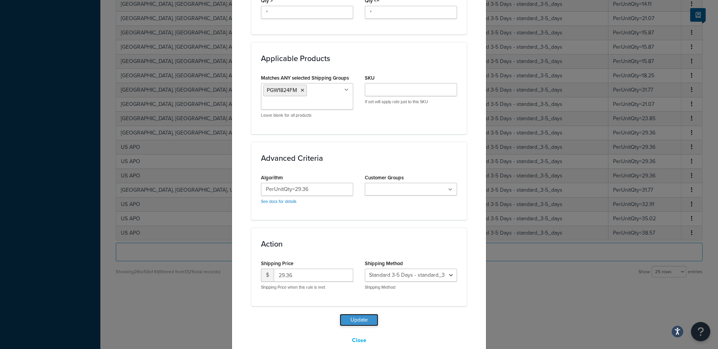
click at [366, 313] on button "Update" at bounding box center [359, 319] width 39 height 12
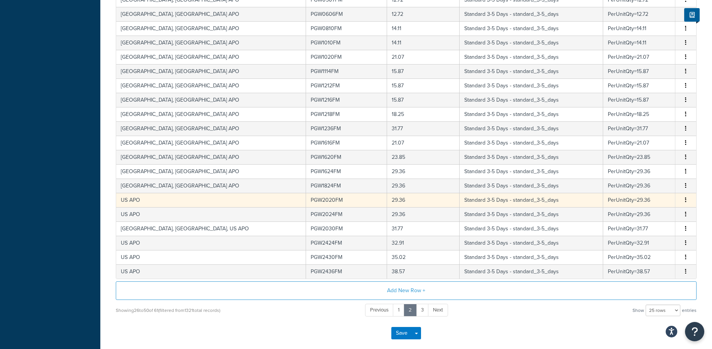
click at [180, 200] on td "US APO" at bounding box center [211, 200] width 190 height 14
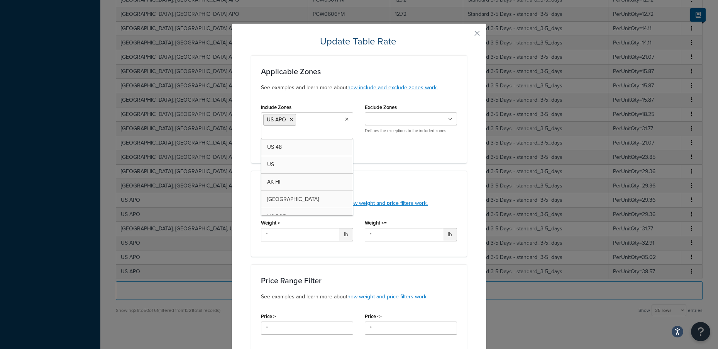
click at [306, 131] on input "Include Zones" at bounding box center [297, 133] width 68 height 8
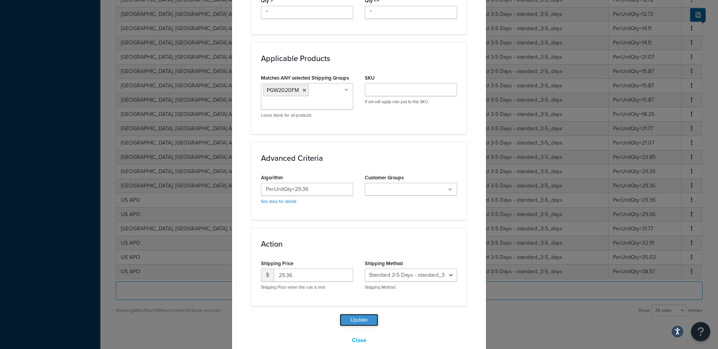
click at [351, 313] on button "Update" at bounding box center [359, 319] width 39 height 12
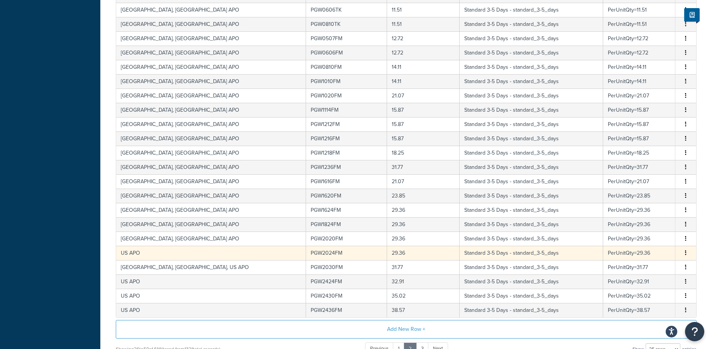
click at [163, 253] on td "US APO" at bounding box center [211, 253] width 190 height 14
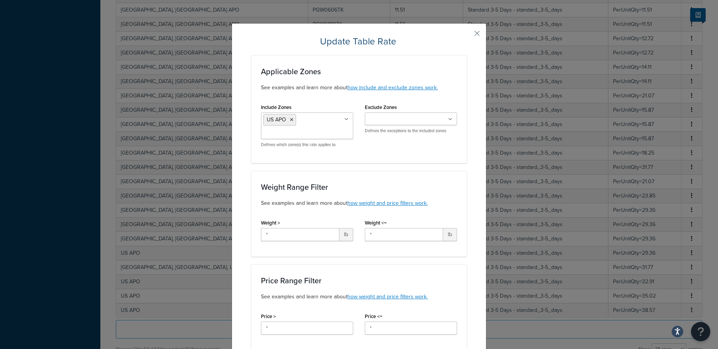
click at [314, 120] on ul "US APO" at bounding box center [307, 125] width 92 height 27
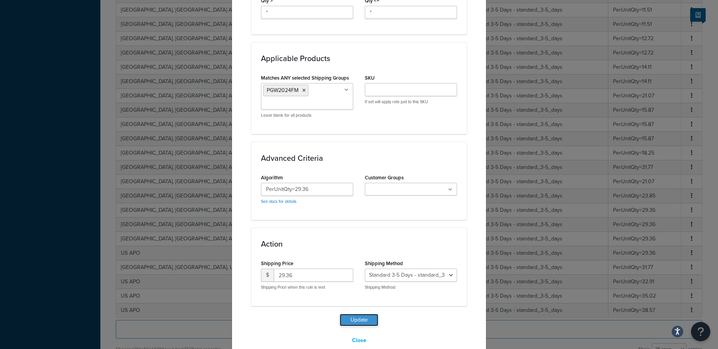
click at [366, 313] on button "Update" at bounding box center [359, 319] width 39 height 12
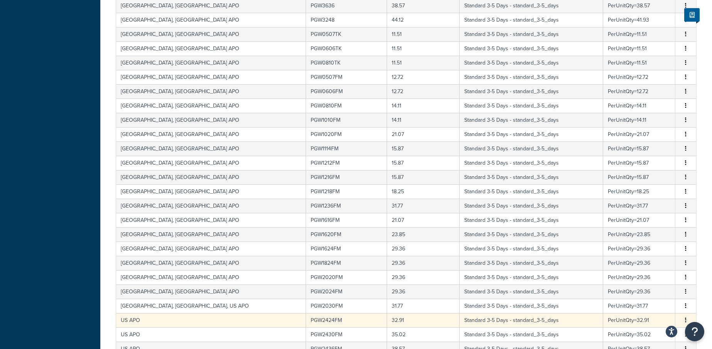
click at [169, 319] on td "US APO" at bounding box center [211, 320] width 190 height 14
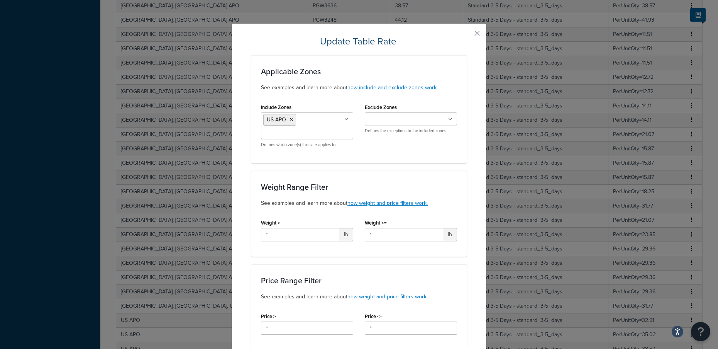
click at [300, 124] on ul "US APO" at bounding box center [307, 125] width 92 height 27
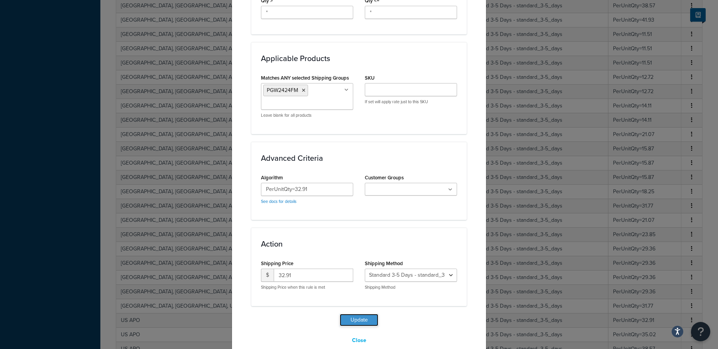
click at [348, 313] on button "Update" at bounding box center [359, 319] width 39 height 12
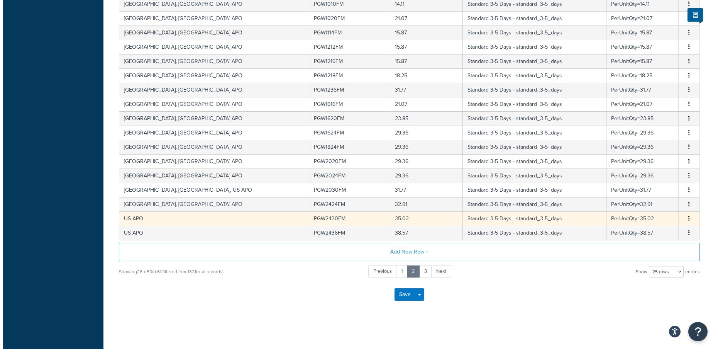
scroll to position [717, 0]
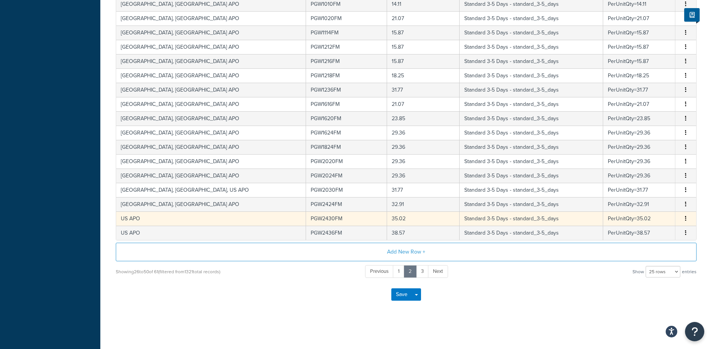
click at [173, 222] on td "US APO" at bounding box center [211, 218] width 190 height 14
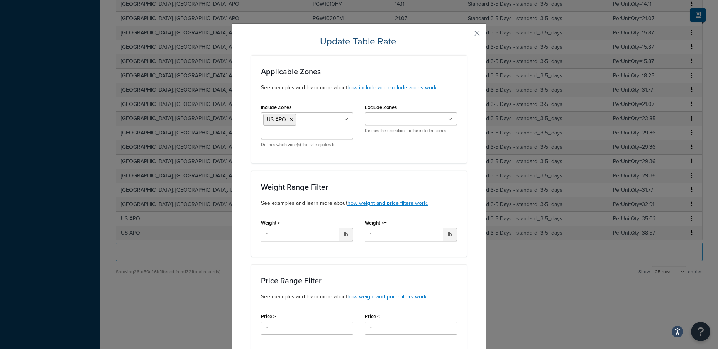
click at [319, 113] on ul "US APO" at bounding box center [307, 125] width 92 height 27
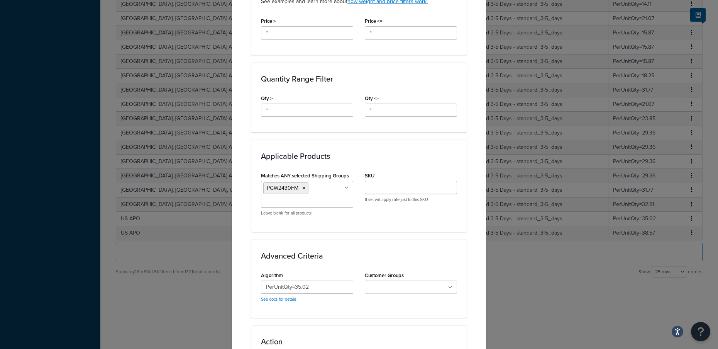
scroll to position [407, 0]
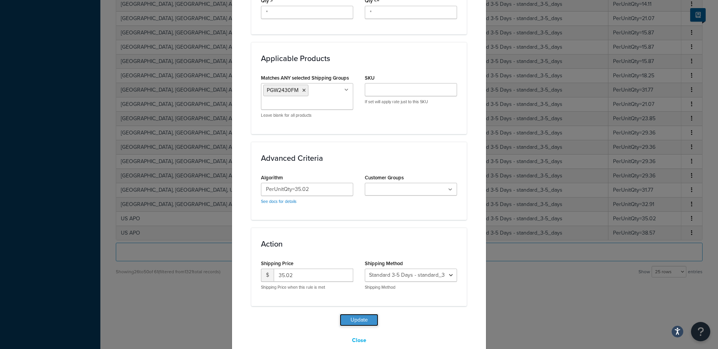
click at [361, 313] on button "Update" at bounding box center [359, 319] width 39 height 12
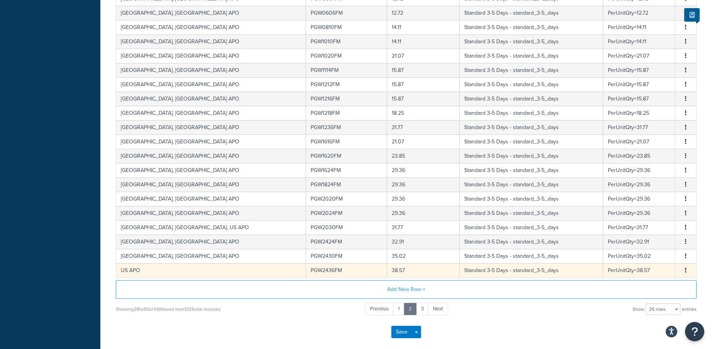
click at [158, 273] on td "US APO" at bounding box center [211, 270] width 190 height 14
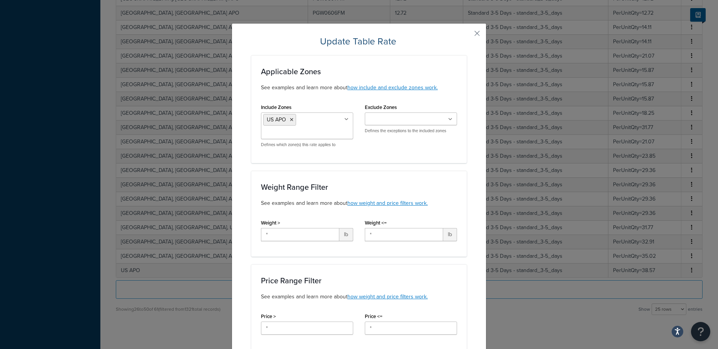
click at [315, 113] on ul "US APO" at bounding box center [307, 125] width 92 height 27
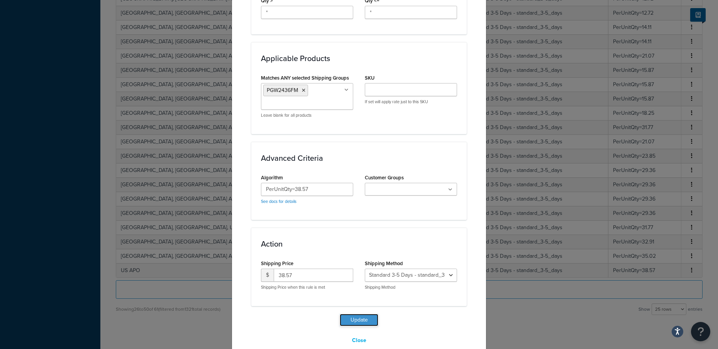
click at [354, 313] on button "Update" at bounding box center [359, 319] width 39 height 12
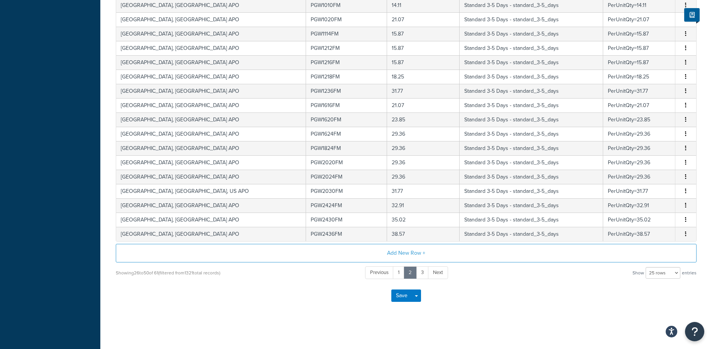
scroll to position [794, 0]
click at [437, 274] on link "Next" at bounding box center [438, 271] width 20 height 13
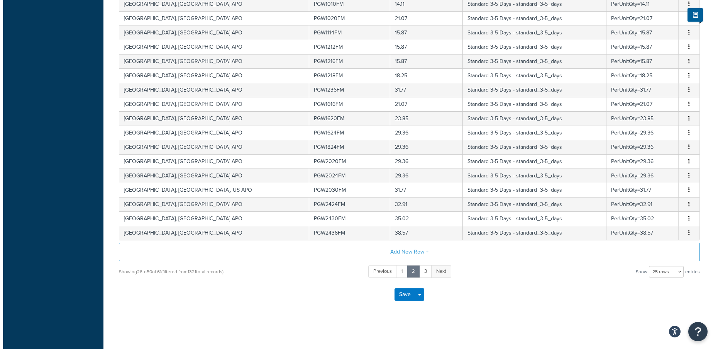
scroll to position [594, 0]
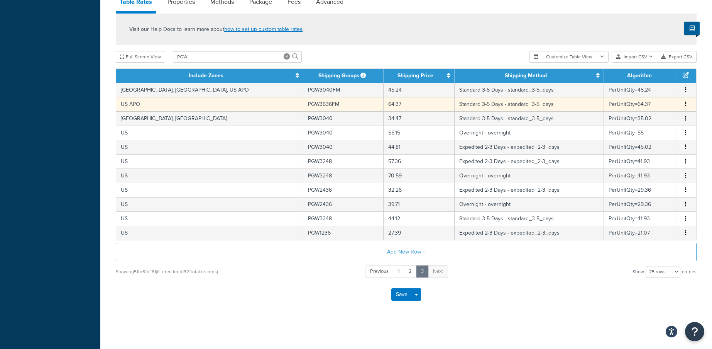
click at [177, 106] on td "US APO" at bounding box center [209, 104] width 187 height 14
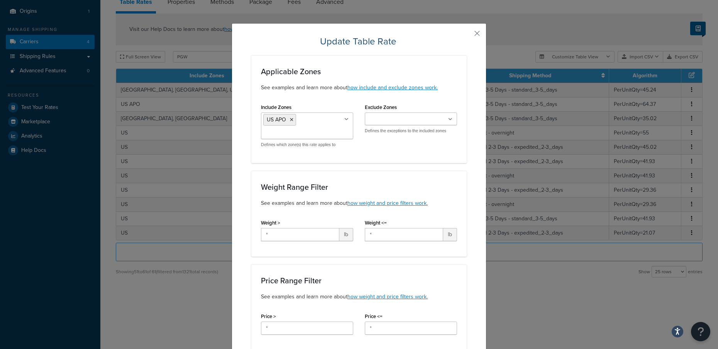
click at [300, 127] on ul "US APO" at bounding box center [307, 125] width 92 height 27
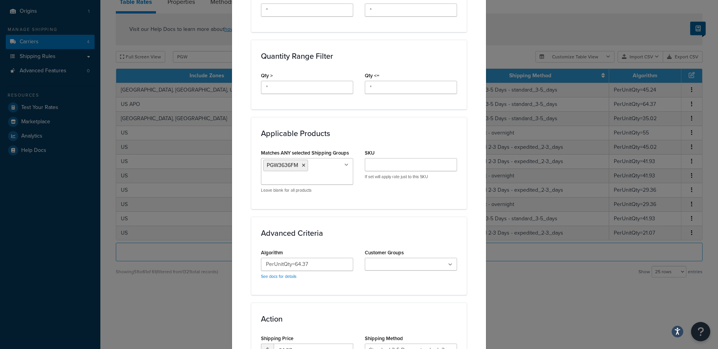
scroll to position [407, 0]
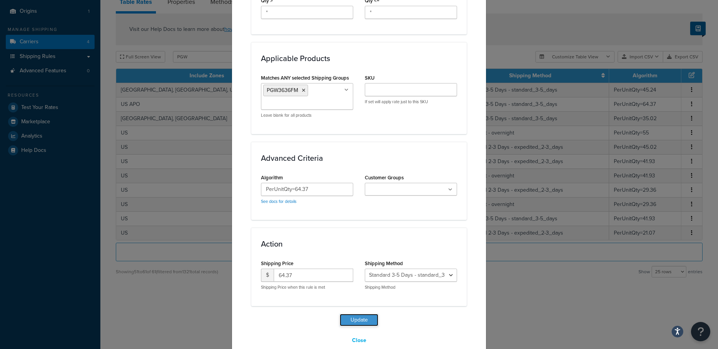
click at [354, 313] on button "Update" at bounding box center [359, 319] width 39 height 12
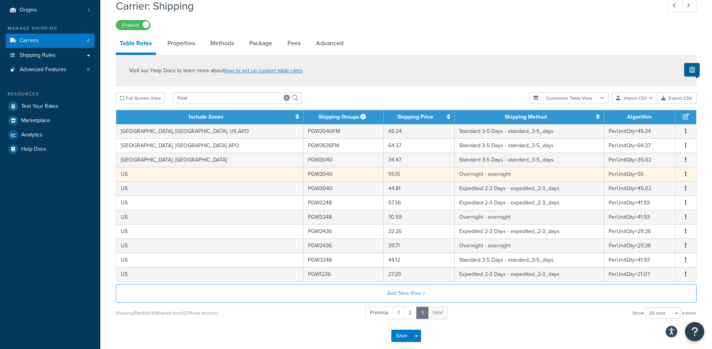
click at [159, 176] on td "US" at bounding box center [209, 174] width 187 height 14
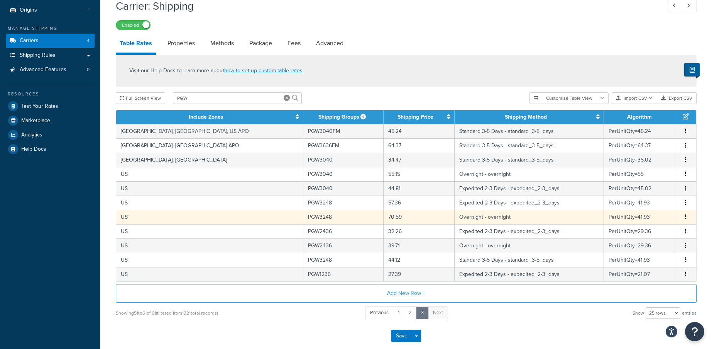
select select "66010"
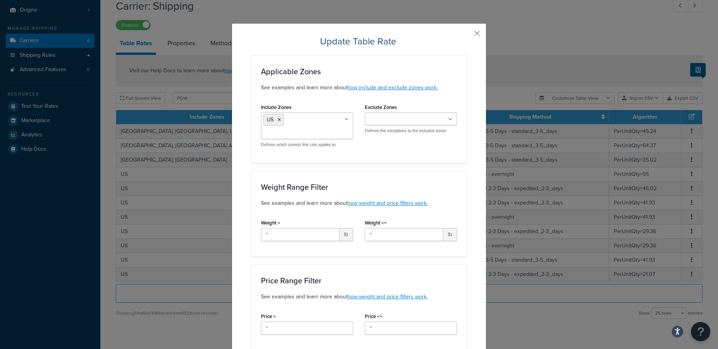
click at [297, 125] on ul "US" at bounding box center [307, 125] width 92 height 27
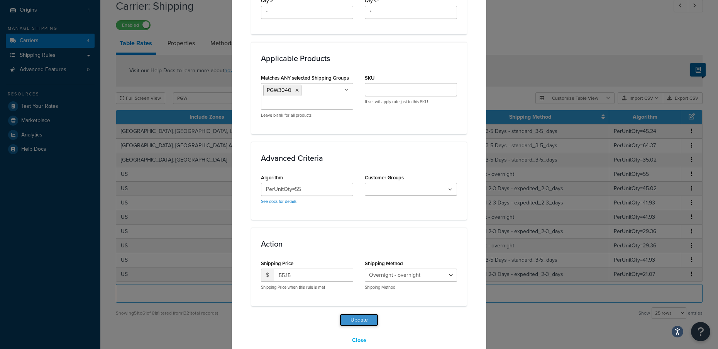
click at [361, 313] on button "Update" at bounding box center [359, 319] width 39 height 12
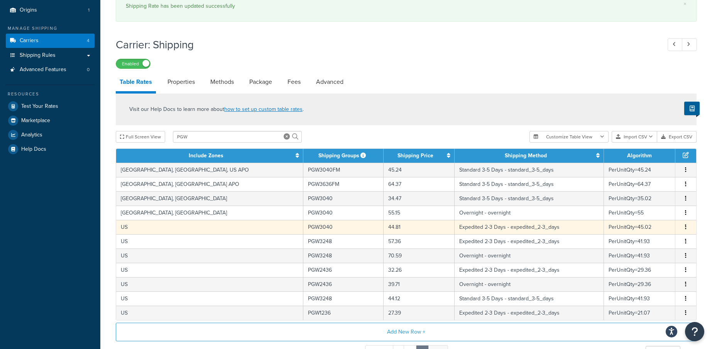
click at [175, 230] on td "US" at bounding box center [209, 227] width 187 height 14
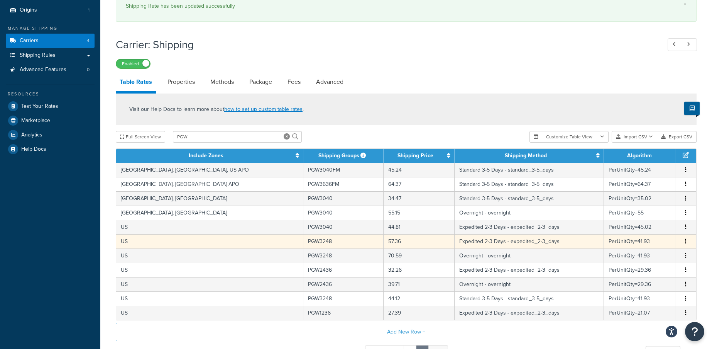
select select "66008"
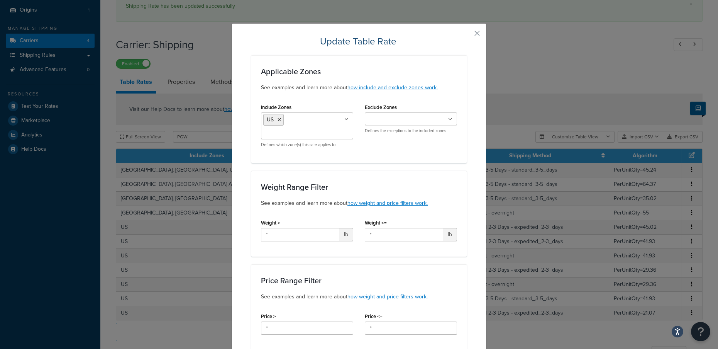
click at [322, 136] on ul "US" at bounding box center [307, 125] width 92 height 27
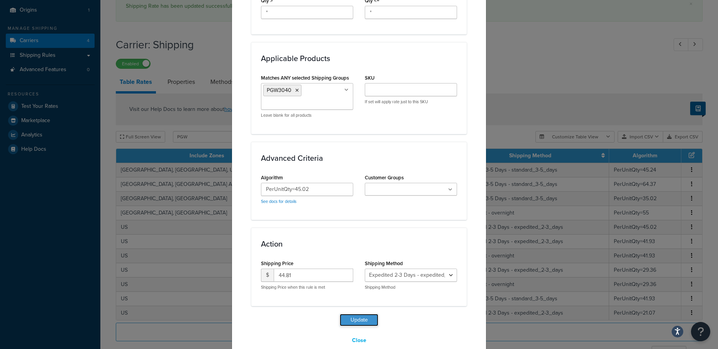
click at [355, 313] on button "Update" at bounding box center [359, 319] width 39 height 12
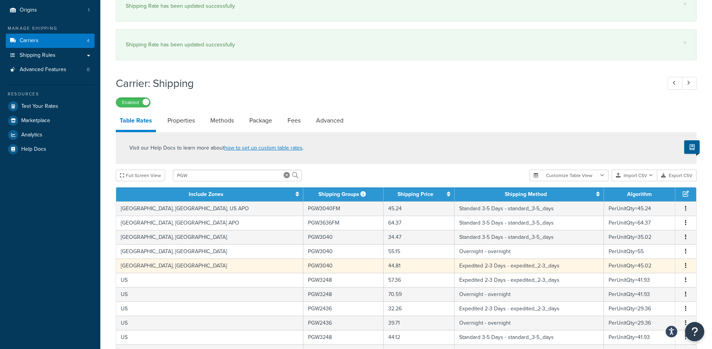
click at [169, 266] on td "[GEOGRAPHIC_DATA], [GEOGRAPHIC_DATA]" at bounding box center [209, 265] width 187 height 14
select select "66008"
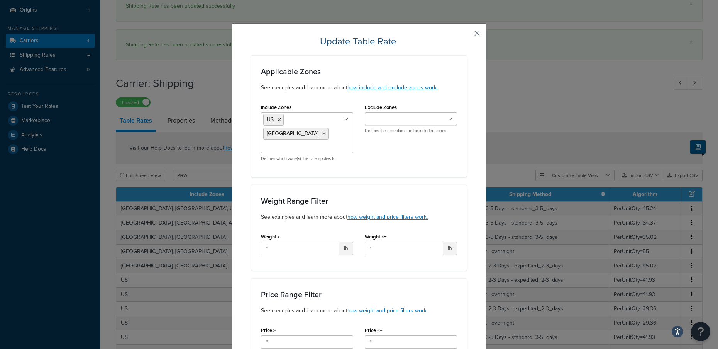
click at [467, 35] on button "button" at bounding box center [466, 36] width 2 height 2
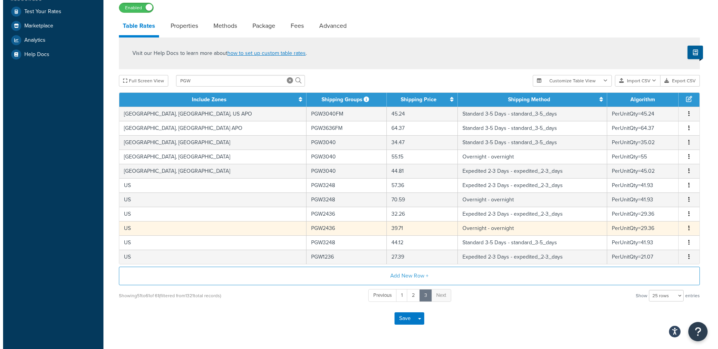
scroll to position [208, 0]
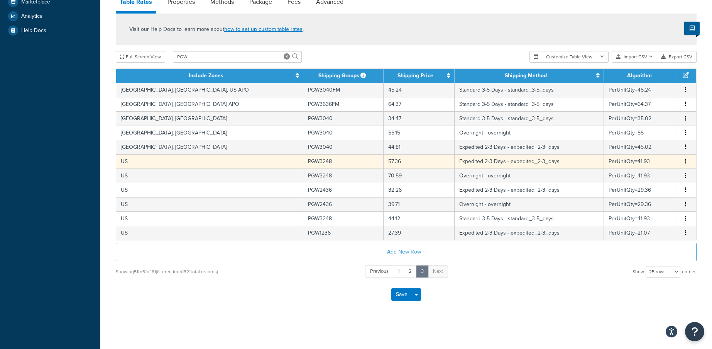
click at [150, 161] on td "US" at bounding box center [209, 161] width 187 height 14
select select "66008"
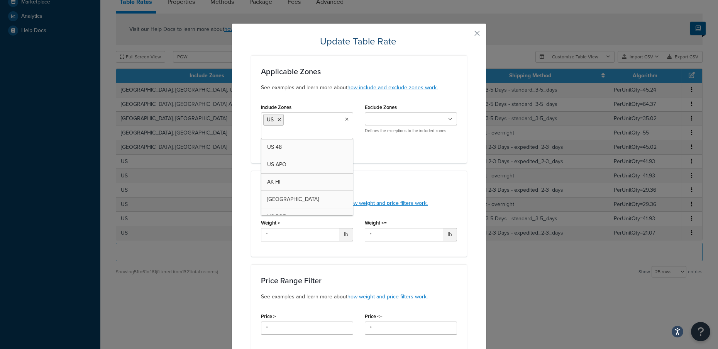
click at [291, 125] on ul "US" at bounding box center [307, 125] width 92 height 27
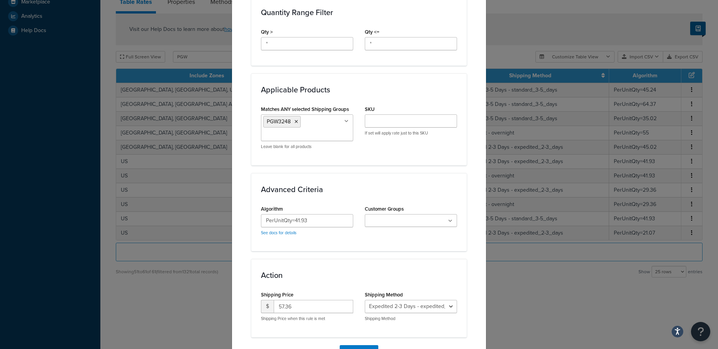
scroll to position [407, 0]
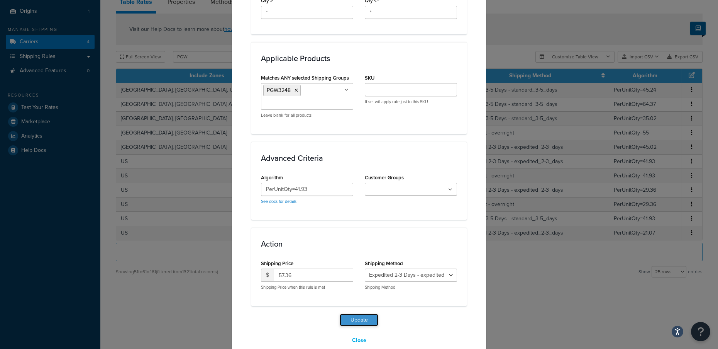
click at [357, 313] on button "Update" at bounding box center [359, 319] width 39 height 12
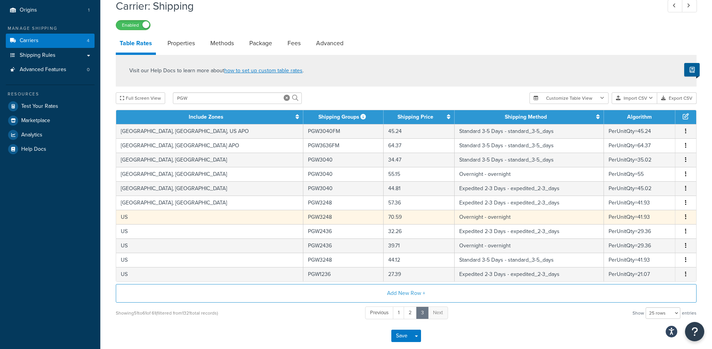
click at [173, 218] on td "US" at bounding box center [209, 217] width 187 height 14
select select "66010"
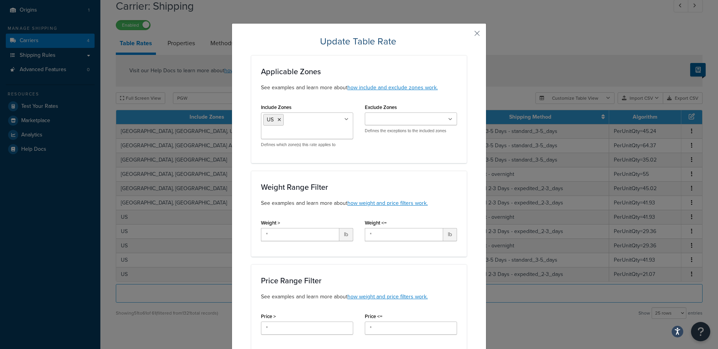
click at [315, 125] on ul "US" at bounding box center [307, 125] width 92 height 27
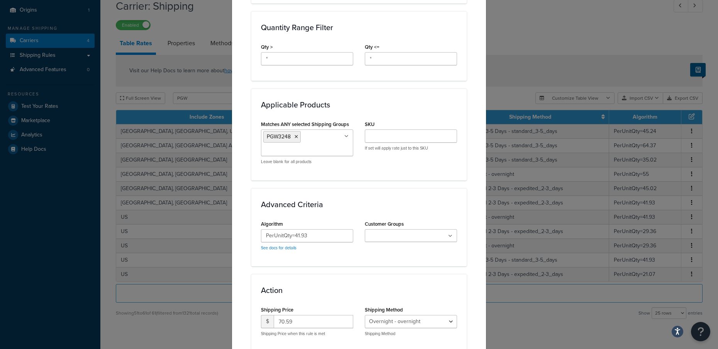
scroll to position [407, 0]
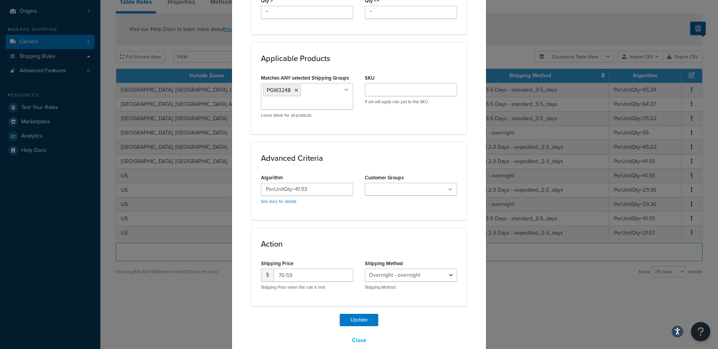
click at [534, 31] on div "Update Table Rate Applicable Zones See examples and learn more about how includ…" at bounding box center [359, 174] width 718 height 349
click at [356, 334] on button "Close" at bounding box center [359, 340] width 24 height 13
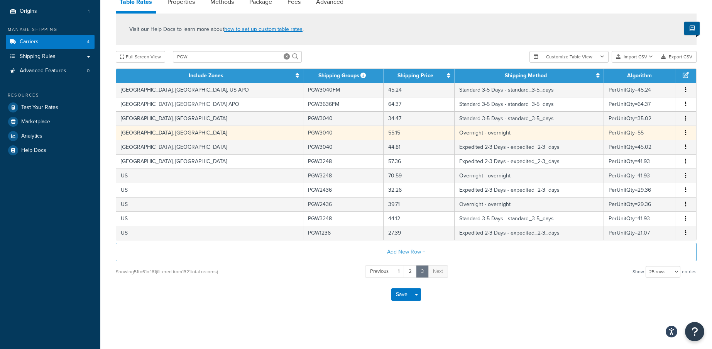
click at [140, 132] on td "[GEOGRAPHIC_DATA], [GEOGRAPHIC_DATA]" at bounding box center [209, 132] width 187 height 14
select select "66010"
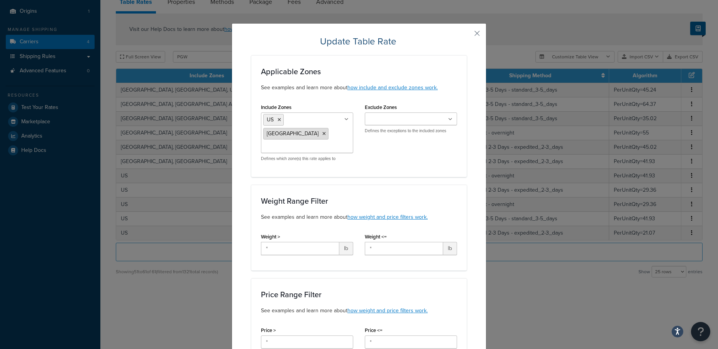
click at [322, 131] on icon at bounding box center [323, 133] width 3 height 5
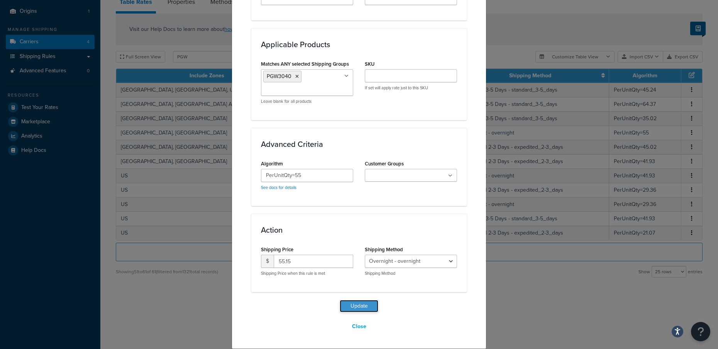
click at [365, 307] on button "Update" at bounding box center [359, 306] width 39 height 12
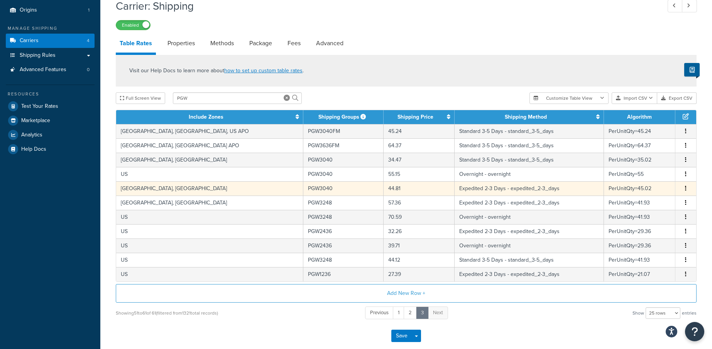
click at [185, 191] on td "[GEOGRAPHIC_DATA], [GEOGRAPHIC_DATA]" at bounding box center [209, 188] width 187 height 14
select select "66008"
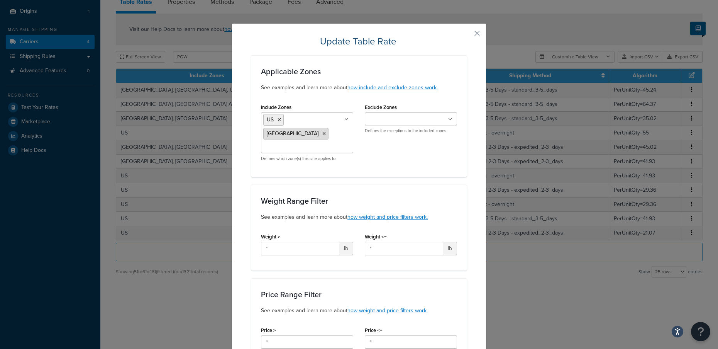
click at [322, 131] on icon at bounding box center [323, 133] width 3 height 5
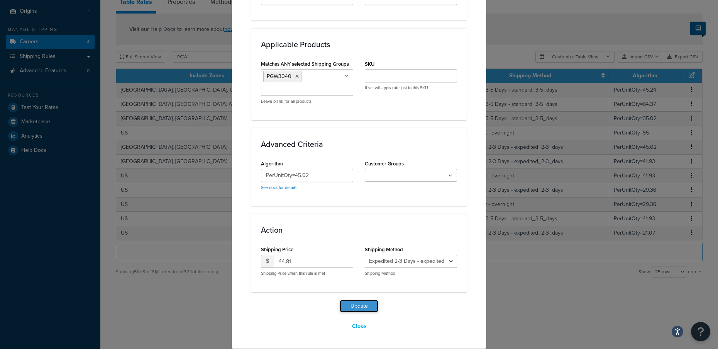
click at [363, 303] on button "Update" at bounding box center [359, 306] width 39 height 12
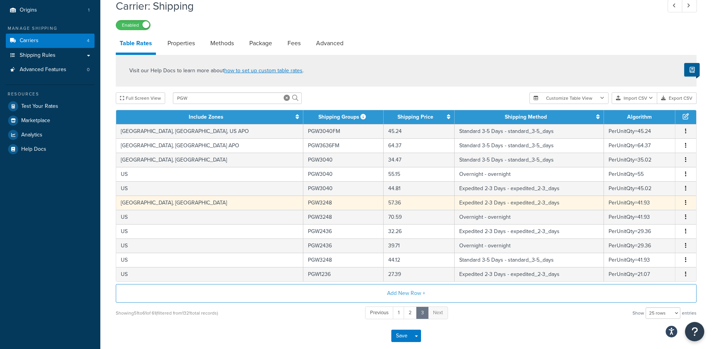
click at [192, 202] on td "[GEOGRAPHIC_DATA], [GEOGRAPHIC_DATA]" at bounding box center [209, 202] width 187 height 14
select select "66008"
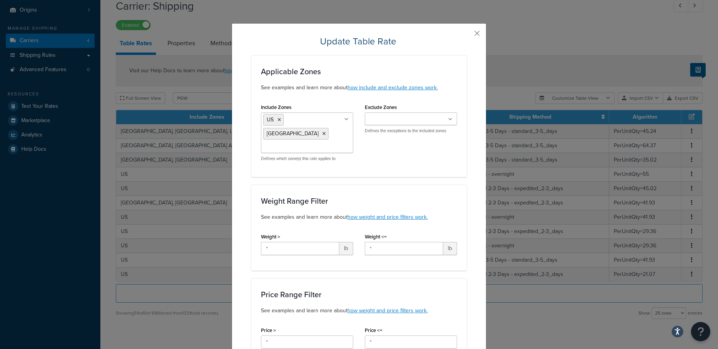
click at [322, 131] on icon at bounding box center [323, 133] width 3 height 5
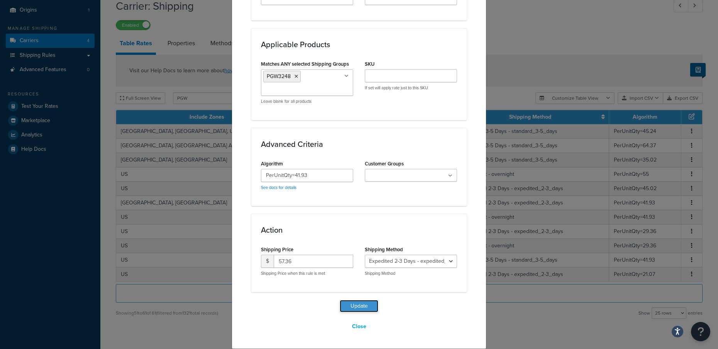
click at [354, 309] on button "Update" at bounding box center [359, 306] width 39 height 12
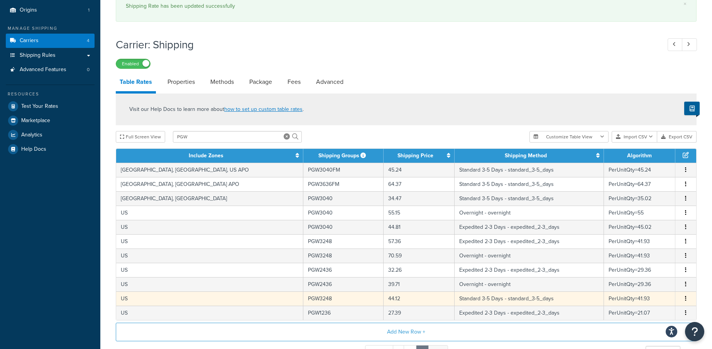
click at [199, 301] on td "US" at bounding box center [209, 298] width 187 height 14
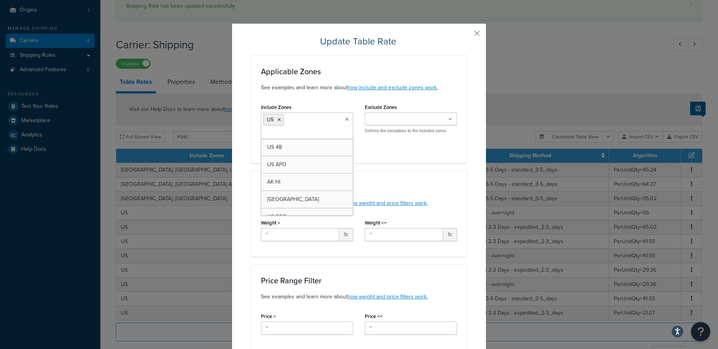
click at [320, 131] on input "Include Zones" at bounding box center [297, 133] width 68 height 8
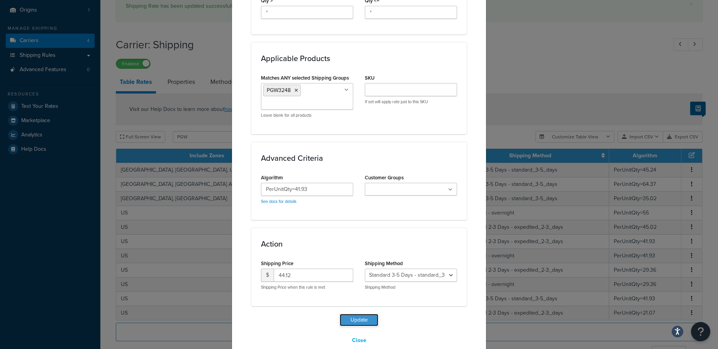
click at [360, 313] on button "Update" at bounding box center [359, 319] width 39 height 12
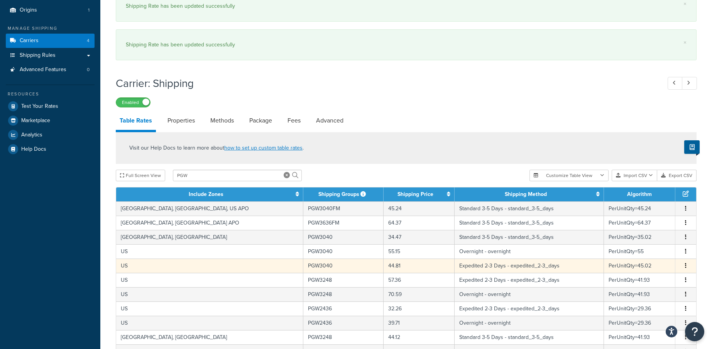
scroll to position [208, 0]
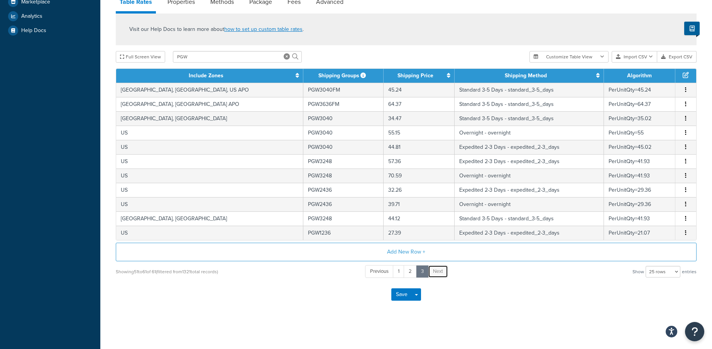
click at [438, 270] on span "Next" at bounding box center [438, 270] width 10 height 7
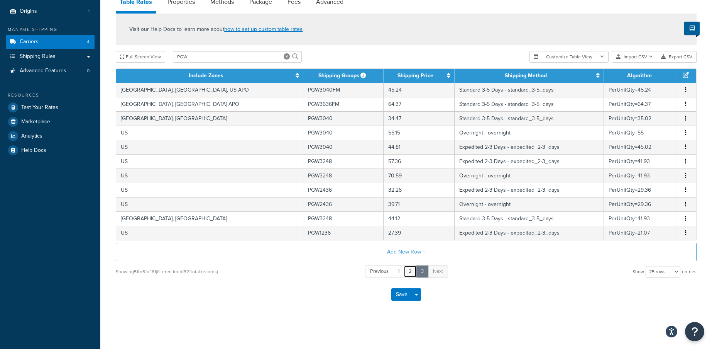
click at [413, 269] on link "2" at bounding box center [410, 271] width 13 height 13
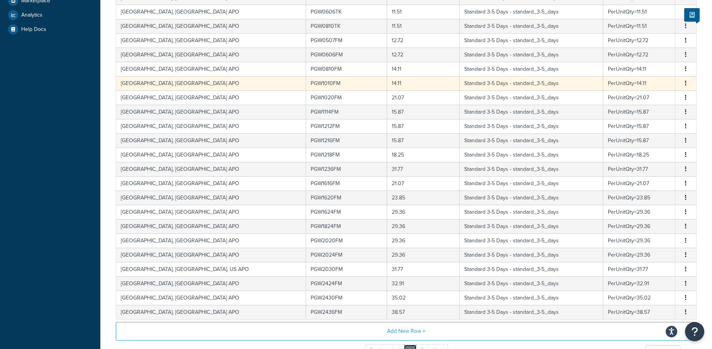
scroll to position [0, 0]
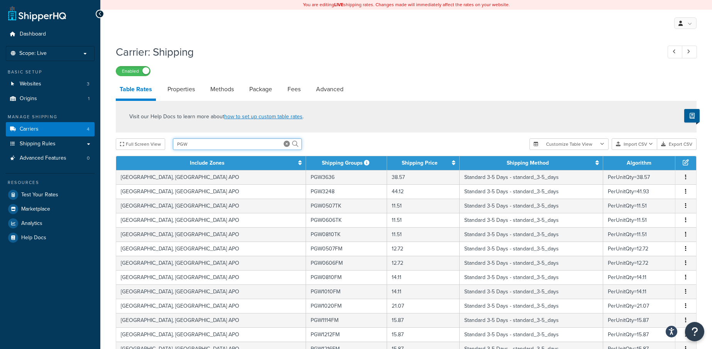
drag, startPoint x: 195, startPoint y: 146, endPoint x: 175, endPoint y: 142, distance: 21.2
click at [175, 142] on input "PGW" at bounding box center [237, 144] width 129 height 12
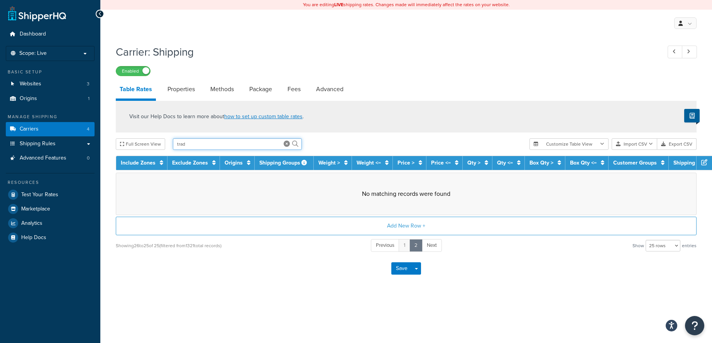
click at [201, 145] on input "trad" at bounding box center [237, 144] width 129 height 12
click at [407, 246] on link "1" at bounding box center [405, 245] width 12 height 13
click at [388, 244] on span "Previous" at bounding box center [385, 244] width 19 height 7
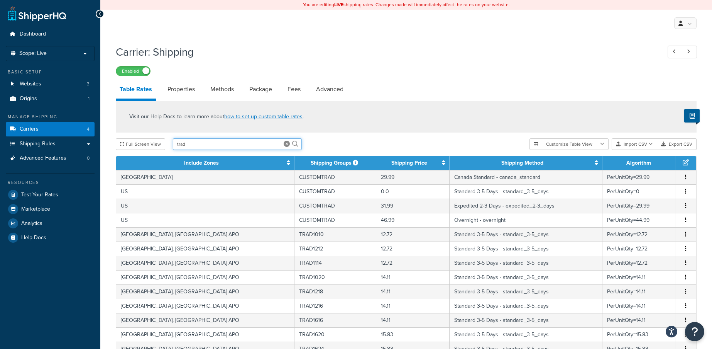
click at [200, 147] on input "trad" at bounding box center [237, 144] width 129 height 12
drag, startPoint x: 200, startPoint y: 147, endPoint x: 156, endPoint y: 144, distance: 43.7
click at [156, 144] on div "Full Screen View trad" at bounding box center [320, 144] width 408 height 12
type input "Canad"
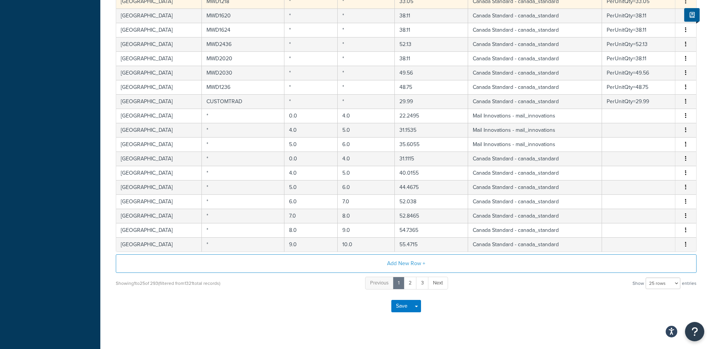
scroll to position [288, 0]
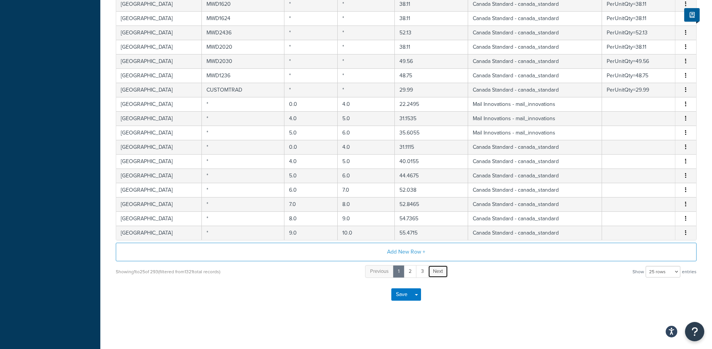
click at [437, 271] on span "Next" at bounding box center [438, 270] width 10 height 7
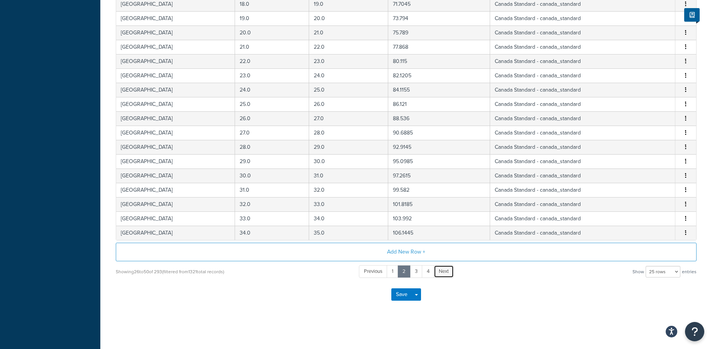
click at [439, 270] on span "Next" at bounding box center [444, 270] width 10 height 7
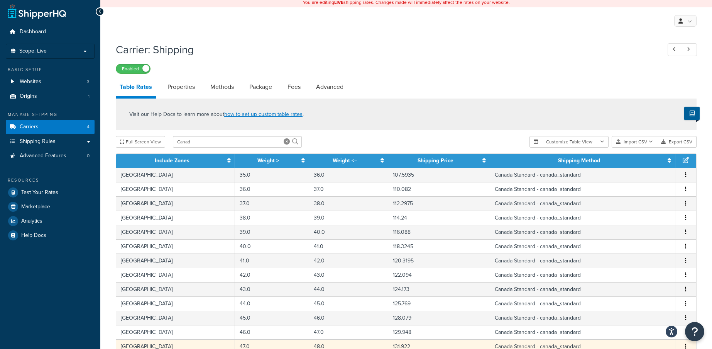
scroll to position [0, 0]
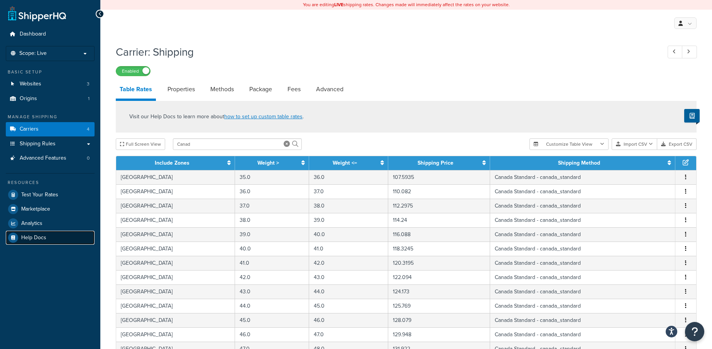
click at [31, 232] on link "Help Docs" at bounding box center [50, 237] width 89 height 14
